Goal: Task Accomplishment & Management: Manage account settings

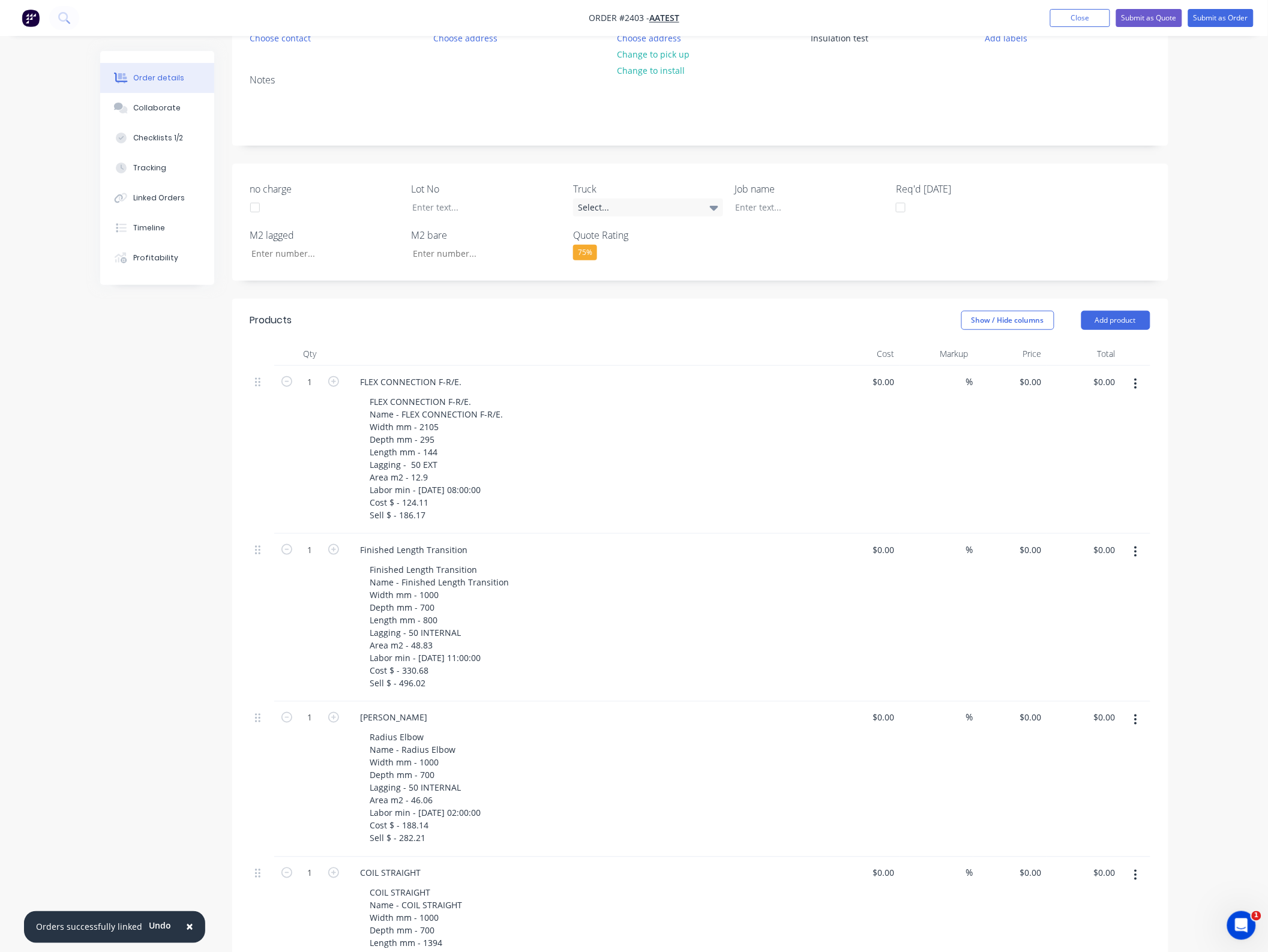
scroll to position [225, 0]
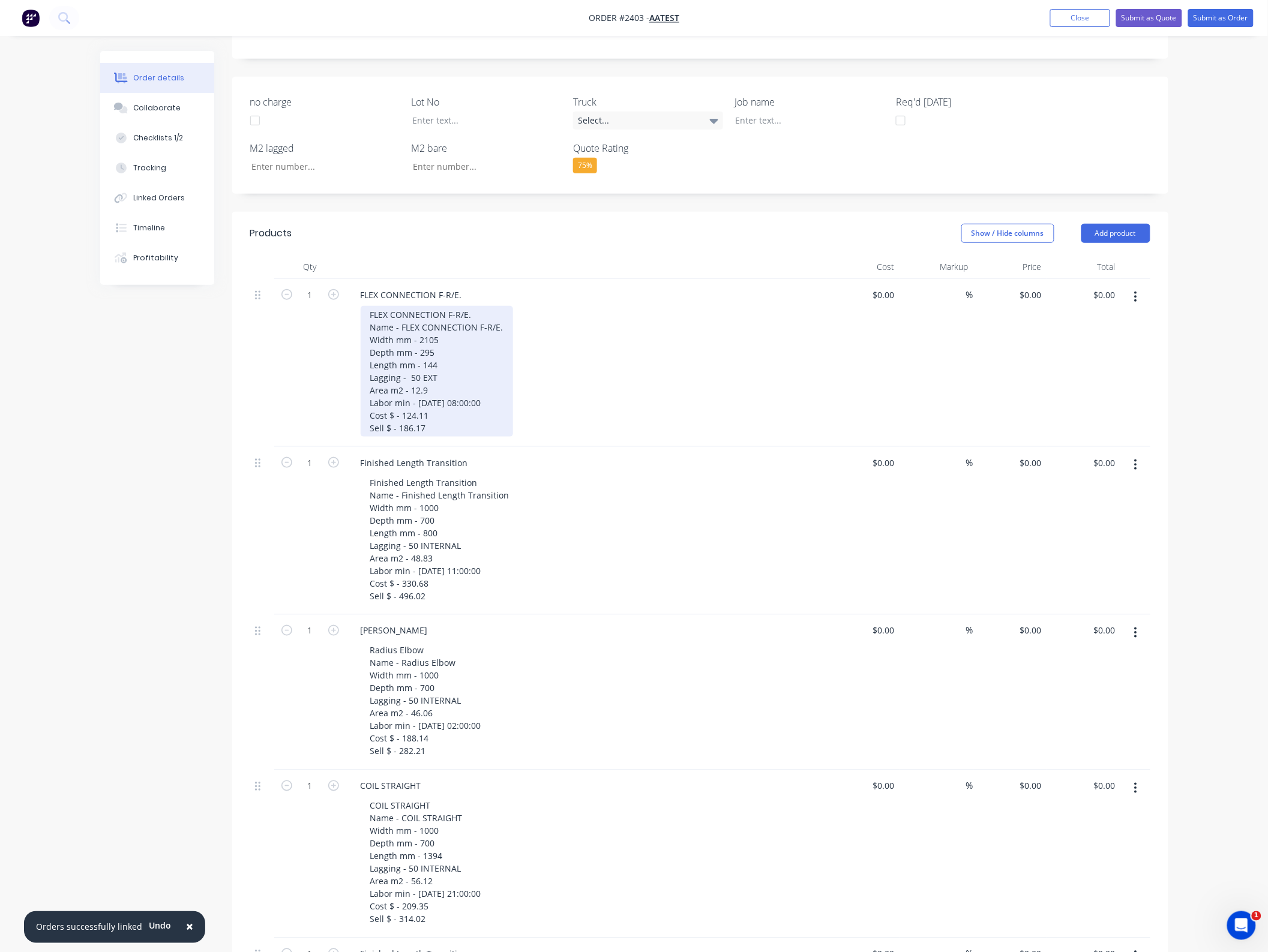
drag, startPoint x: 427, startPoint y: 426, endPoint x: 419, endPoint y: 412, distance: 16.1
click at [419, 412] on div "FLEX CONNECTION F-R/E. Name - FLEX CONNECTION F-R/E. Width mm - 2105 Depth mm -…" at bounding box center [437, 371] width 153 height 131
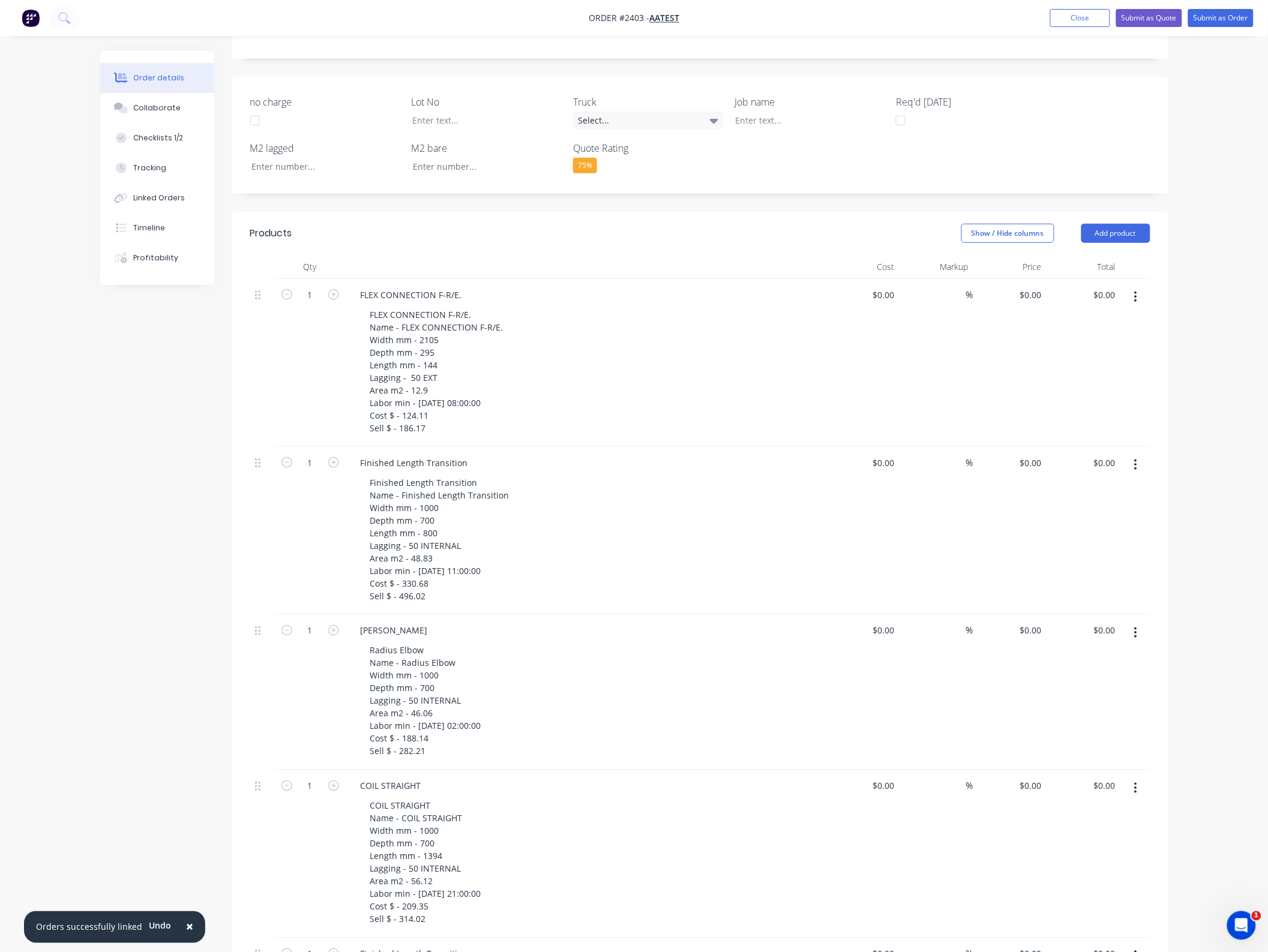
click at [730, 358] on div "FLEX CONNECTION F-R/E. Name - FLEX CONNECTION F-R/E. Width mm - 2105 Depth mm -…" at bounding box center [591, 371] width 461 height 131
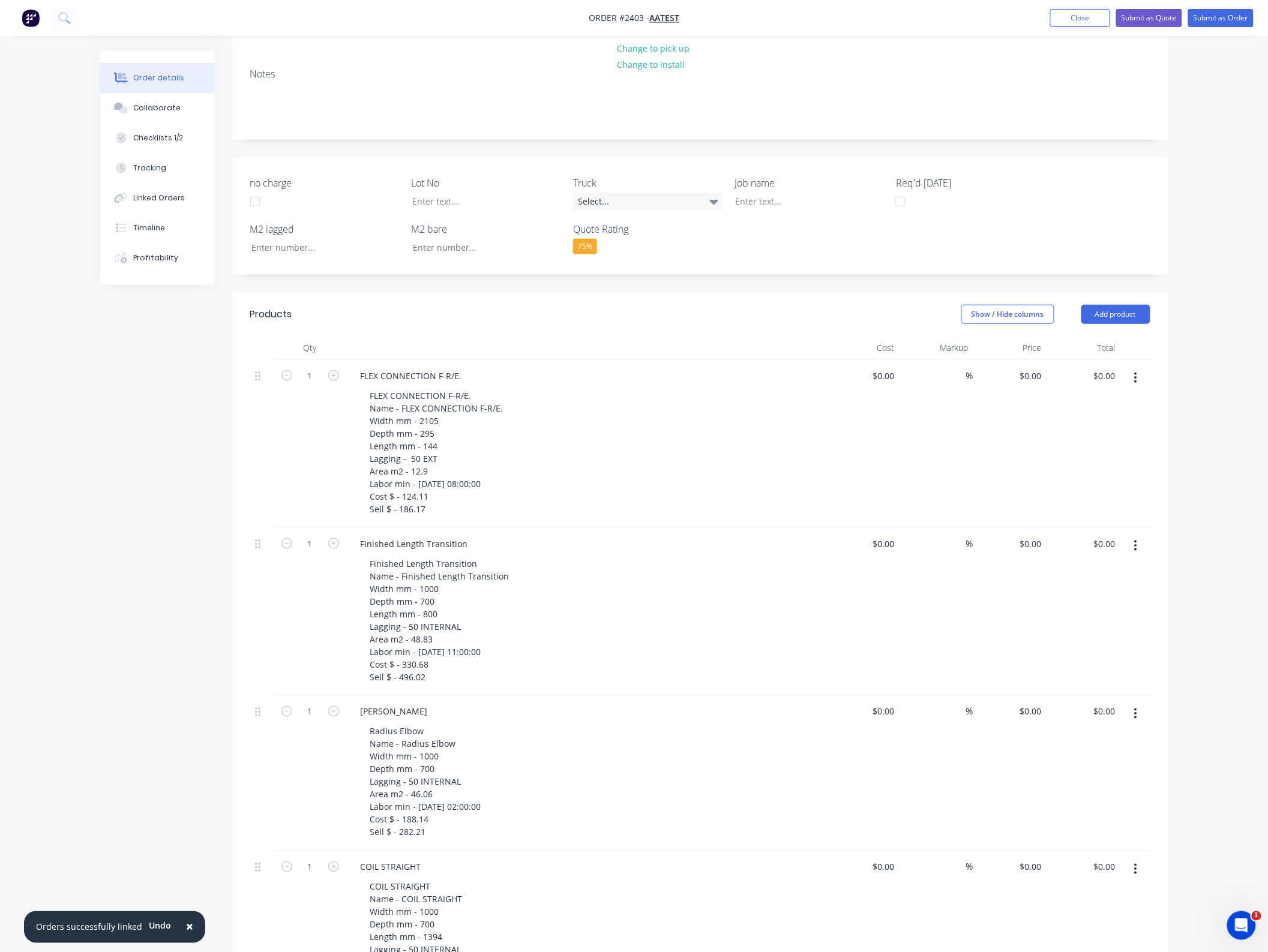
scroll to position [150, 0]
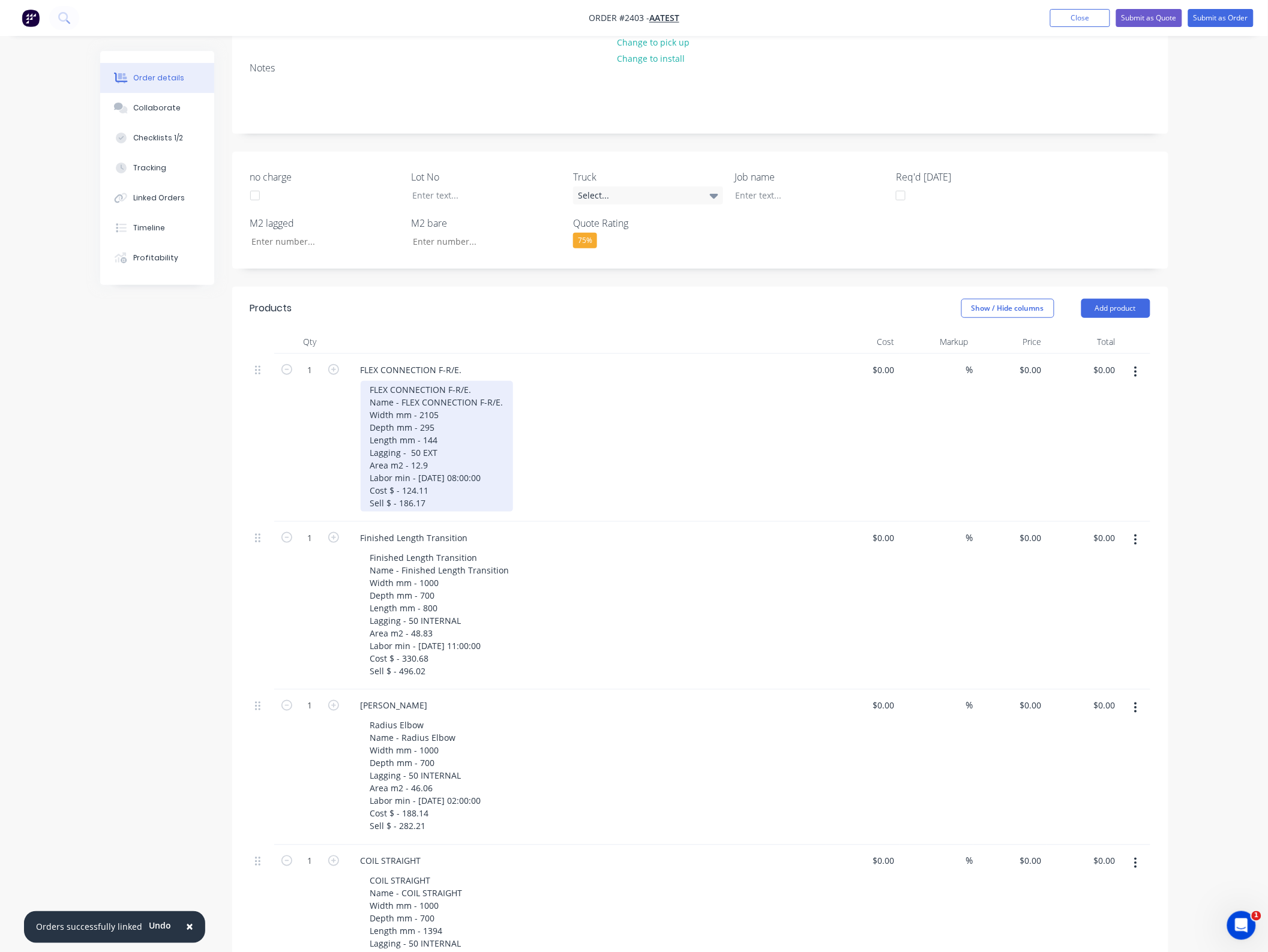
drag, startPoint x: 438, startPoint y: 500, endPoint x: 363, endPoint y: 382, distance: 139.8
click at [363, 382] on div "FLEX CONNECTION F-R/E. Name - FLEX CONNECTION F-R/E. Width mm - 2105 Depth mm -…" at bounding box center [437, 446] width 153 height 131
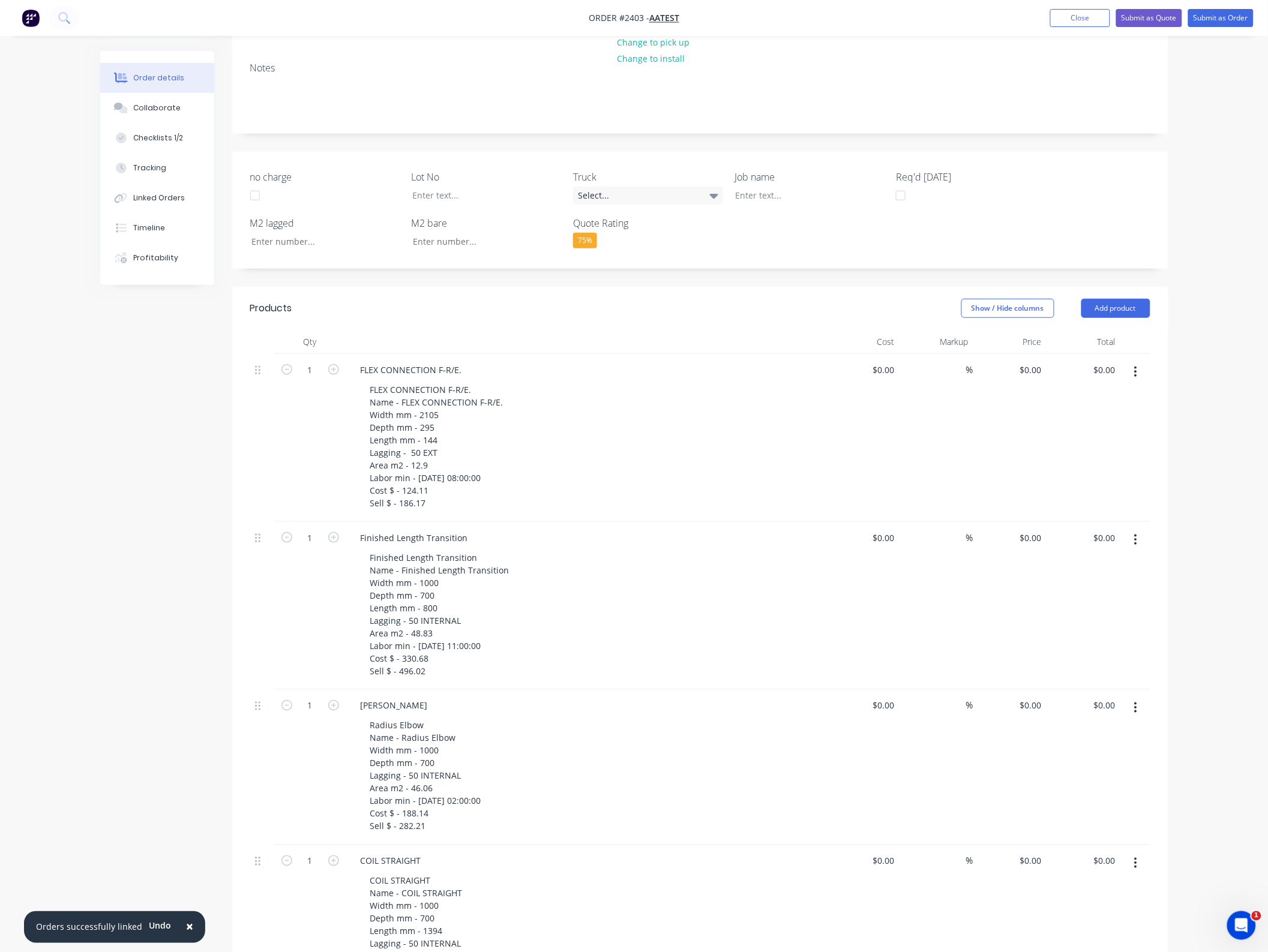
click at [605, 400] on div "FLEX CONNECTION F-R/E. Name - FLEX CONNECTION F-R/E. Width mm - 2105 Depth mm -…" at bounding box center [591, 446] width 461 height 131
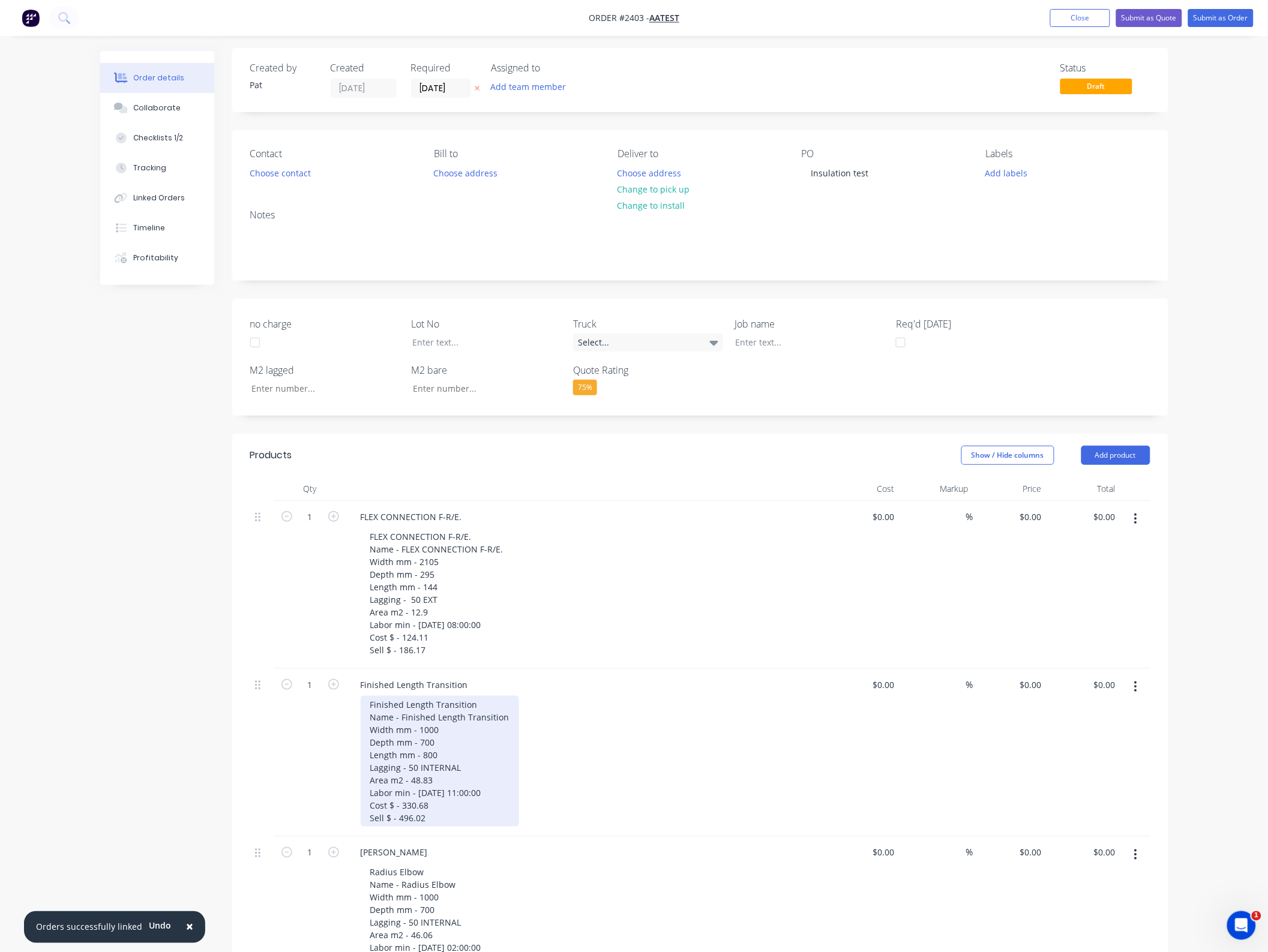
scroll to position [0, 0]
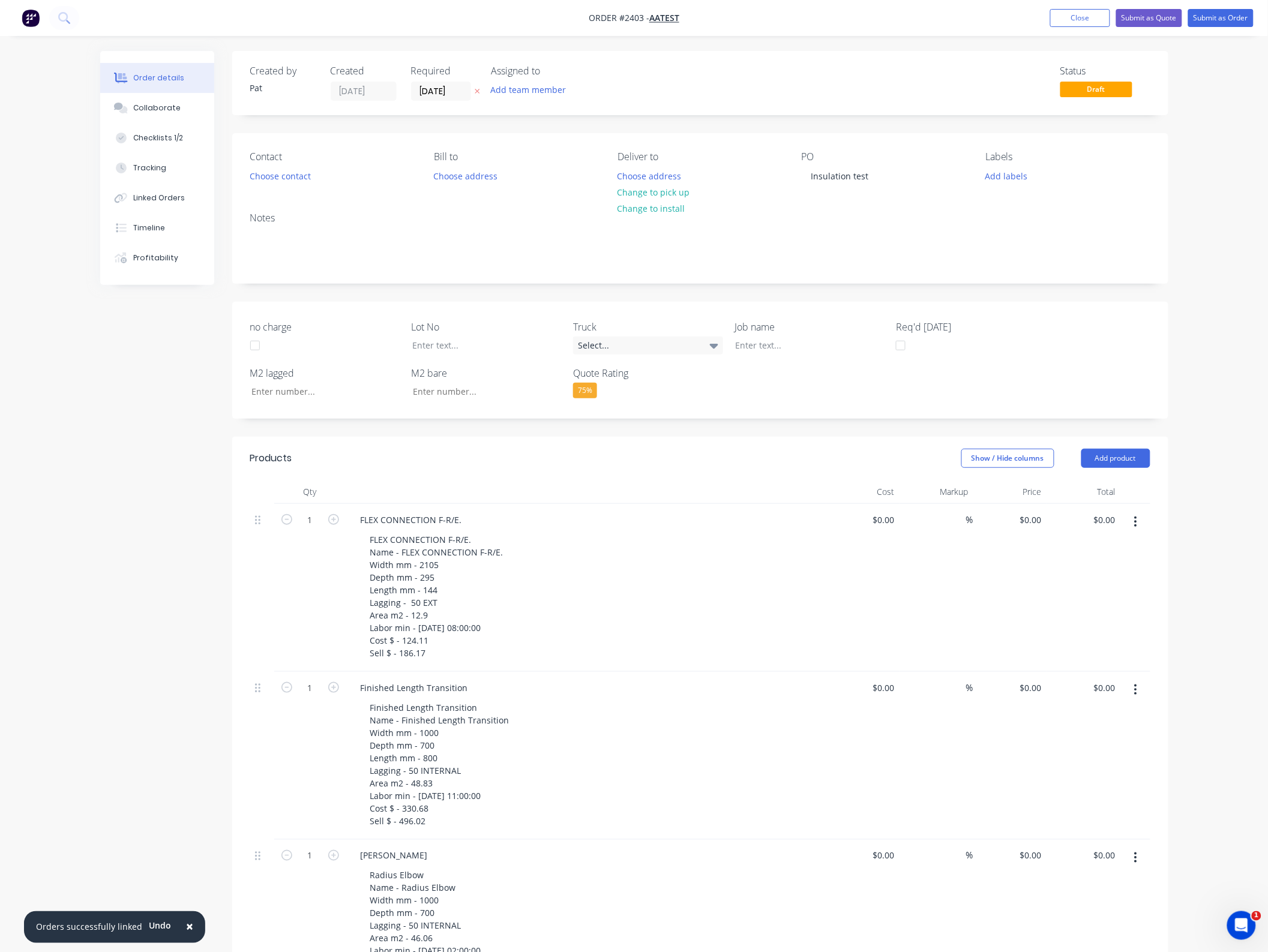
click at [607, 508] on div "FLEX CONNECTION F-R/E. FLEX CONNECTION F-R/E. Name - FLEX CONNECTION F-R/E. Wid…" at bounding box center [586, 588] width 480 height 168
click at [540, 483] on div at bounding box center [586, 492] width 480 height 24
click at [536, 545] on div "FLEX CONNECTION F-R/E. Name - FLEX CONNECTION F-R/E. Width mm - 2105 Depth mm -…" at bounding box center [591, 596] width 461 height 131
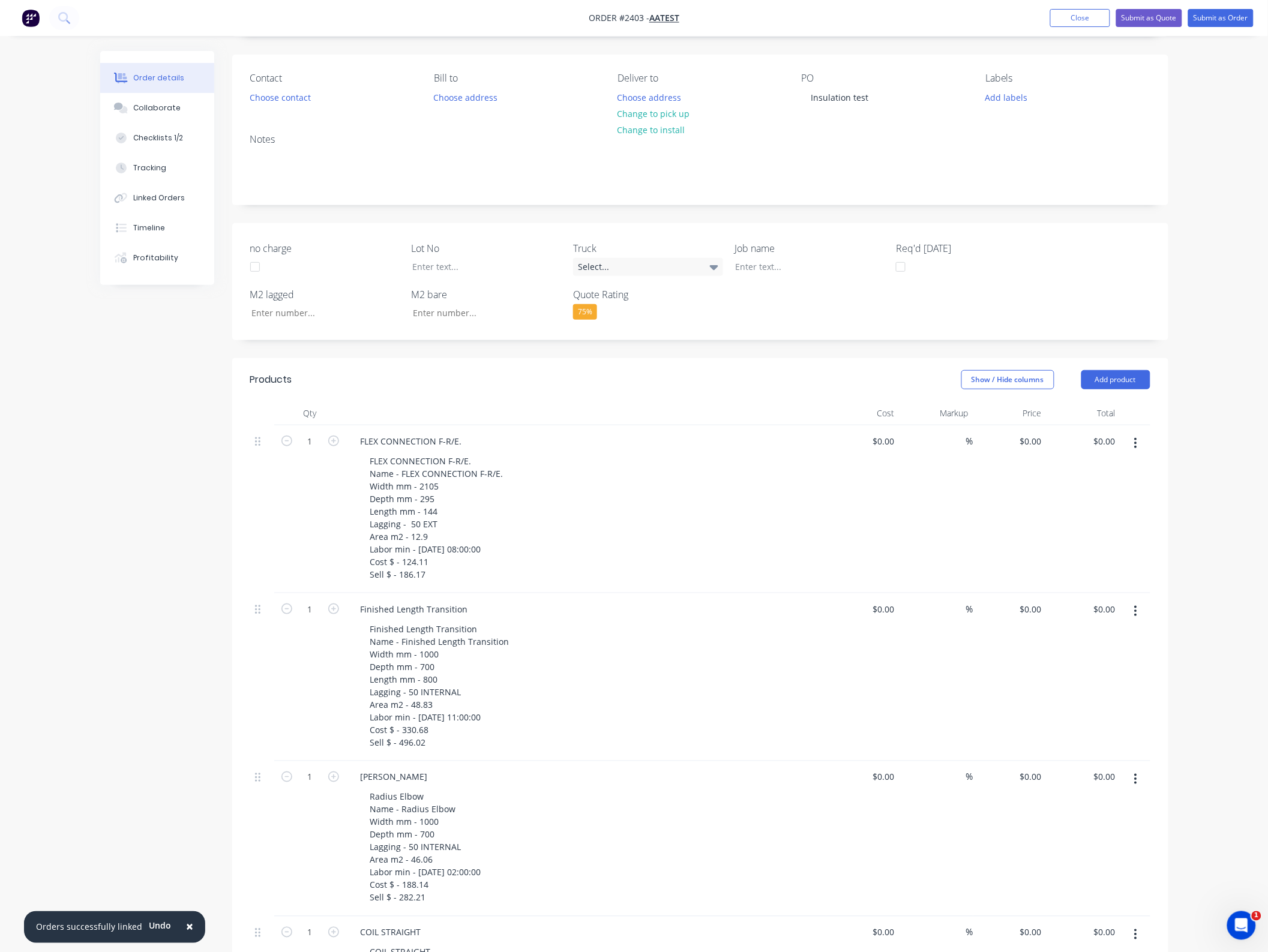
scroll to position [75, 0]
click at [1141, 446] on button "button" at bounding box center [1135, 446] width 28 height 21
click at [1131, 554] on div "Delete" at bounding box center [1093, 550] width 93 height 17
click at [1132, 462] on div at bounding box center [1135, 513] width 30 height 168
click at [1136, 446] on icon "button" at bounding box center [1136, 447] width 3 height 11
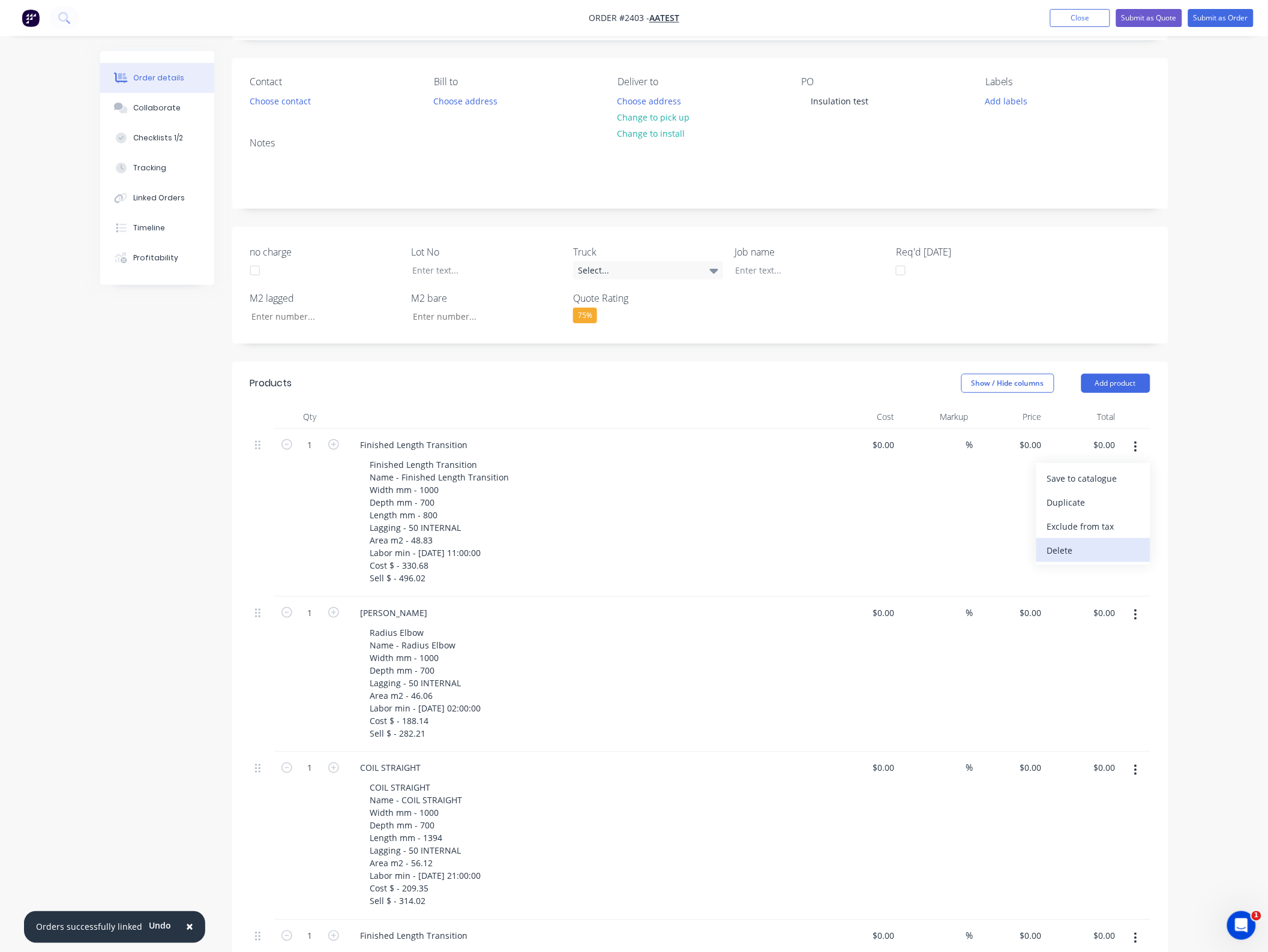
click at [1111, 557] on div "Delete" at bounding box center [1093, 550] width 93 height 17
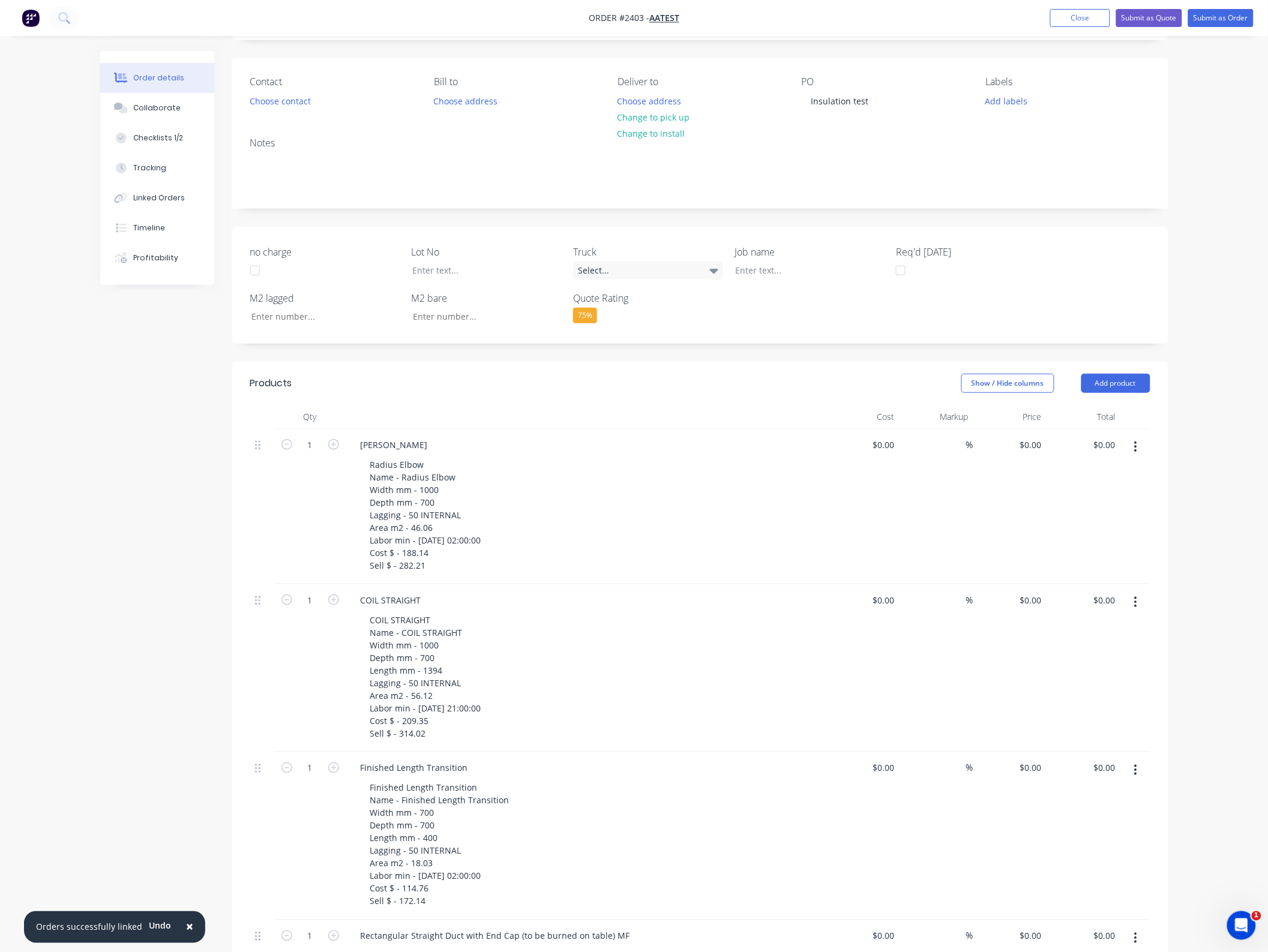
click at [1140, 457] on button "button" at bounding box center [1135, 446] width 28 height 21
click at [1106, 541] on button "Delete" at bounding box center [1093, 550] width 114 height 24
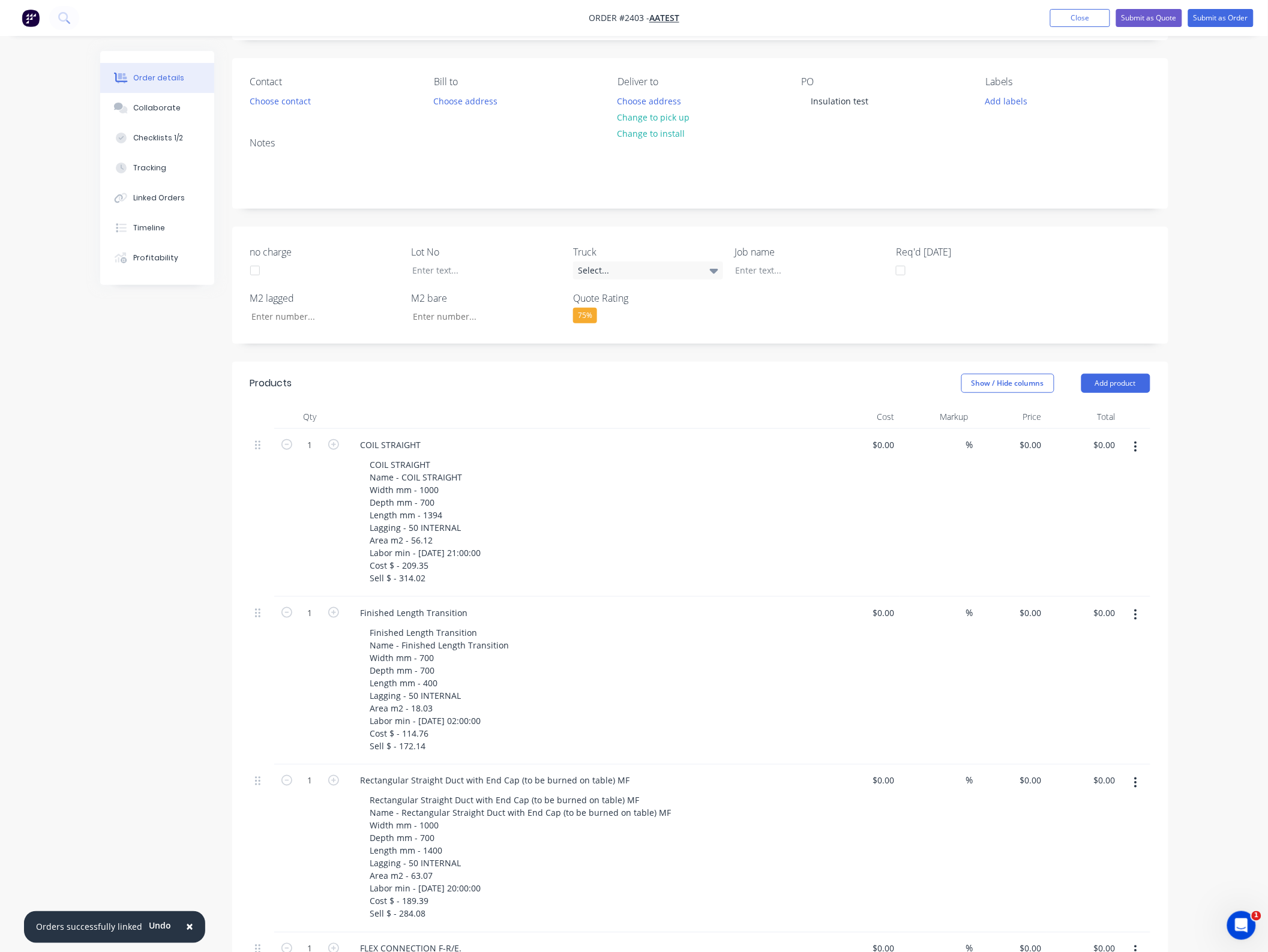
click at [1133, 453] on button "button" at bounding box center [1135, 446] width 28 height 21
click at [1116, 534] on div "Exclude from tax" at bounding box center [1093, 526] width 93 height 17
click at [1142, 453] on button "button" at bounding box center [1135, 446] width 28 height 21
click at [1109, 548] on div "Delete" at bounding box center [1093, 550] width 93 height 17
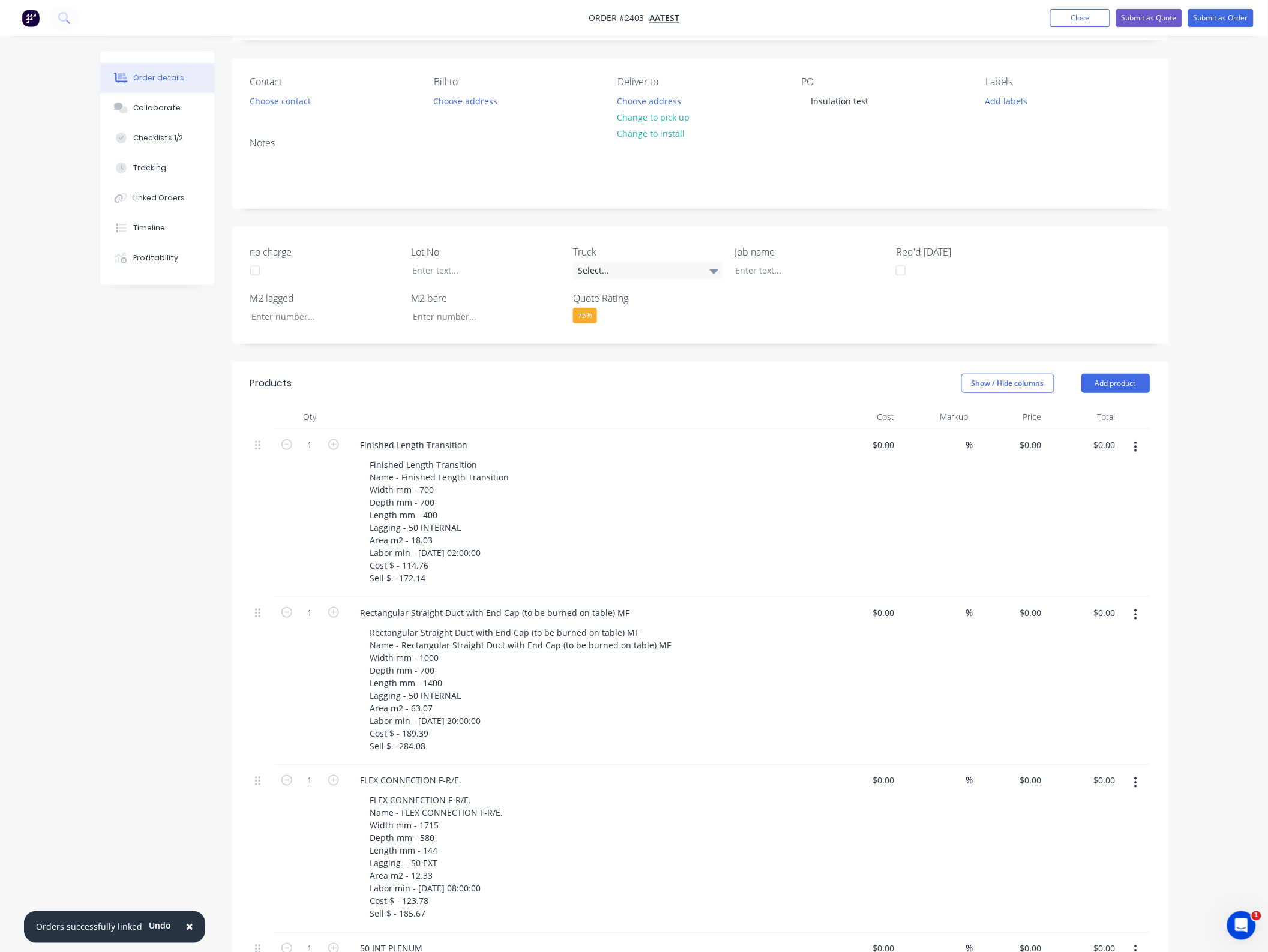
click at [1139, 607] on button "button" at bounding box center [1135, 614] width 28 height 21
click at [1113, 704] on button "Exclude from tax" at bounding box center [1093, 693] width 114 height 24
click at [1135, 449] on icon "button" at bounding box center [1135, 447] width 3 height 13
click at [1099, 557] on div "Delete" at bounding box center [1093, 550] width 93 height 17
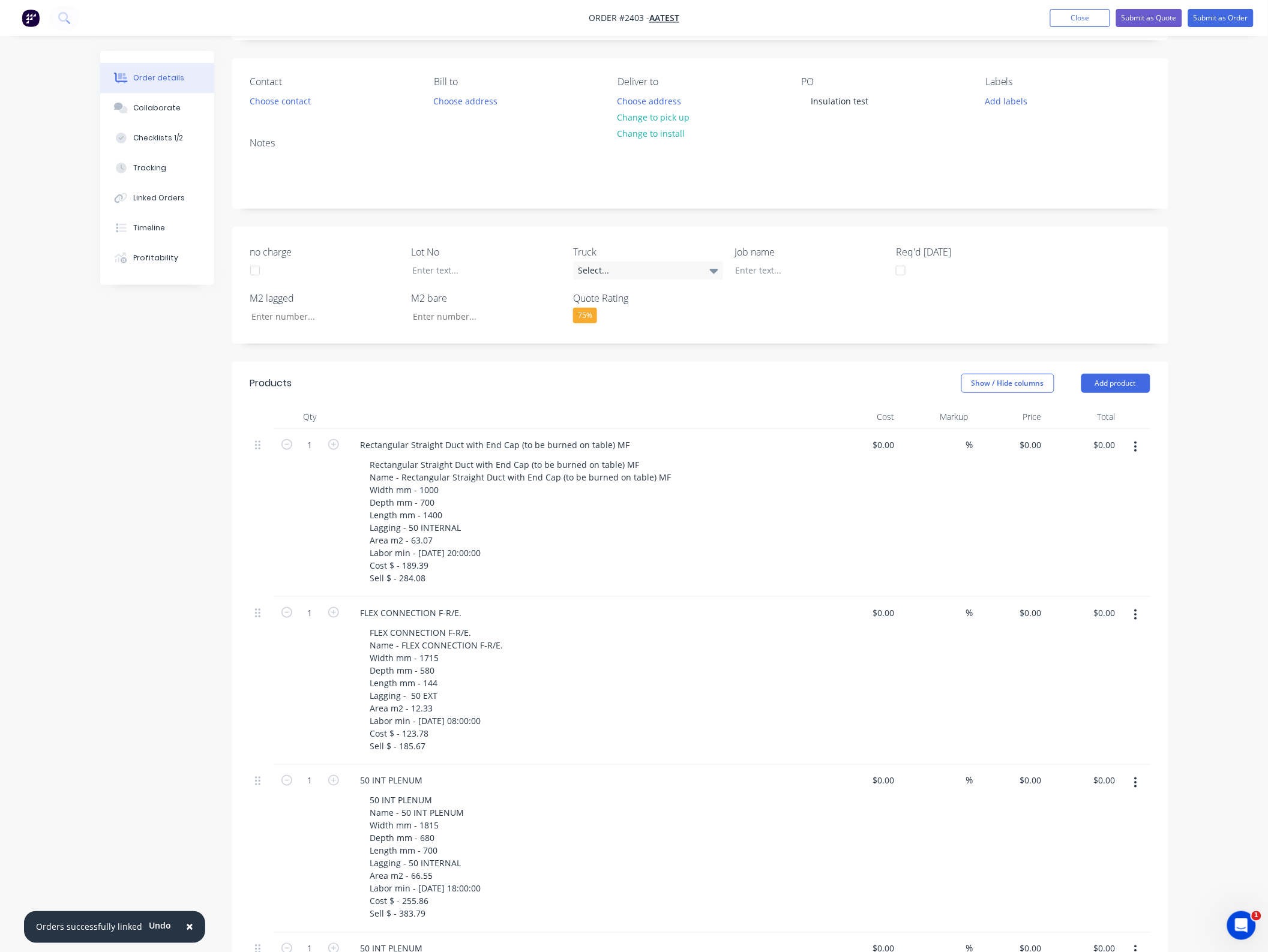
click at [1135, 446] on icon "button" at bounding box center [1135, 447] width 3 height 13
click at [1100, 543] on div "Delete" at bounding box center [1093, 550] width 93 height 17
click at [1137, 446] on icon "button" at bounding box center [1135, 447] width 3 height 13
click at [1093, 565] on div "Save to catalogue Duplicate Exclude from tax [GEOGRAPHIC_DATA]" at bounding box center [1093, 514] width 114 height 102
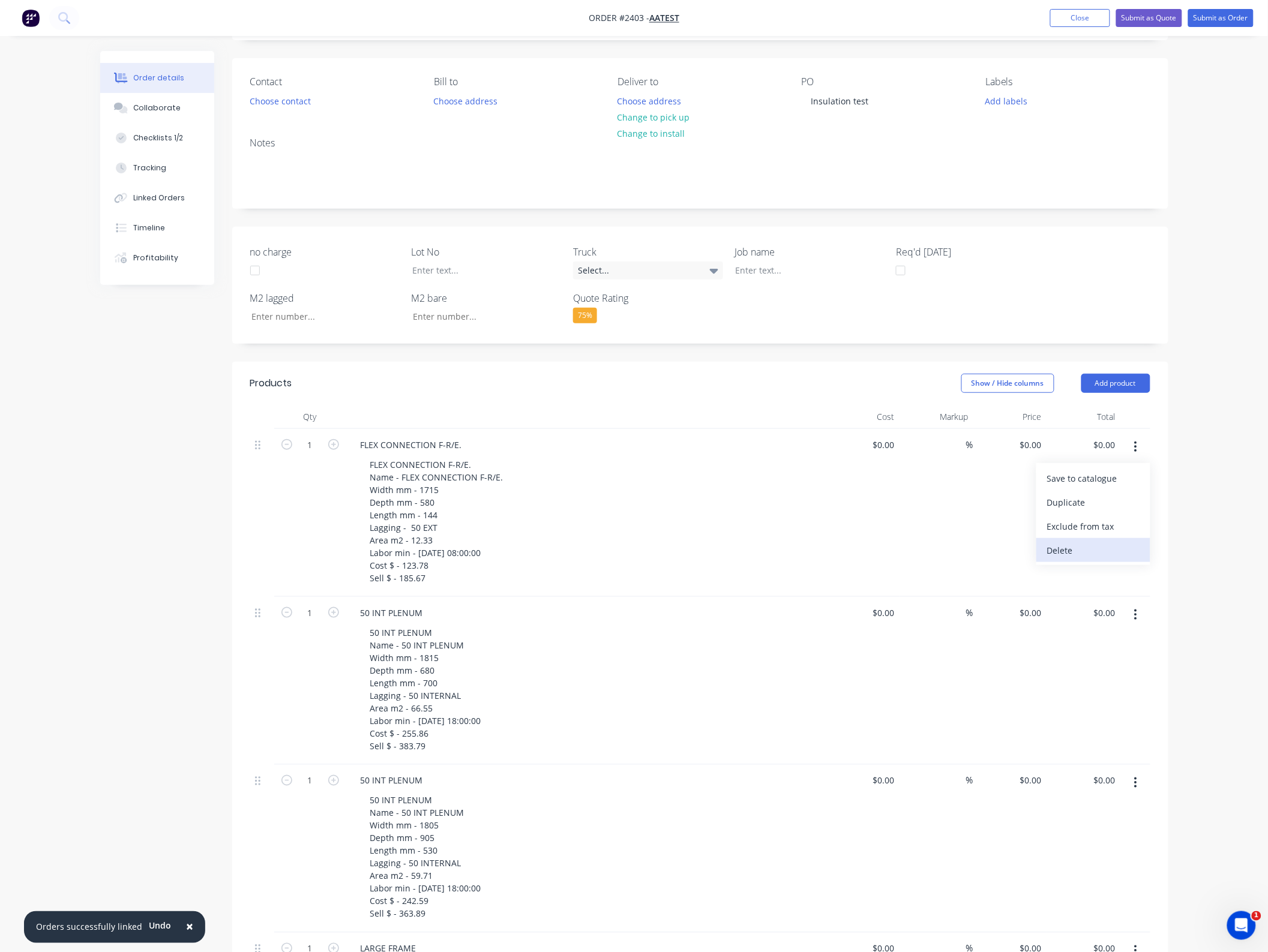
click at [1095, 556] on div "Delete" at bounding box center [1093, 550] width 93 height 17
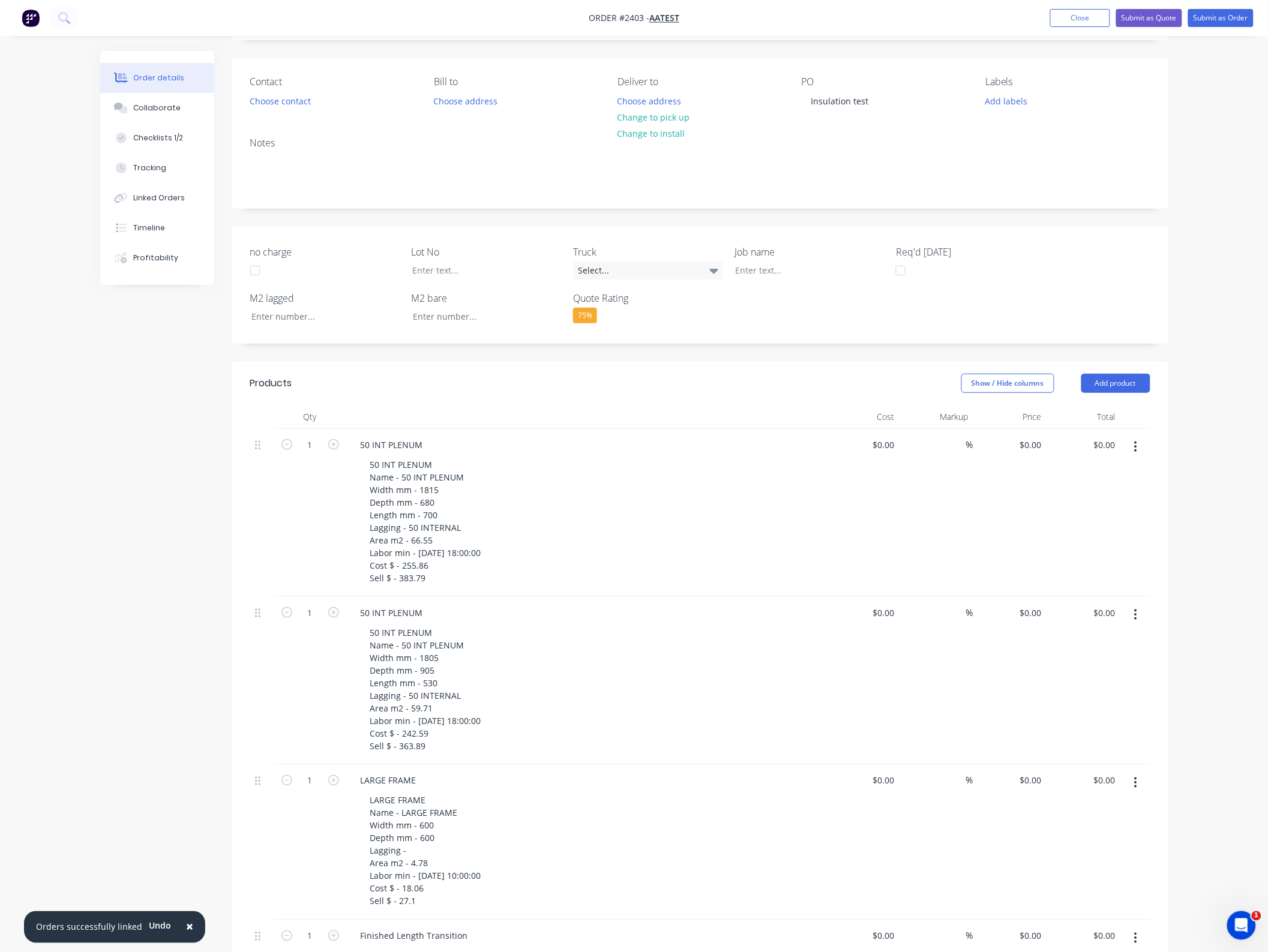
click at [1128, 457] on button "button" at bounding box center [1135, 446] width 28 height 21
drag, startPoint x: 1095, startPoint y: 556, endPoint x: 1135, endPoint y: 477, distance: 88.5
click at [1095, 556] on div "Delete" at bounding box center [1093, 550] width 93 height 17
click at [1144, 448] on button "button" at bounding box center [1135, 446] width 28 height 21
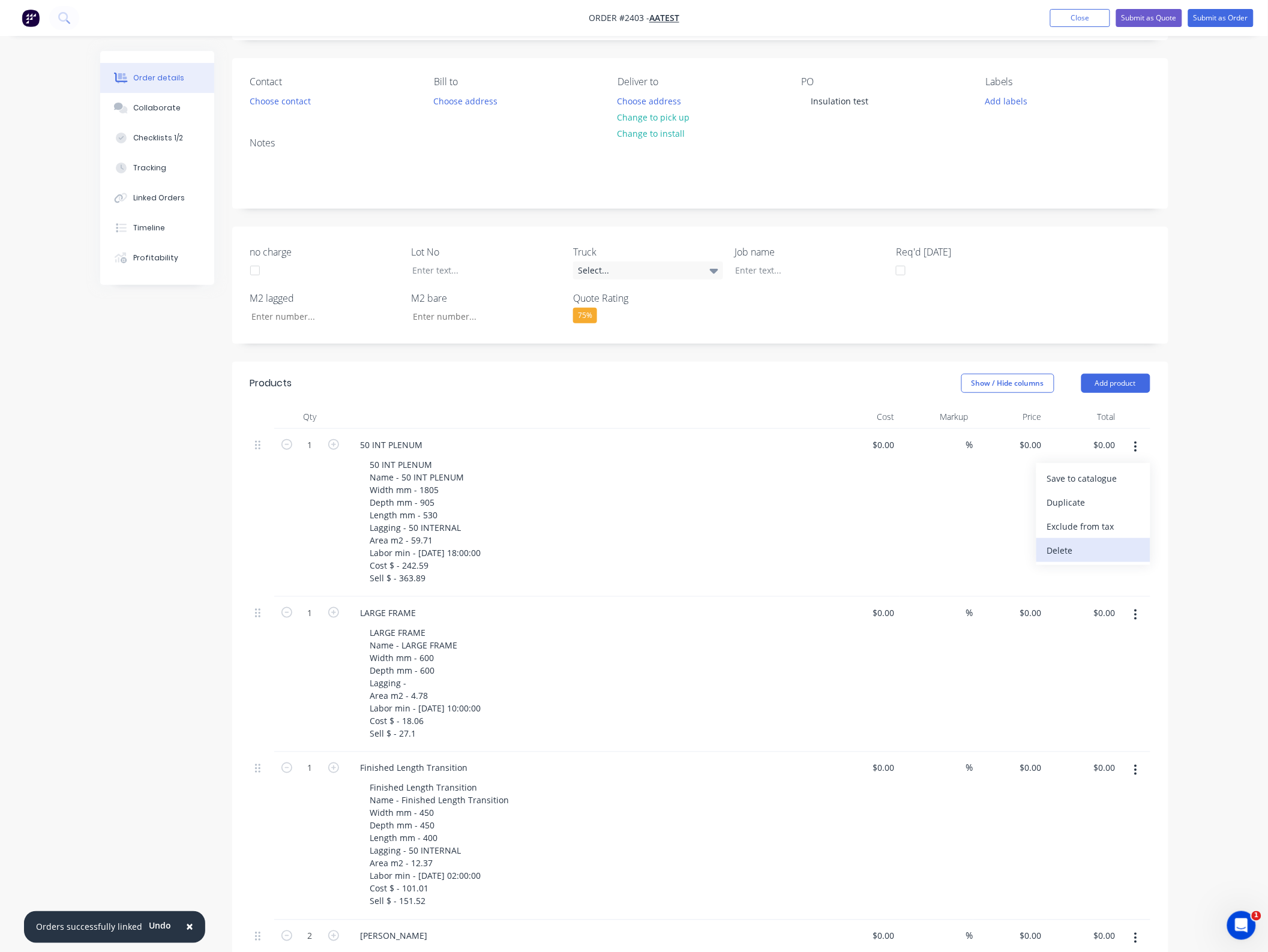
click at [1096, 554] on div "Delete" at bounding box center [1093, 550] width 93 height 17
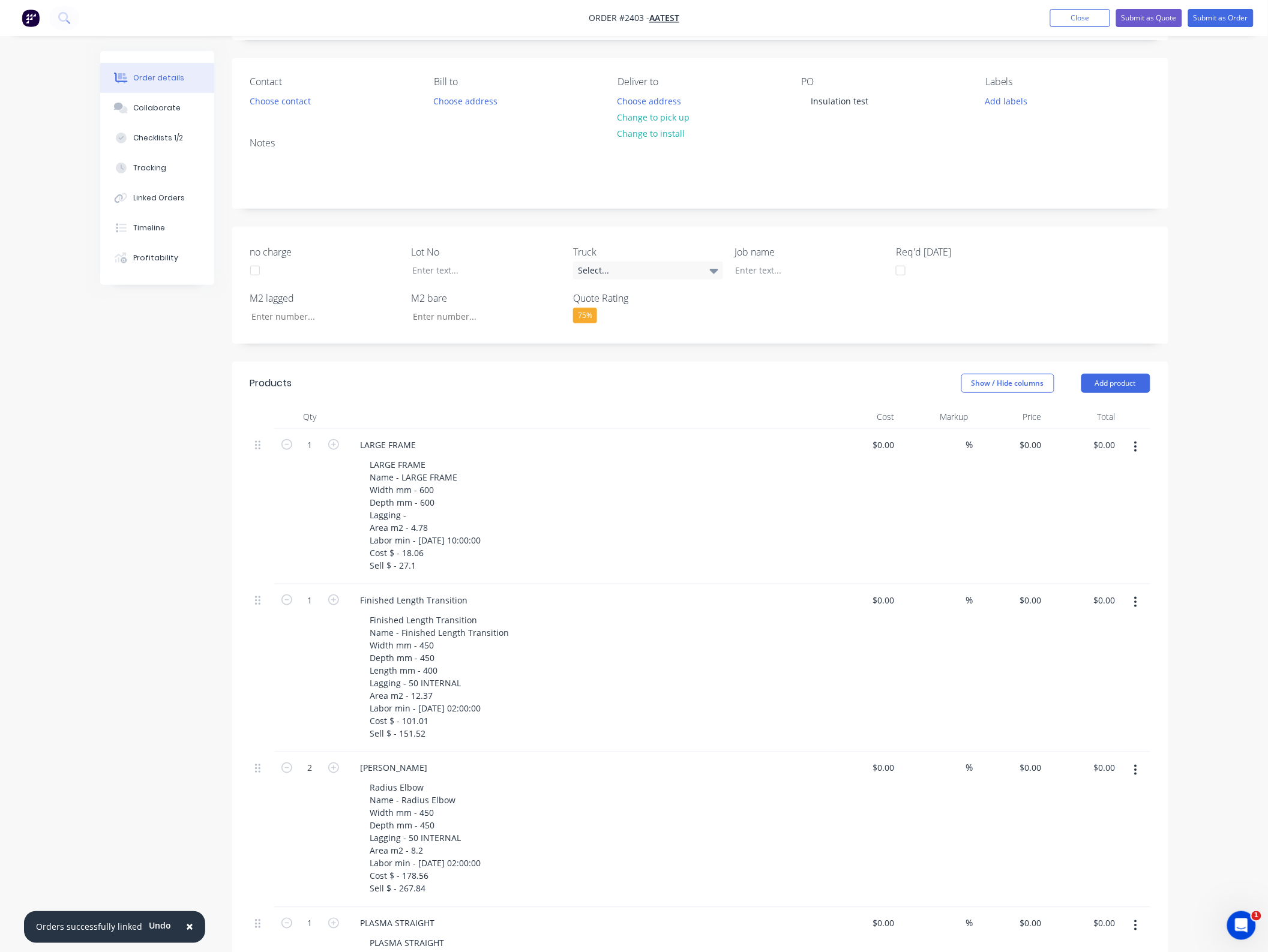
click at [1141, 444] on button "button" at bounding box center [1135, 446] width 28 height 21
click at [1099, 557] on div "Delete" at bounding box center [1093, 550] width 93 height 17
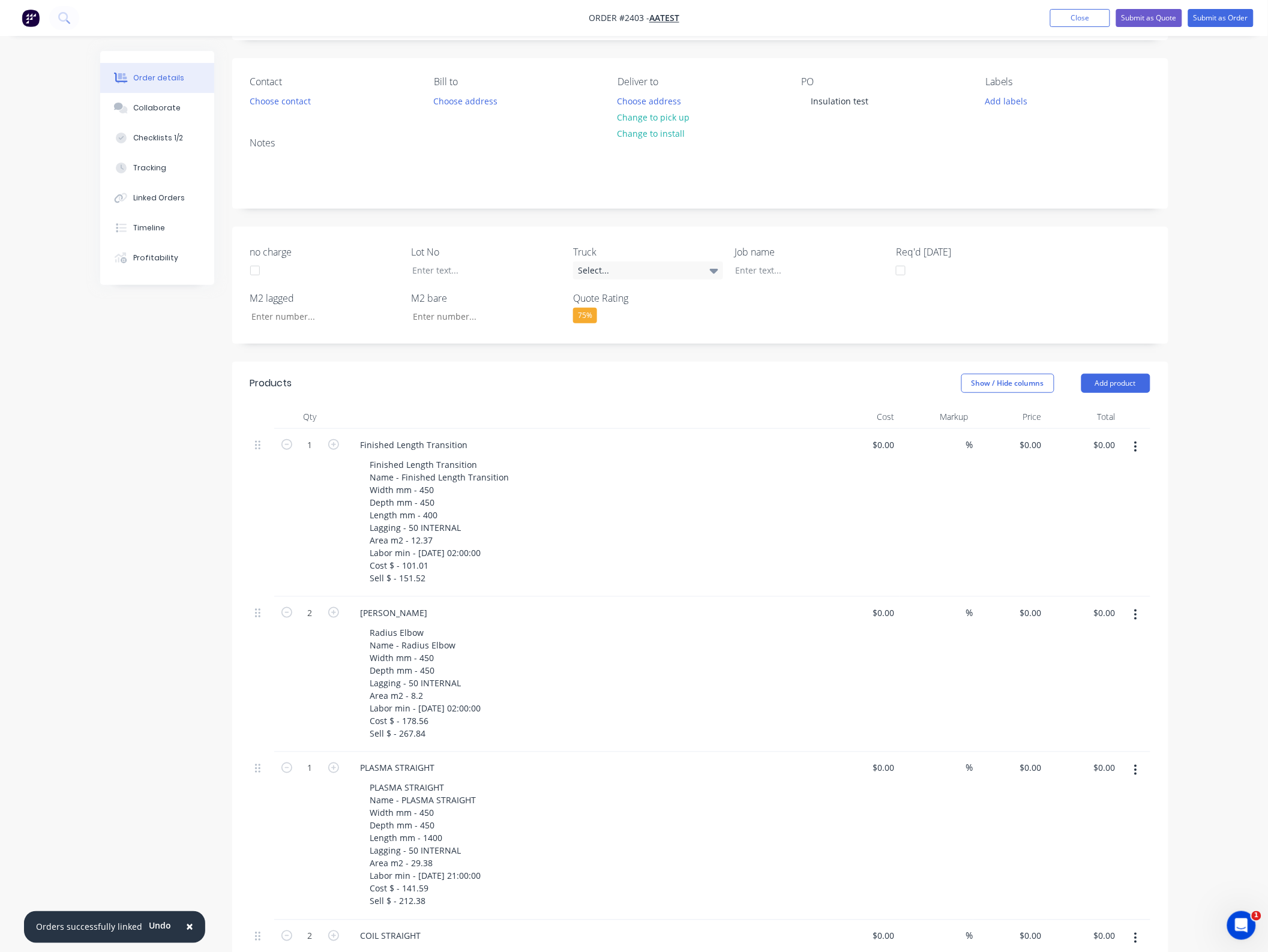
click at [1143, 442] on button "button" at bounding box center [1135, 446] width 28 height 21
click at [1113, 545] on div "Delete" at bounding box center [1093, 550] width 93 height 17
click at [1139, 444] on button "button" at bounding box center [1135, 446] width 28 height 21
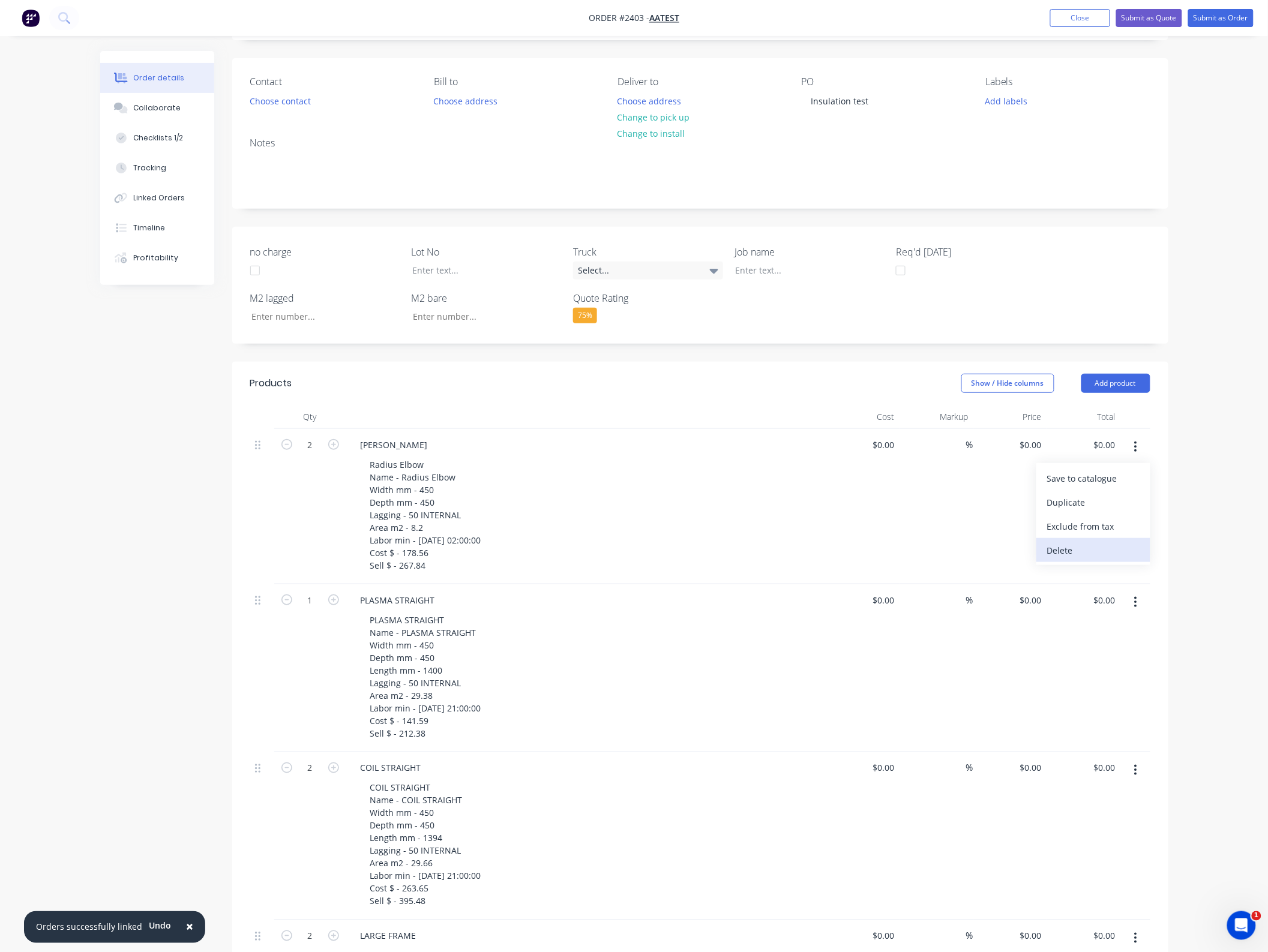
click at [1105, 550] on div "Delete" at bounding box center [1093, 550] width 93 height 17
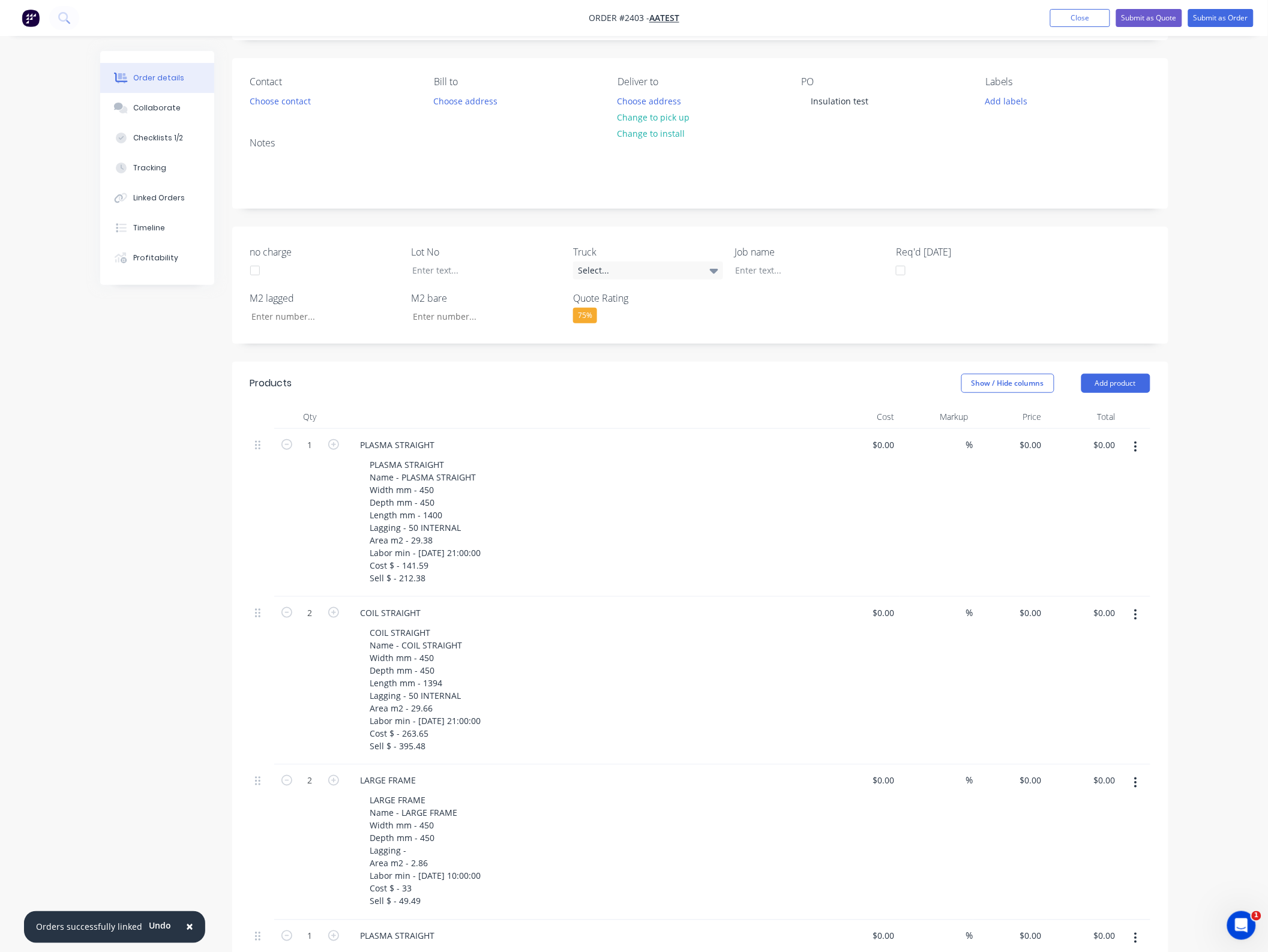
click at [1134, 451] on icon "button" at bounding box center [1135, 447] width 3 height 13
click at [1106, 545] on div "Delete" at bounding box center [1093, 550] width 93 height 17
click at [1131, 455] on button "button" at bounding box center [1135, 446] width 28 height 21
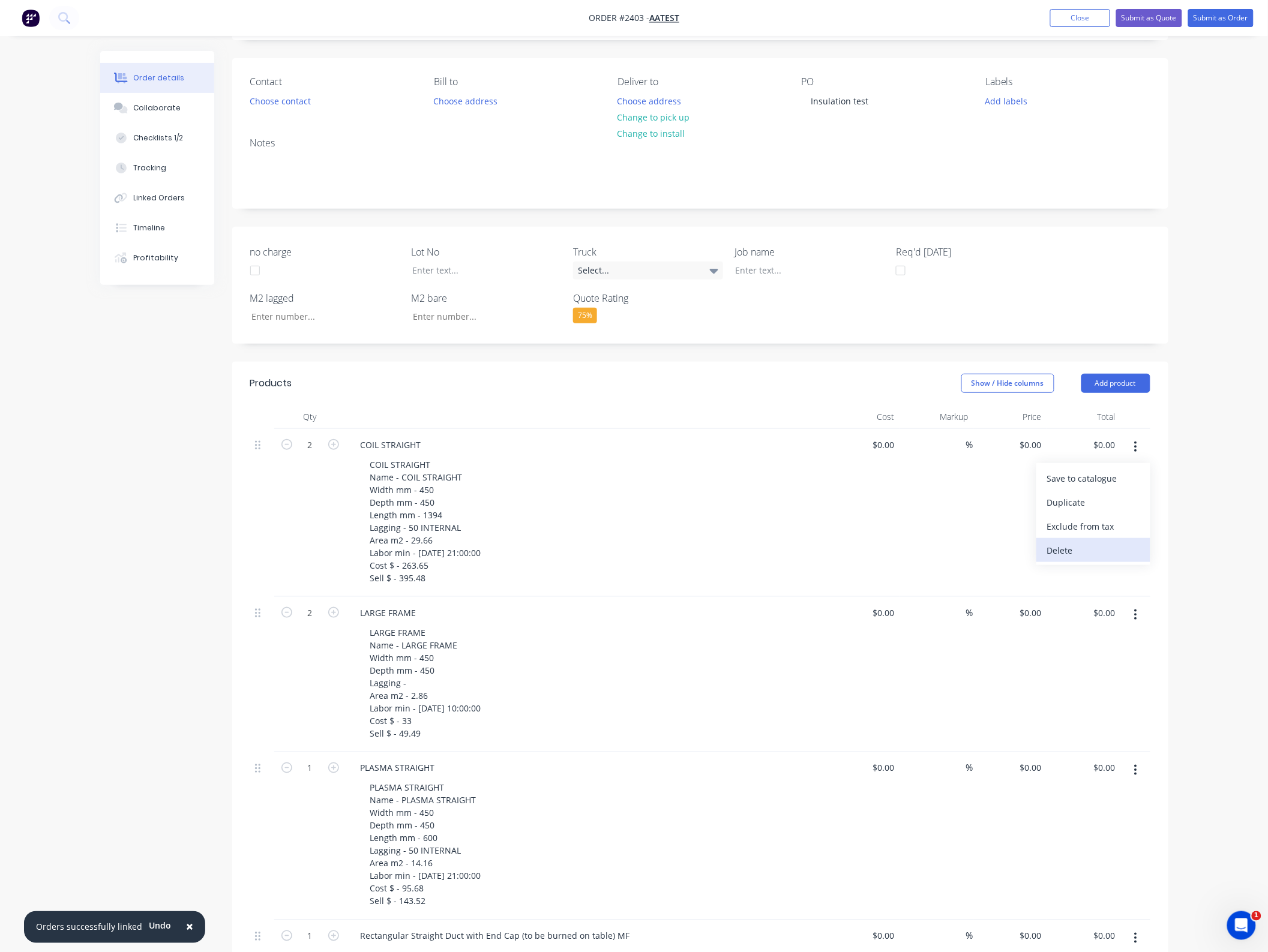
click at [1107, 552] on div "Delete" at bounding box center [1093, 550] width 93 height 17
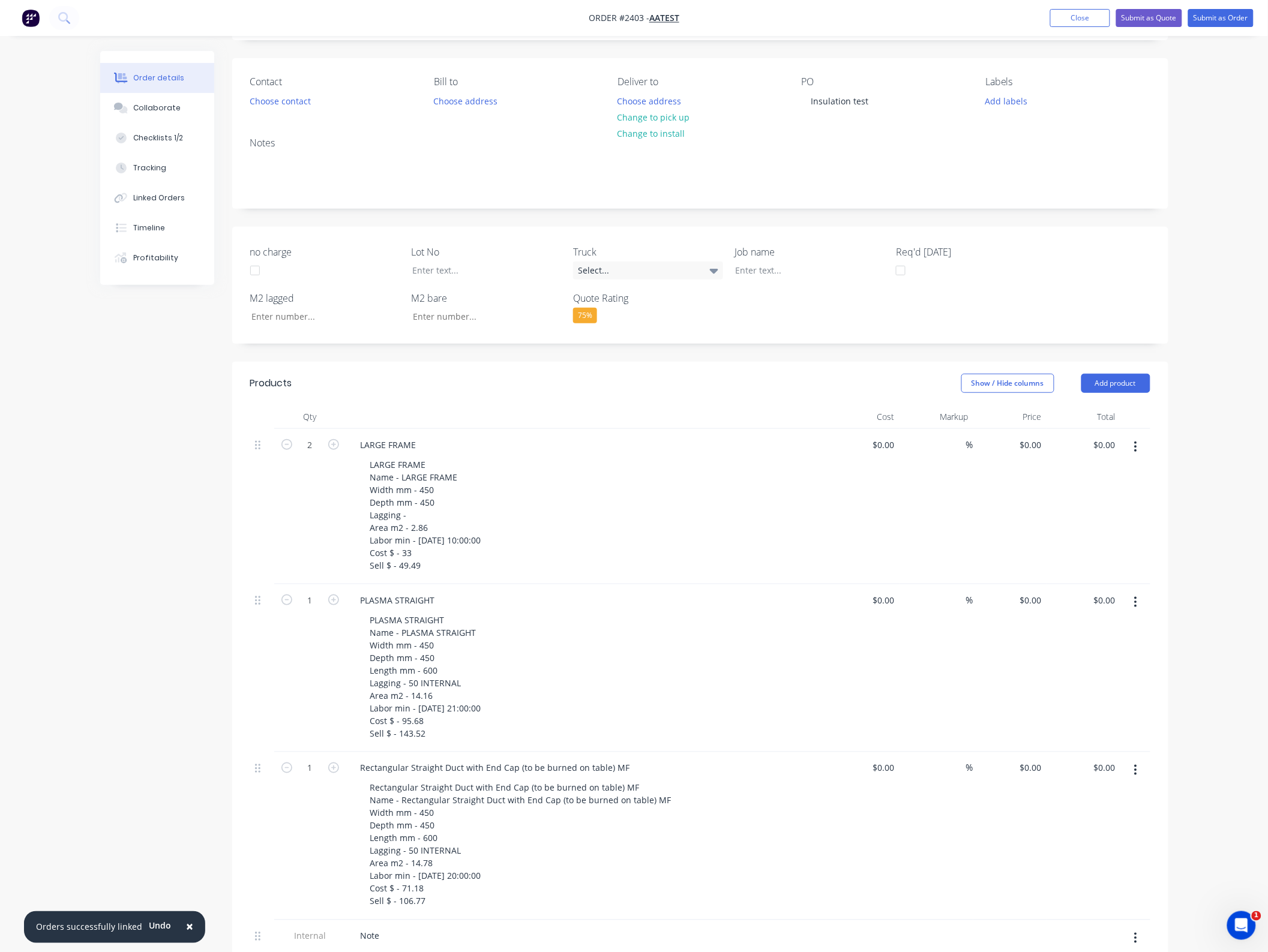
click at [1137, 442] on button "button" at bounding box center [1135, 446] width 28 height 21
click at [1113, 545] on div "Delete" at bounding box center [1093, 550] width 93 height 17
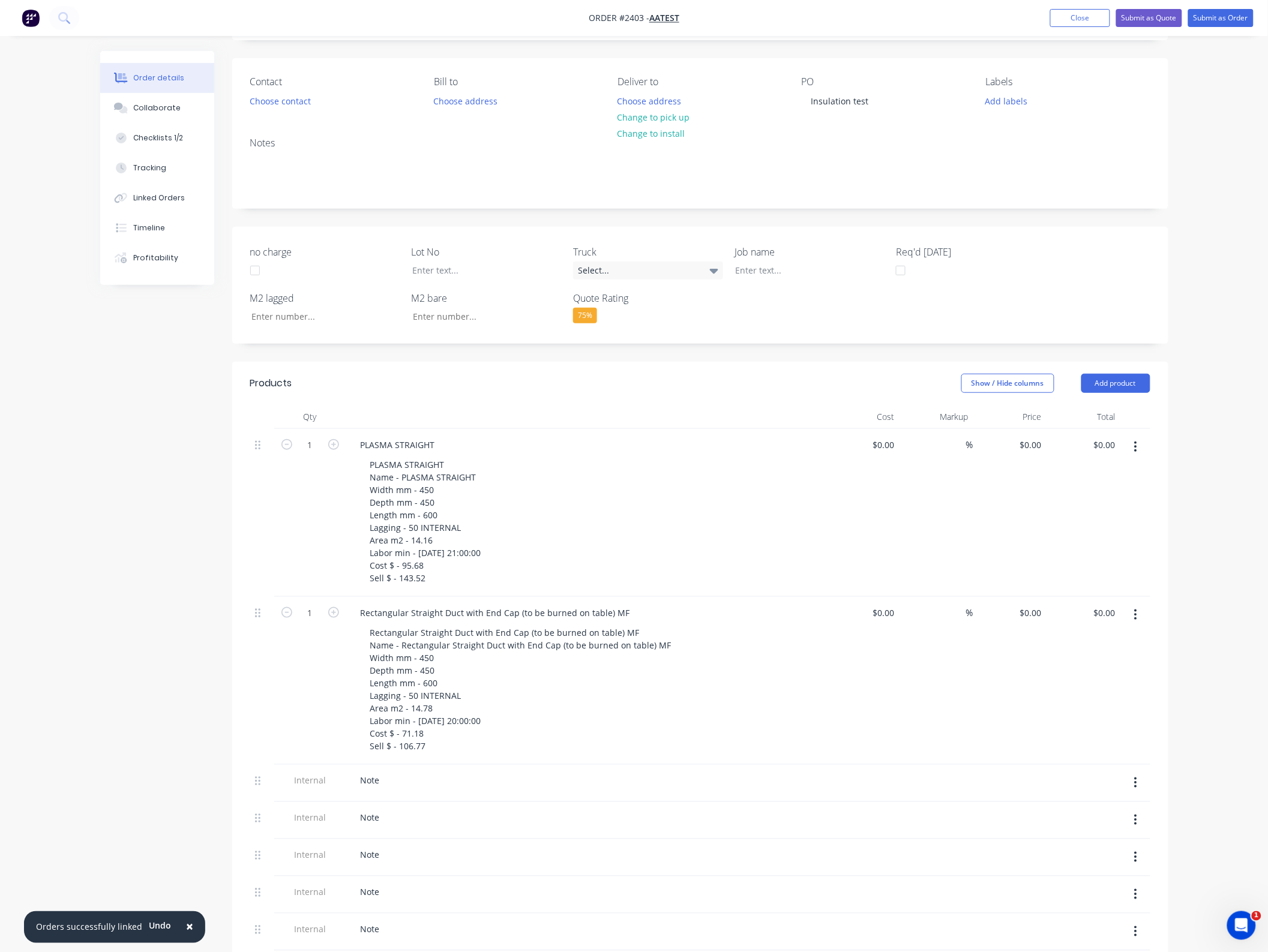
click at [1138, 453] on button "button" at bounding box center [1135, 446] width 28 height 21
click at [1120, 546] on div "Delete" at bounding box center [1093, 550] width 93 height 17
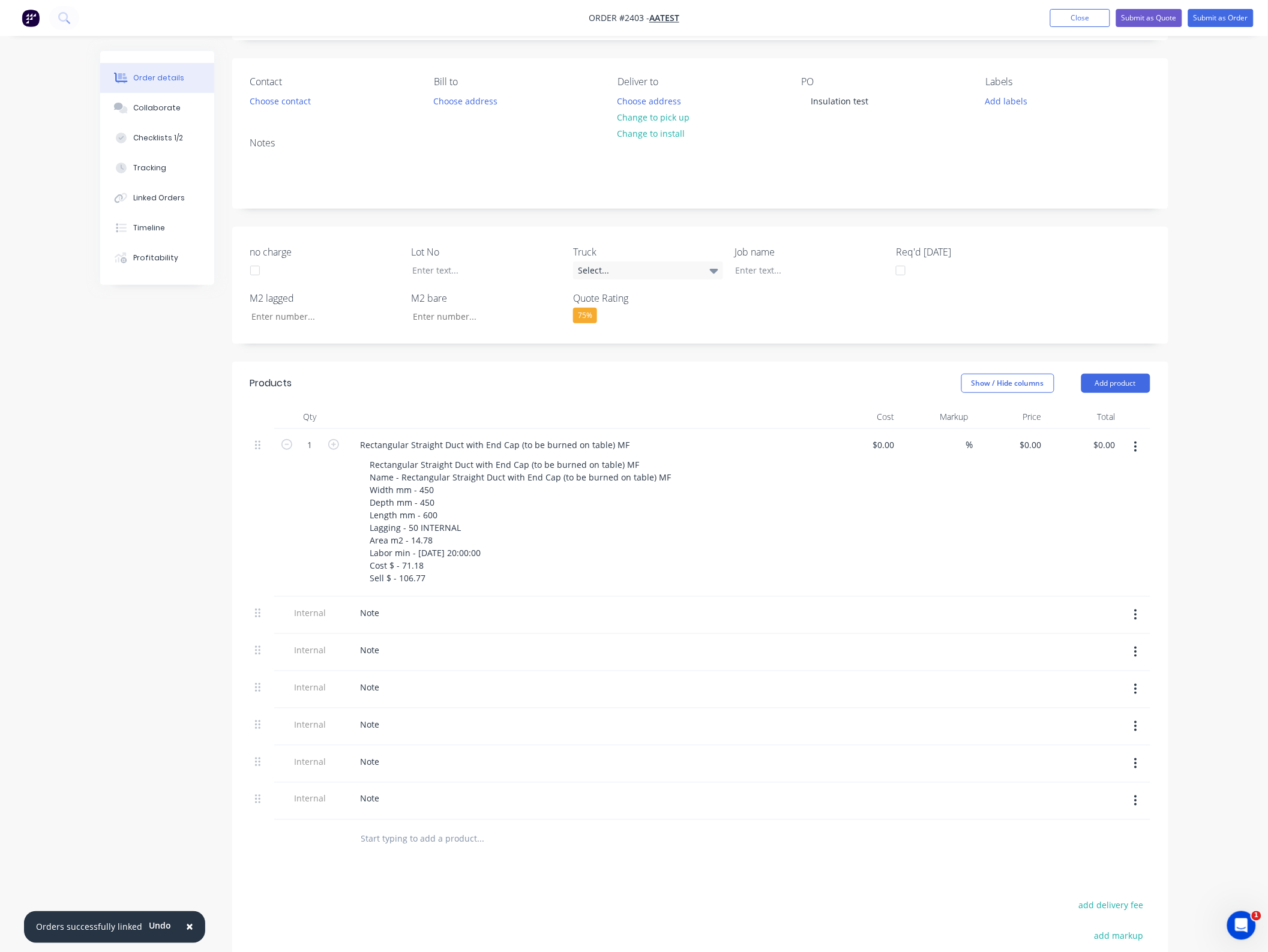
click at [1139, 448] on button "button" at bounding box center [1135, 446] width 28 height 21
click at [1124, 547] on div "Delete" at bounding box center [1093, 550] width 93 height 17
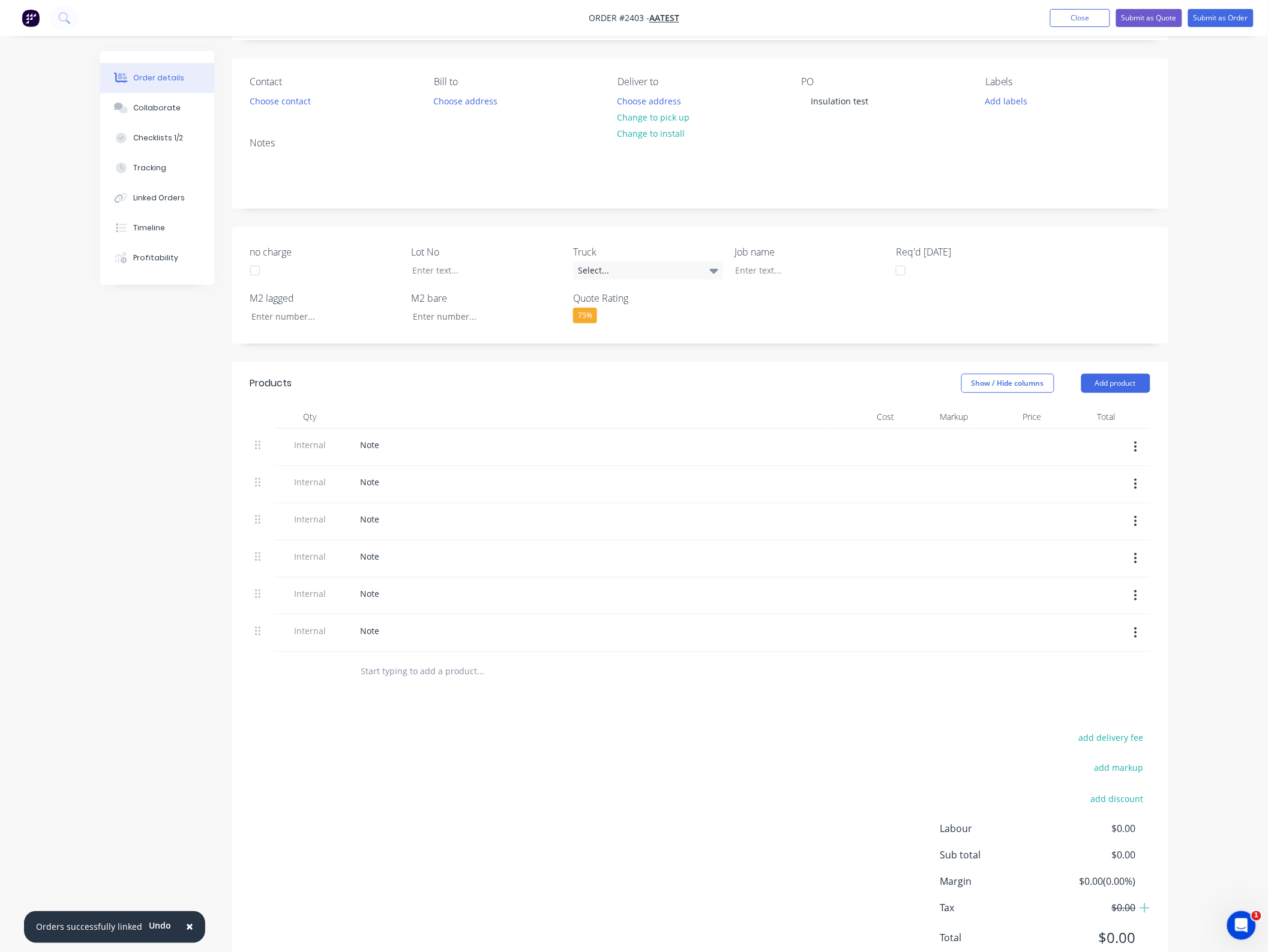
drag, startPoint x: 1137, startPoint y: 459, endPoint x: 1136, endPoint y: 453, distance: 6.1
click at [1136, 454] on div at bounding box center [1135, 447] width 30 height 37
click at [1136, 453] on icon "button" at bounding box center [1135, 447] width 3 height 13
click at [1125, 495] on div "Delete" at bounding box center [1093, 502] width 93 height 17
click at [1135, 449] on icon "button" at bounding box center [1135, 447] width 3 height 13
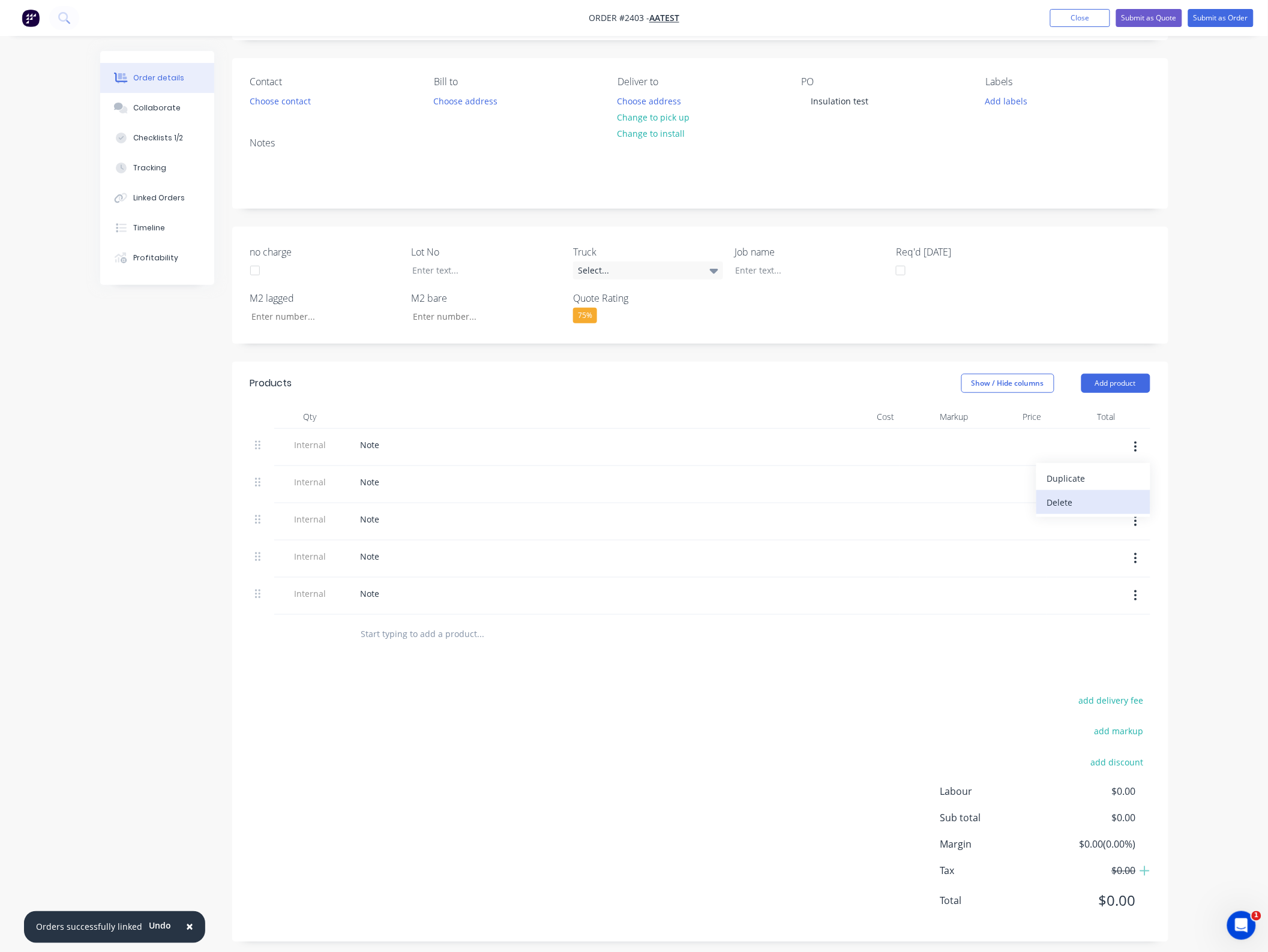
click at [1126, 505] on div "Delete" at bounding box center [1093, 502] width 93 height 17
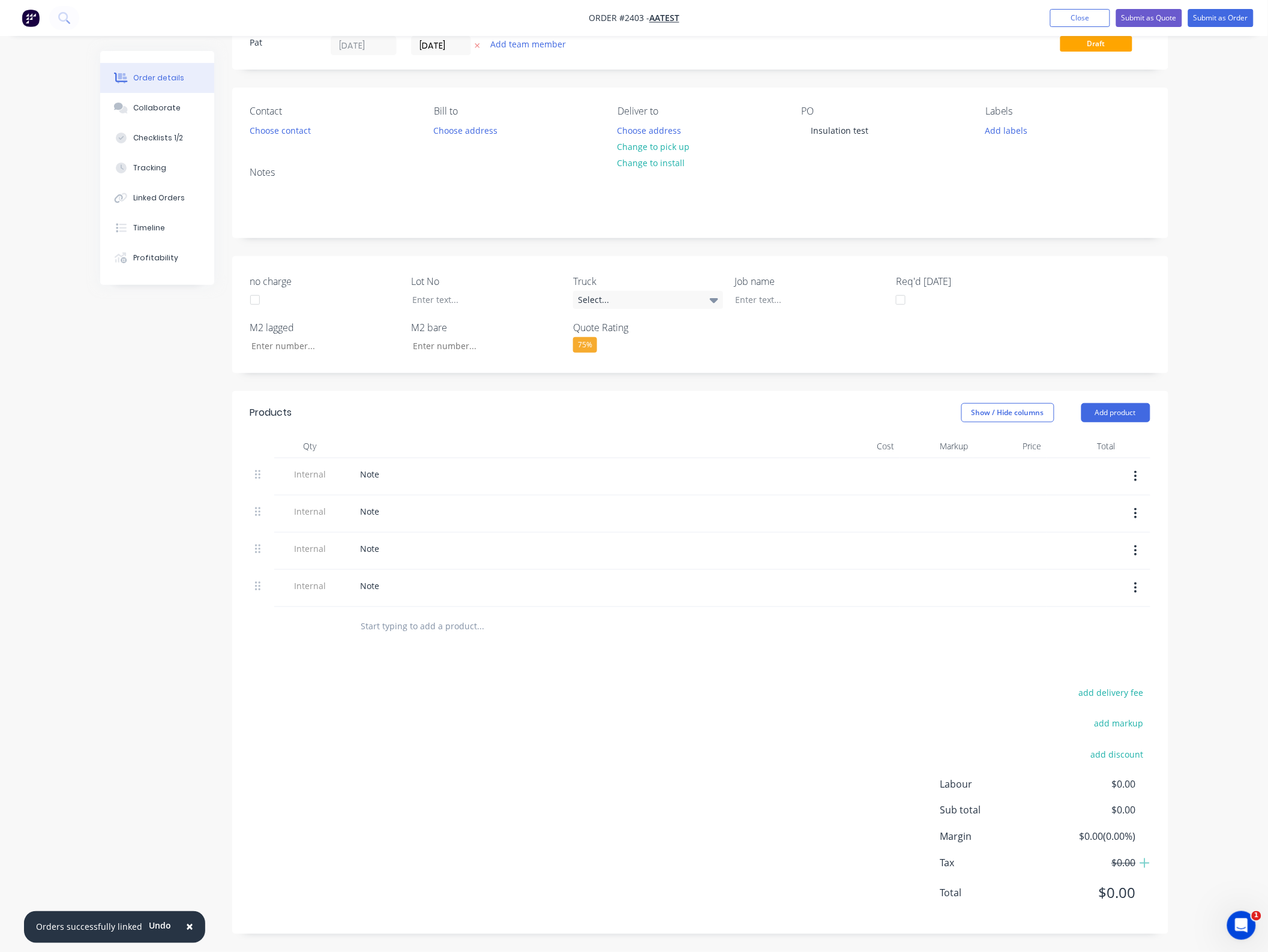
click at [1137, 466] on button "button" at bounding box center [1135, 476] width 28 height 21
click at [1120, 532] on div "Delete" at bounding box center [1093, 532] width 93 height 17
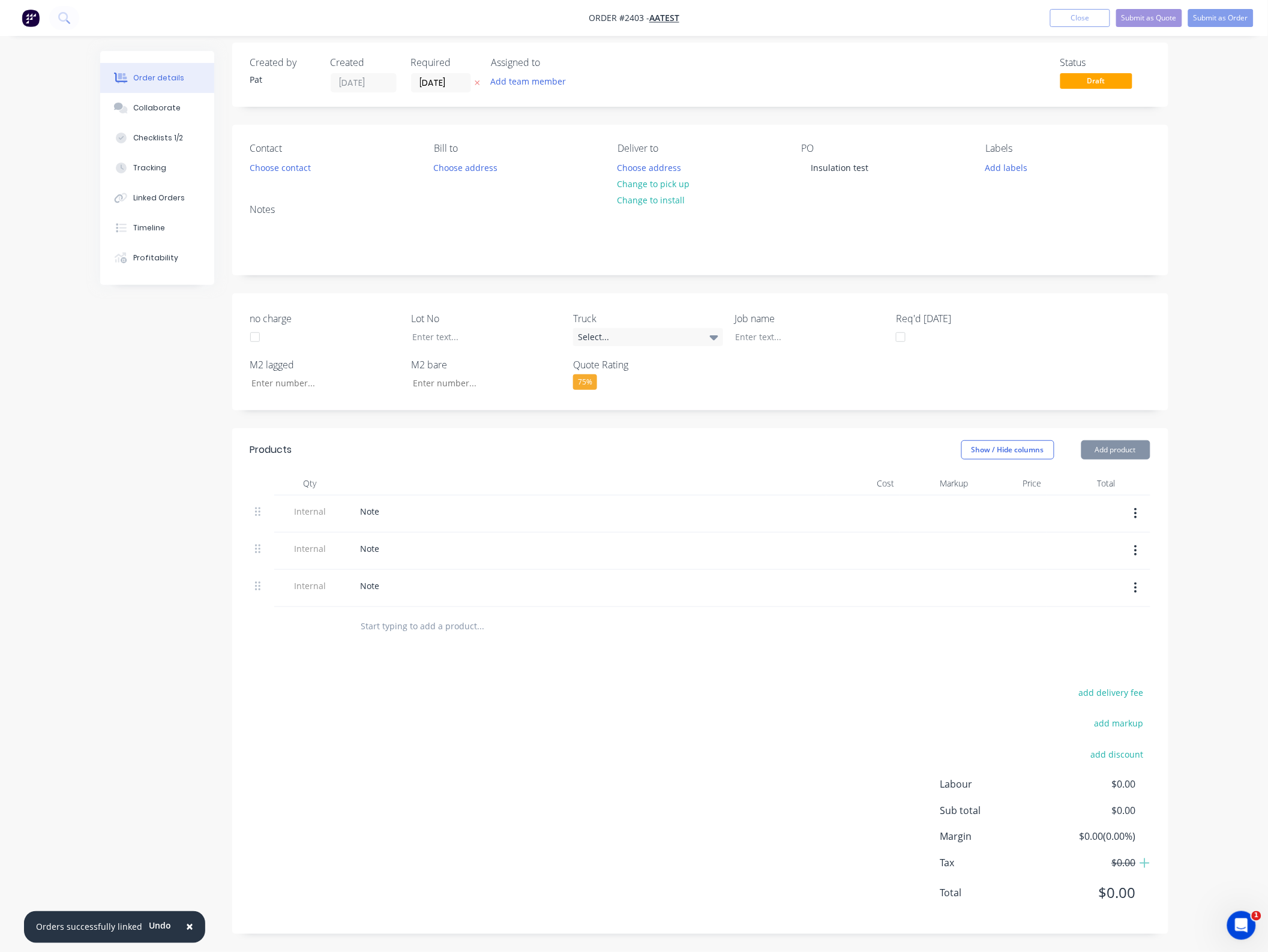
click at [1129, 512] on button "button" at bounding box center [1135, 513] width 28 height 21
click at [1128, 561] on div "Delete" at bounding box center [1093, 568] width 93 height 17
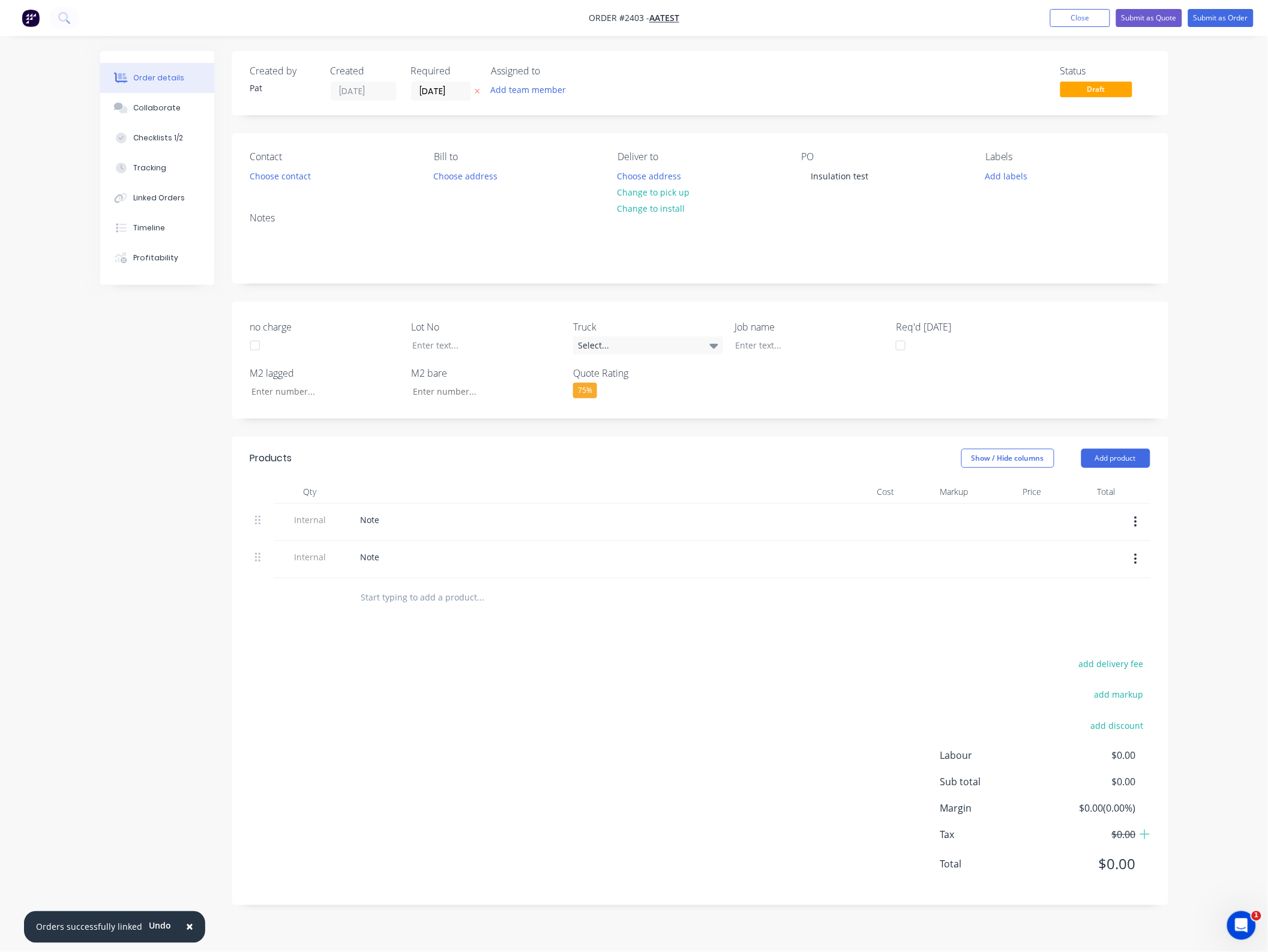
scroll to position [0, 0]
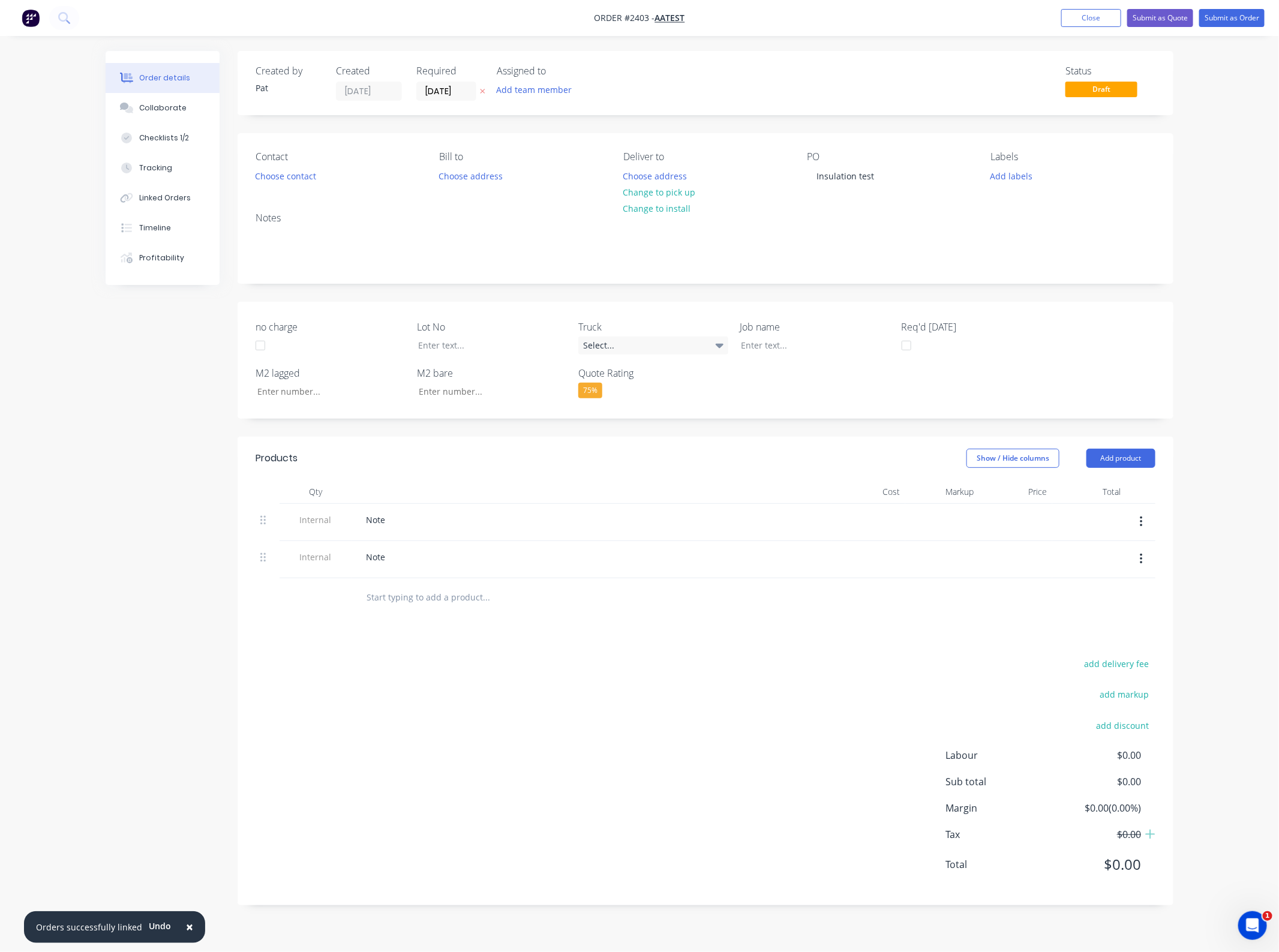
click at [1133, 537] on div at bounding box center [1141, 522] width 30 height 37
click at [1137, 532] on div at bounding box center [1141, 522] width 30 height 37
click at [1140, 529] on button "button" at bounding box center [1142, 521] width 28 height 21
click at [1115, 574] on div "Delete" at bounding box center [1099, 577] width 93 height 17
click at [1136, 543] on div at bounding box center [705, 561] width 900 height 39
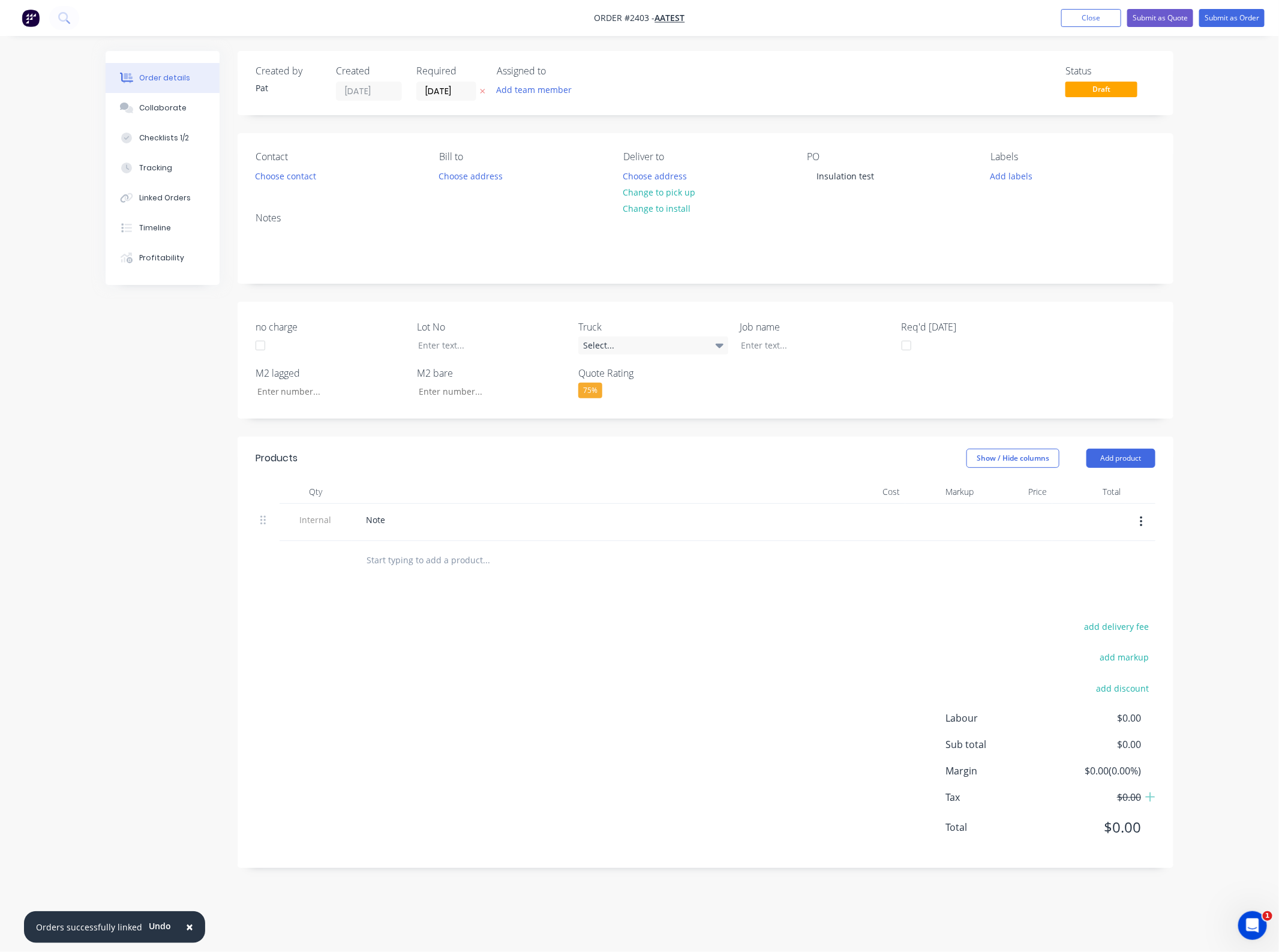
click at [1144, 532] on button "button" at bounding box center [1142, 521] width 28 height 21
drag, startPoint x: 1117, startPoint y: 579, endPoint x: 1126, endPoint y: 508, distance: 71.6
click at [1117, 579] on div "Delete" at bounding box center [1099, 577] width 93 height 17
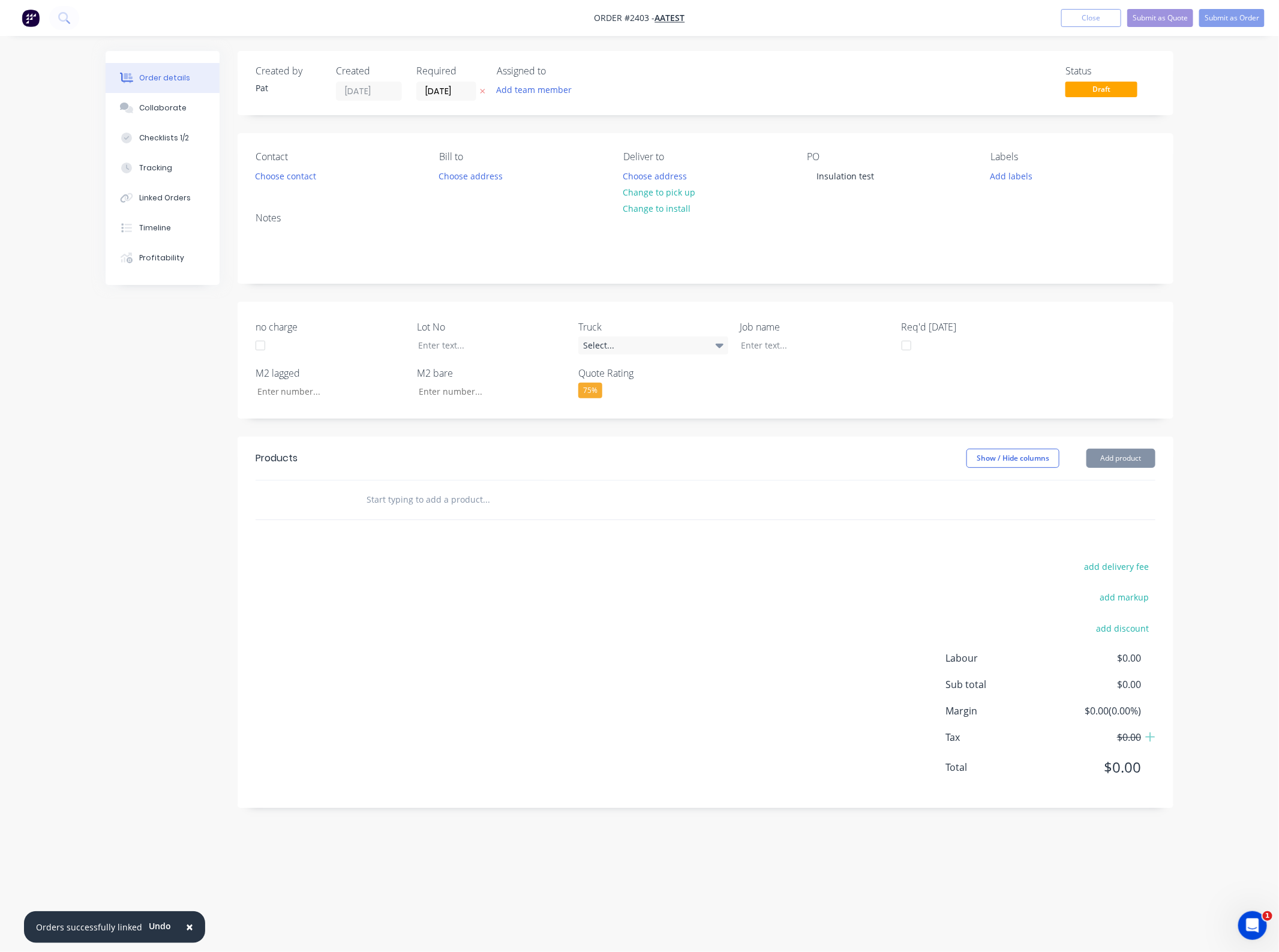
click at [1128, 453] on button "Add product" at bounding box center [1120, 459] width 69 height 19
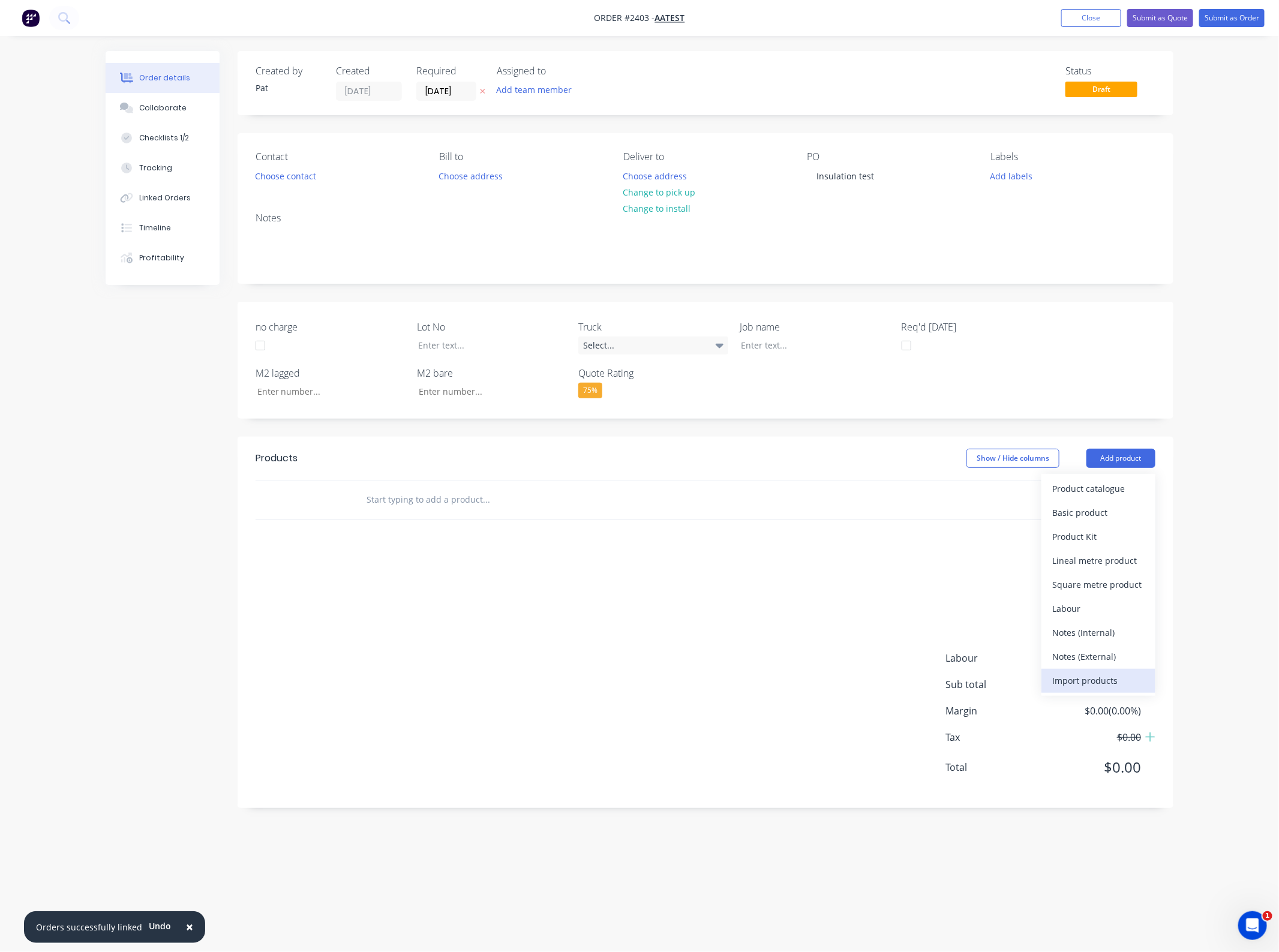
click at [1105, 671] on button "Import products" at bounding box center [1099, 680] width 114 height 24
click at [1091, 538] on div "Basic products" at bounding box center [1099, 536] width 93 height 17
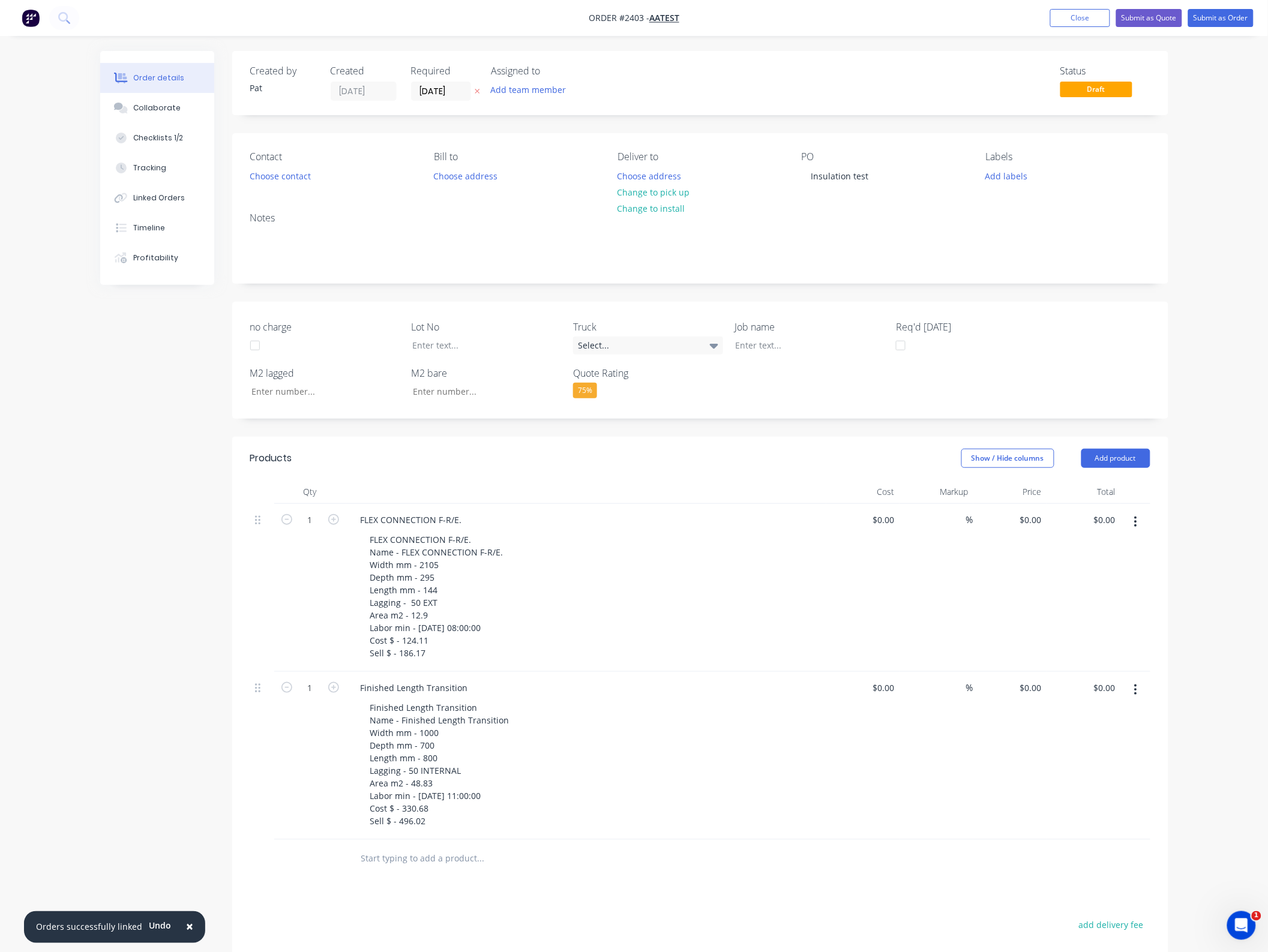
click at [1053, 30] on nav "Order #2403 - AATEST Add product Close Submit as Quote Submit as Order" at bounding box center [634, 18] width 1268 height 36
click at [1070, 28] on nav "Order #2403 - AATEST Add product Close Submit as Quote Submit as Order" at bounding box center [634, 18] width 1268 height 36
click at [1070, 12] on button "Close" at bounding box center [1080, 18] width 60 height 18
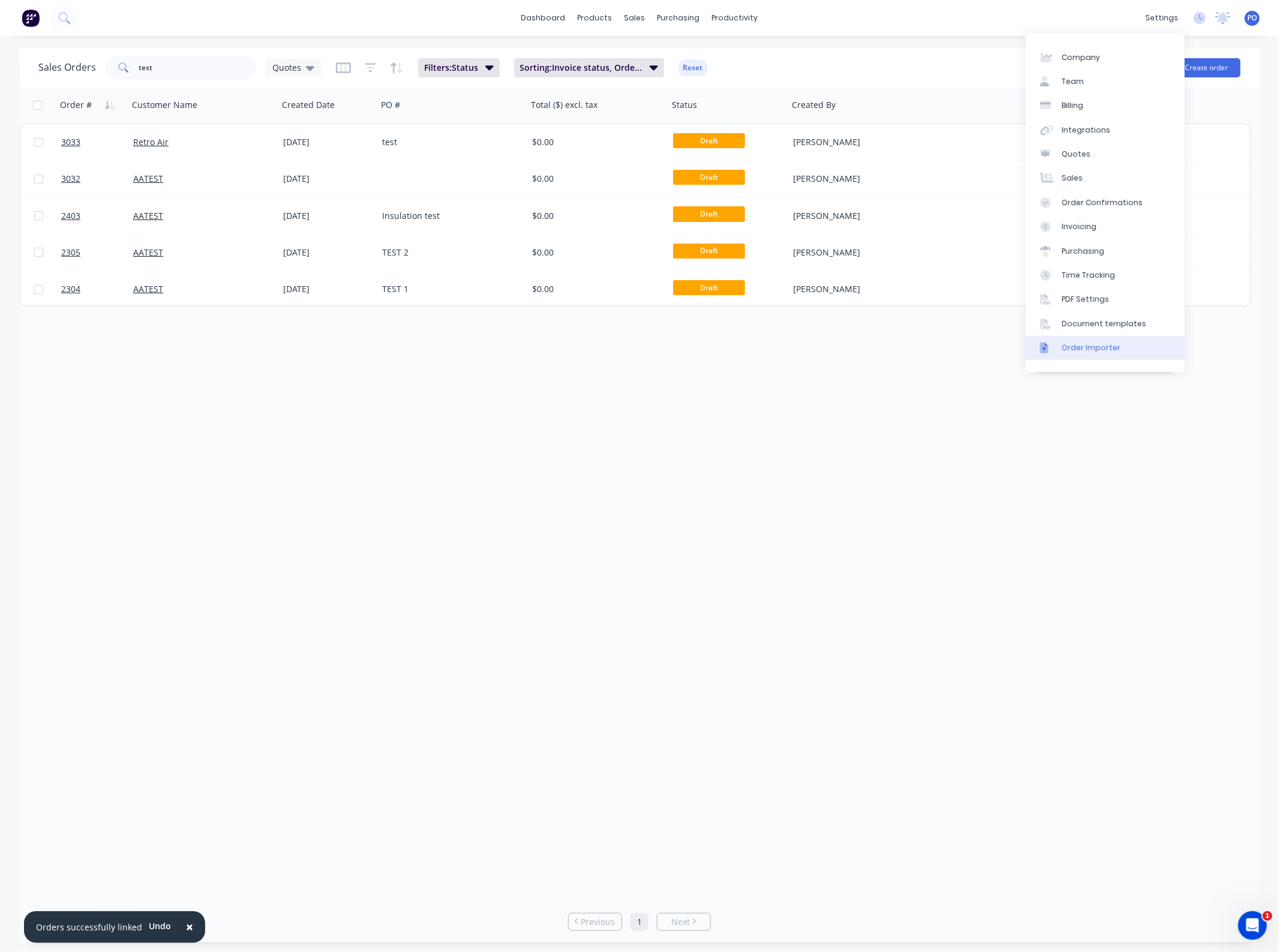
click at [1111, 349] on div "Order Importer" at bounding box center [1091, 348] width 59 height 11
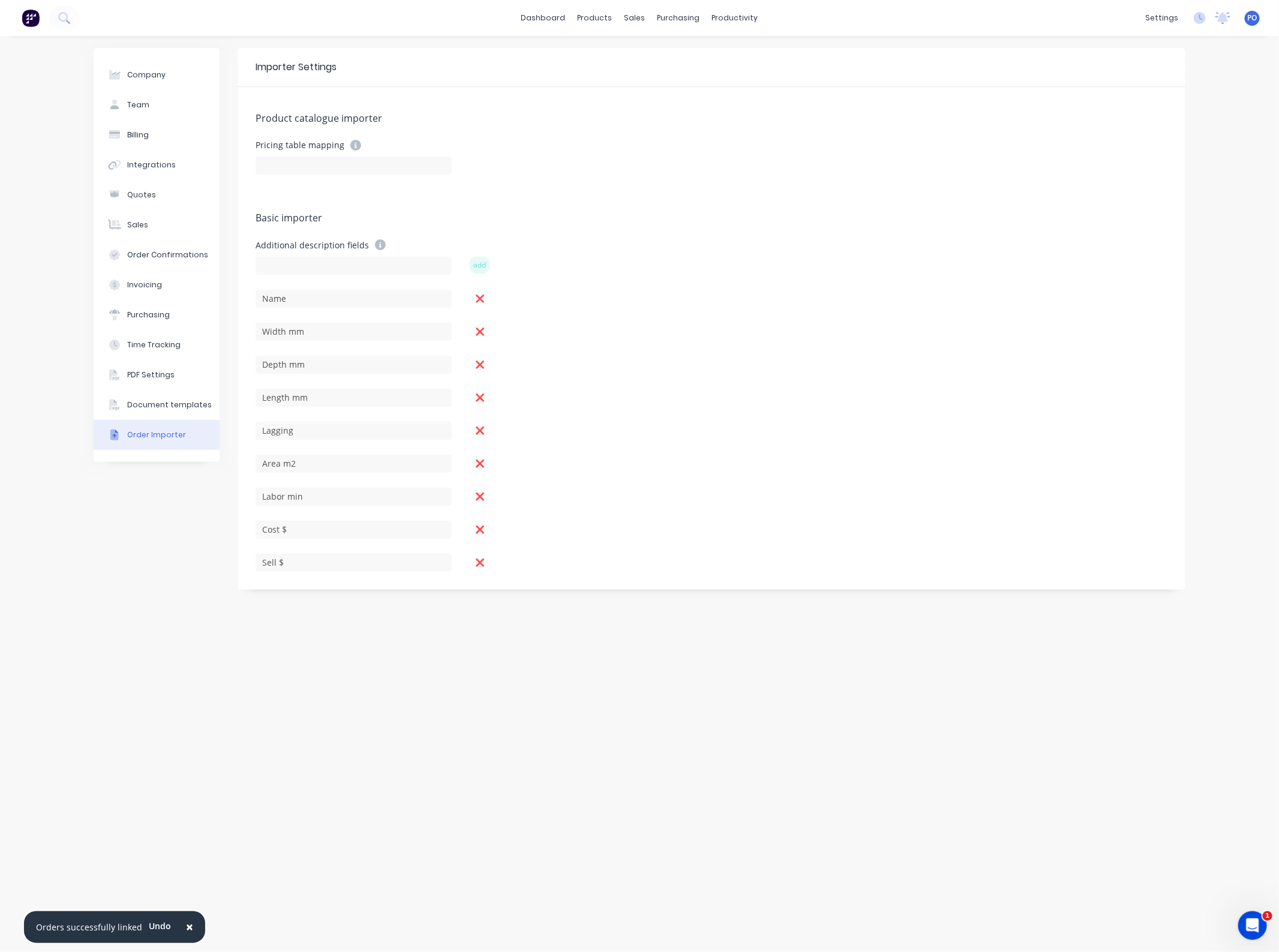
click at [919, 326] on div "Width mm" at bounding box center [712, 330] width 912 height 21
click at [659, 52] on div "Sales Orders" at bounding box center [680, 58] width 49 height 11
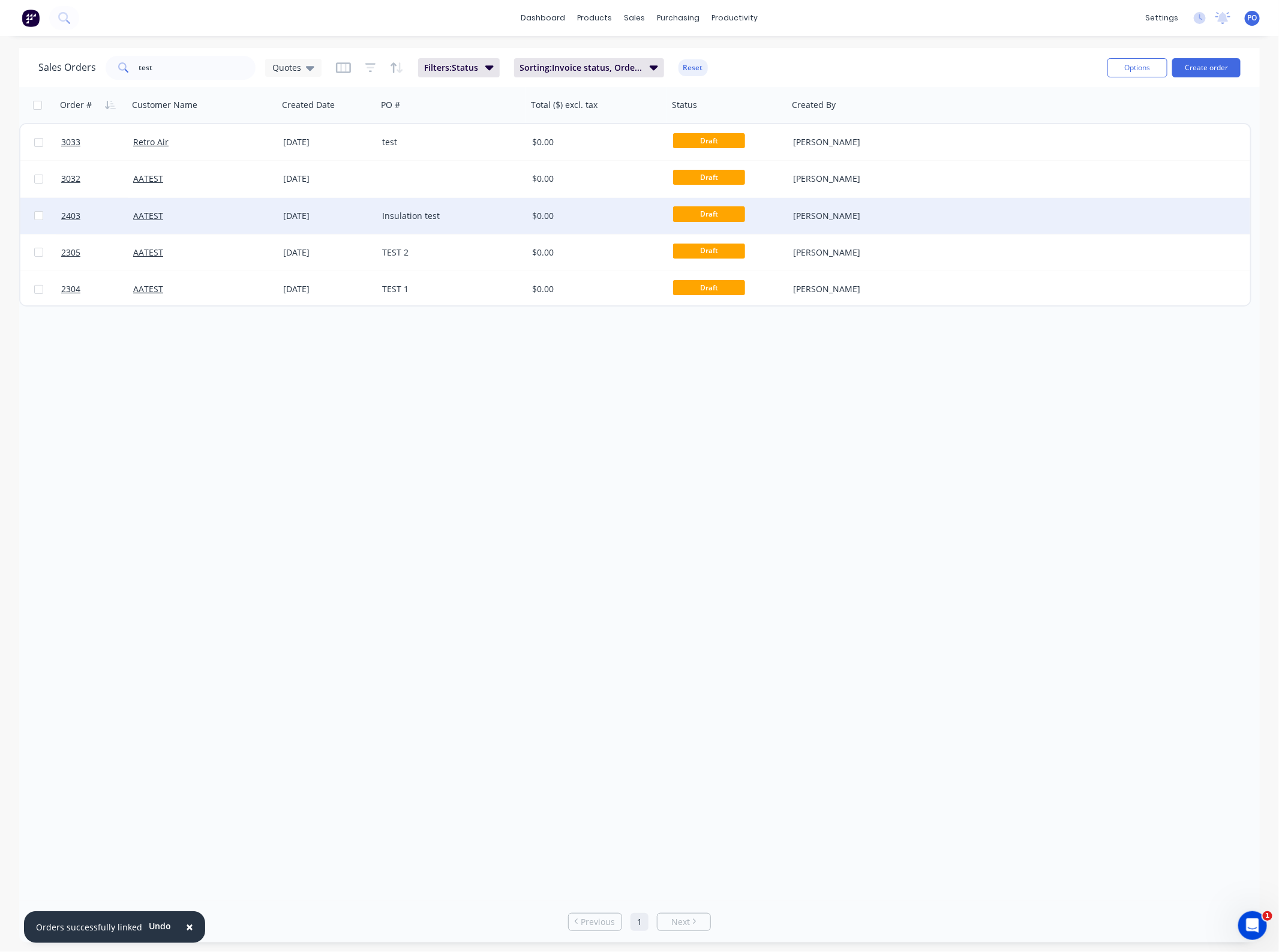
click at [428, 223] on div "Insulation test" at bounding box center [452, 216] width 150 height 36
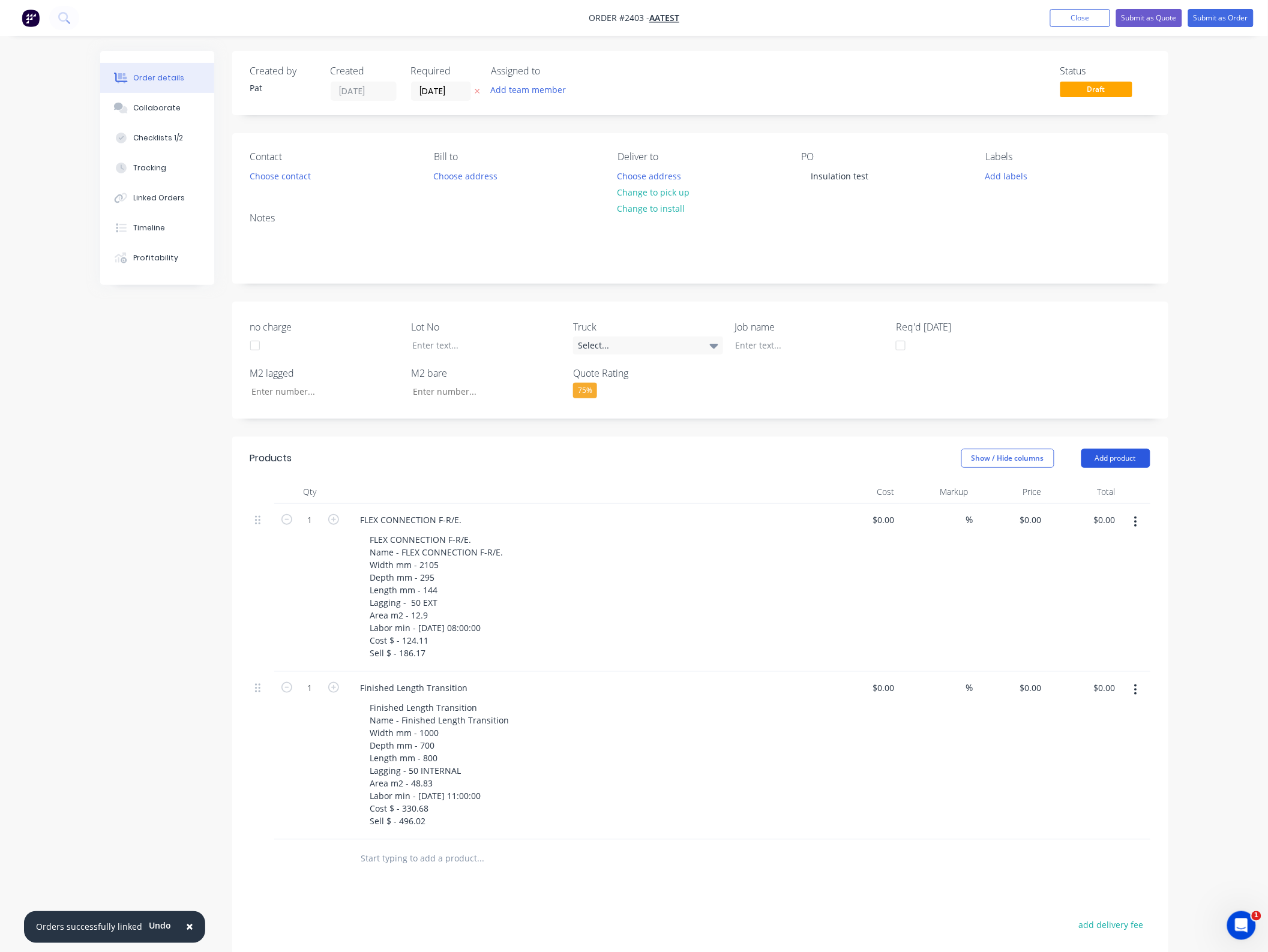
click at [1122, 456] on button "Add product" at bounding box center [1115, 459] width 69 height 19
click at [1090, 679] on div "Import products" at bounding box center [1093, 680] width 93 height 17
click at [1088, 532] on div "Basic products" at bounding box center [1093, 536] width 93 height 17
click at [1064, 19] on button "Close" at bounding box center [1080, 18] width 60 height 18
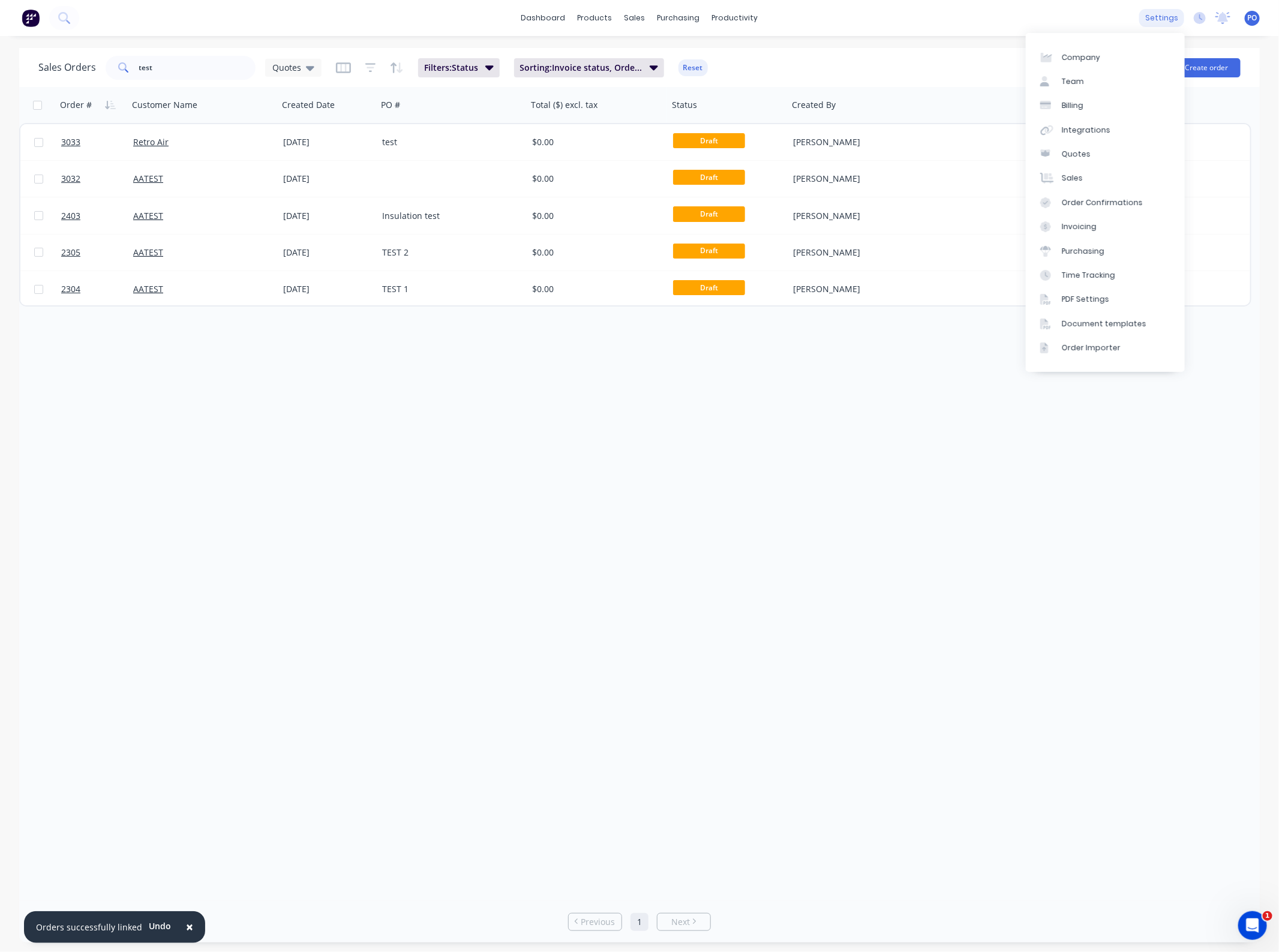
click at [1164, 23] on div "settings" at bounding box center [1162, 18] width 45 height 18
click at [1101, 347] on div "Order Importer" at bounding box center [1091, 348] width 59 height 11
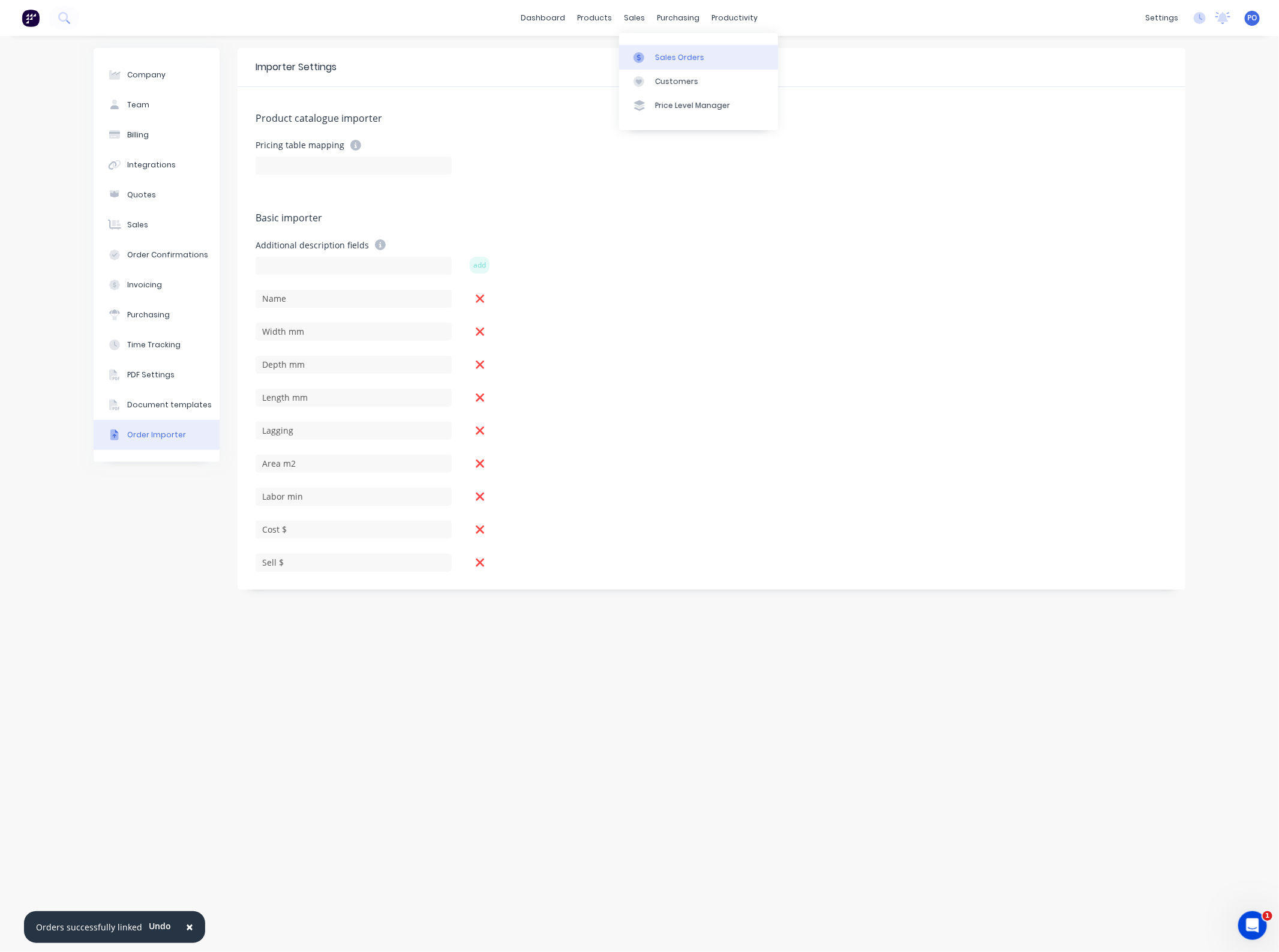
click at [661, 61] on div "Sales Orders" at bounding box center [680, 58] width 49 height 11
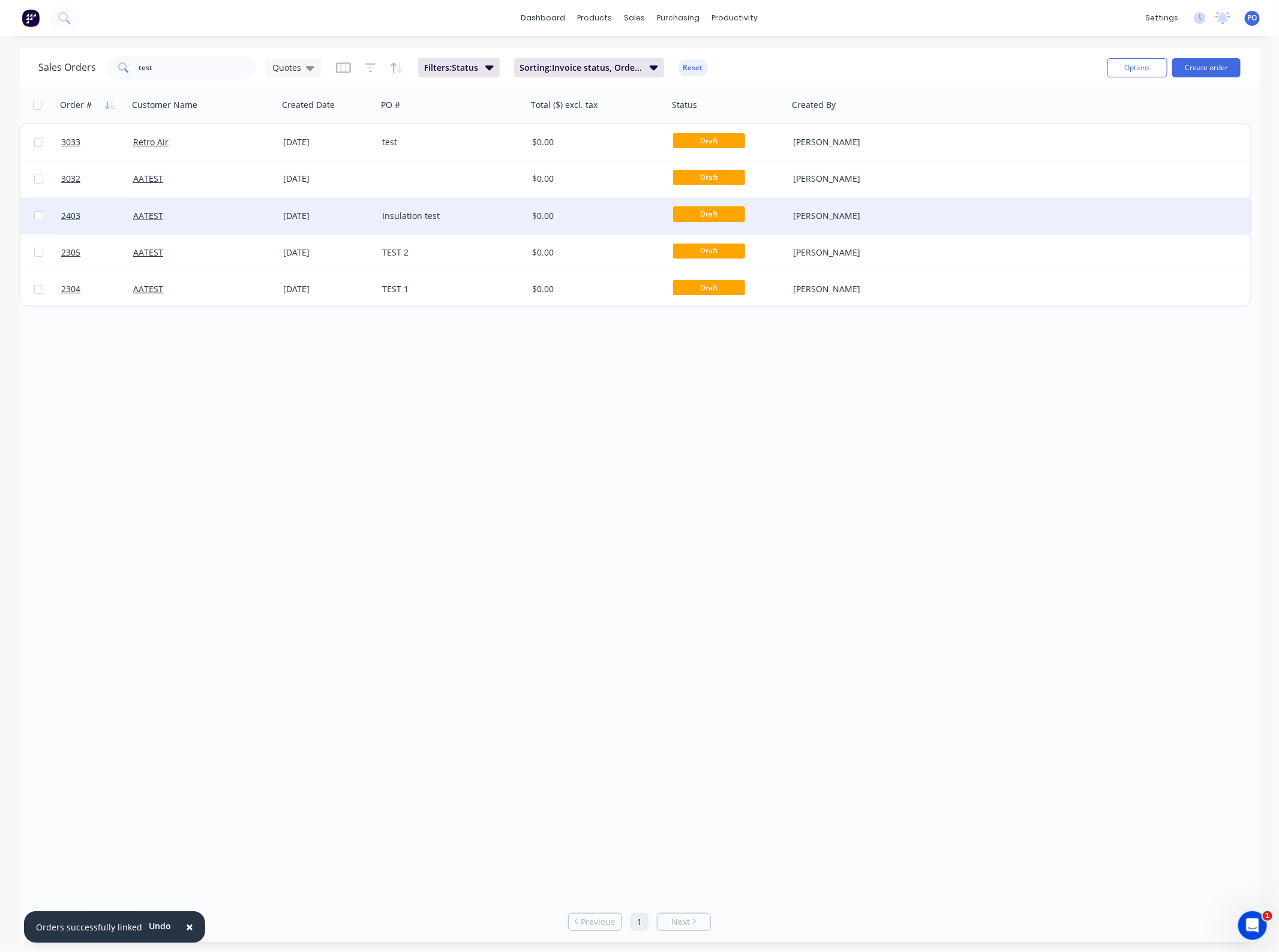
click at [444, 202] on div "Insulation test" at bounding box center [452, 216] width 150 height 36
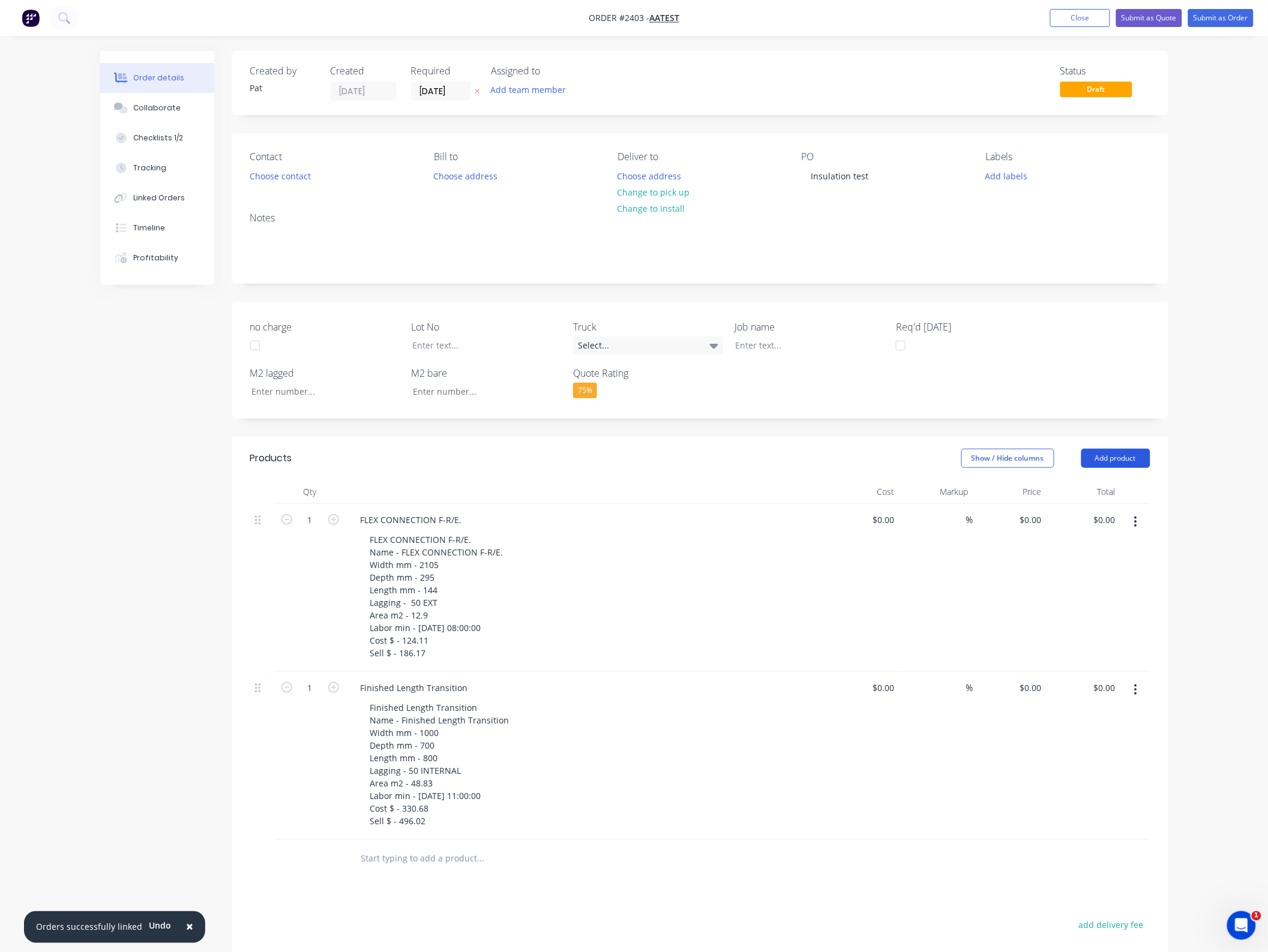
click at [1116, 457] on button "Add product" at bounding box center [1115, 459] width 69 height 19
drag, startPoint x: 1110, startPoint y: 687, endPoint x: 1092, endPoint y: 673, distance: 22.8
click at [1109, 687] on div "Import products" at bounding box center [1093, 680] width 93 height 17
click at [1083, 537] on div "Basic products" at bounding box center [1093, 536] width 93 height 17
click at [1143, 519] on button "button" at bounding box center [1135, 521] width 28 height 21
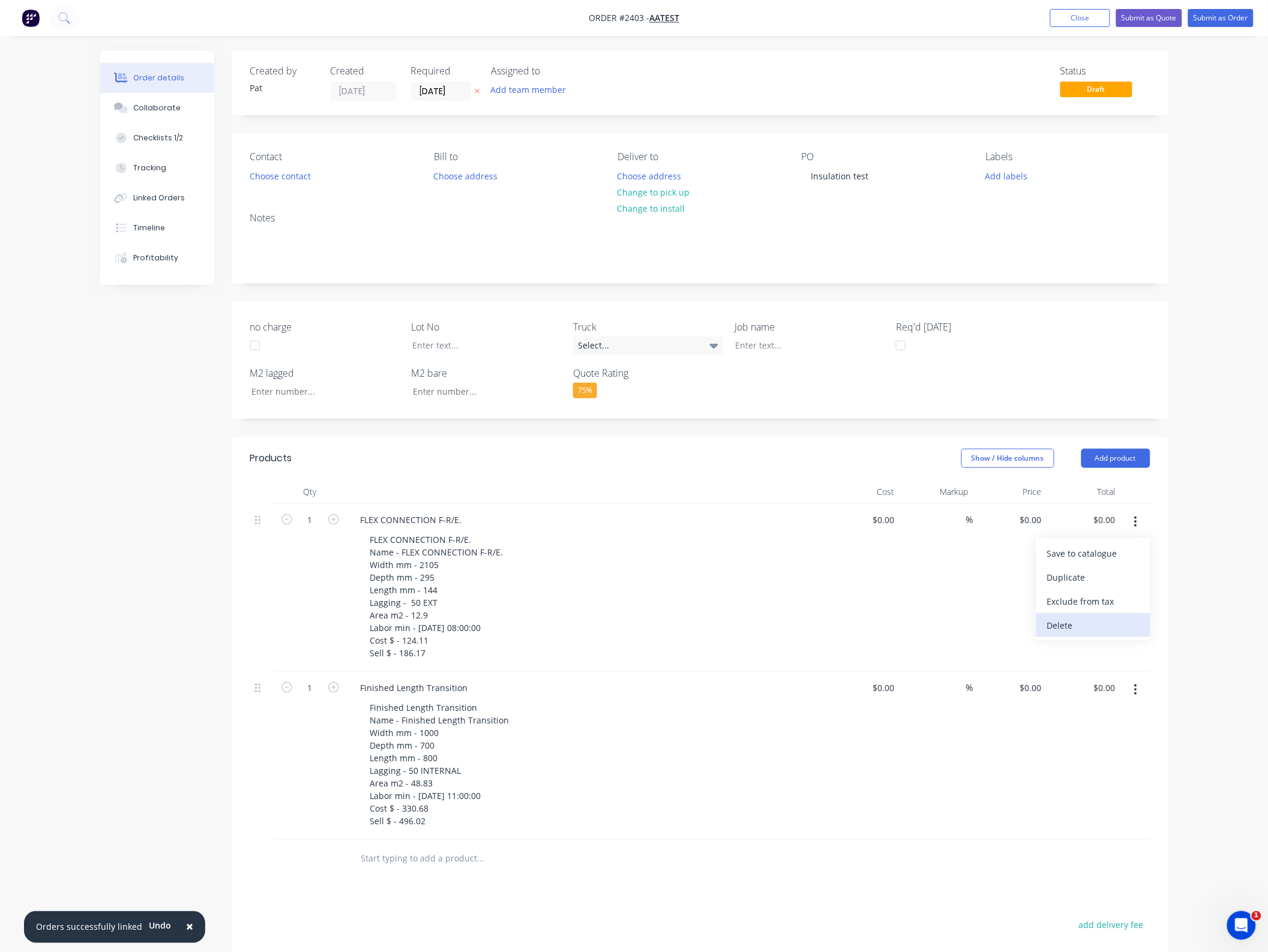
click at [1108, 623] on div "Delete" at bounding box center [1093, 625] width 93 height 17
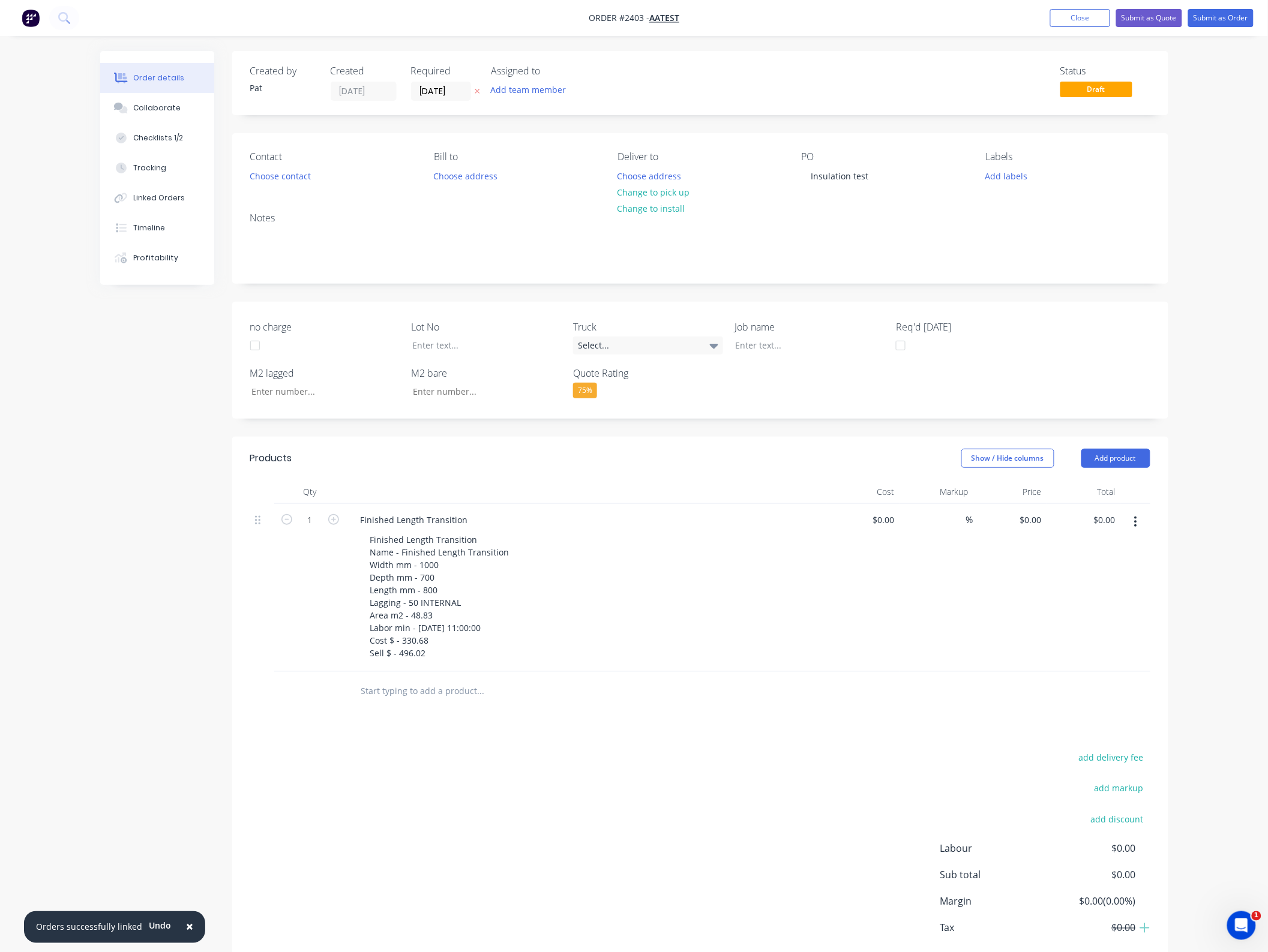
click at [1141, 517] on button "button" at bounding box center [1135, 521] width 28 height 21
click at [1108, 633] on div "Delete" at bounding box center [1093, 625] width 93 height 17
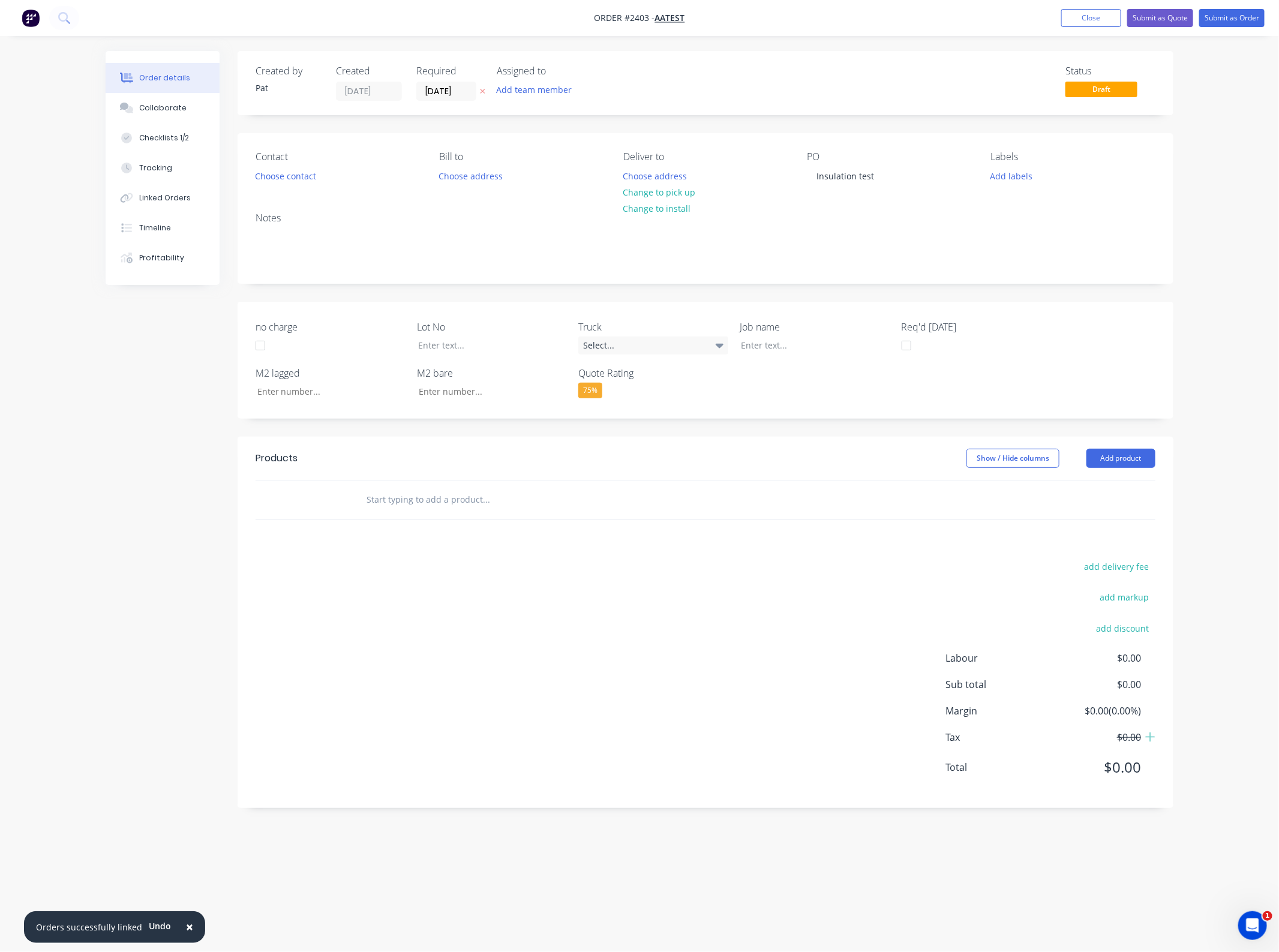
click at [457, 459] on div "Show / Hide columns Add product" at bounding box center [801, 459] width 708 height 19
click at [1104, 15] on button "Close" at bounding box center [1091, 18] width 60 height 18
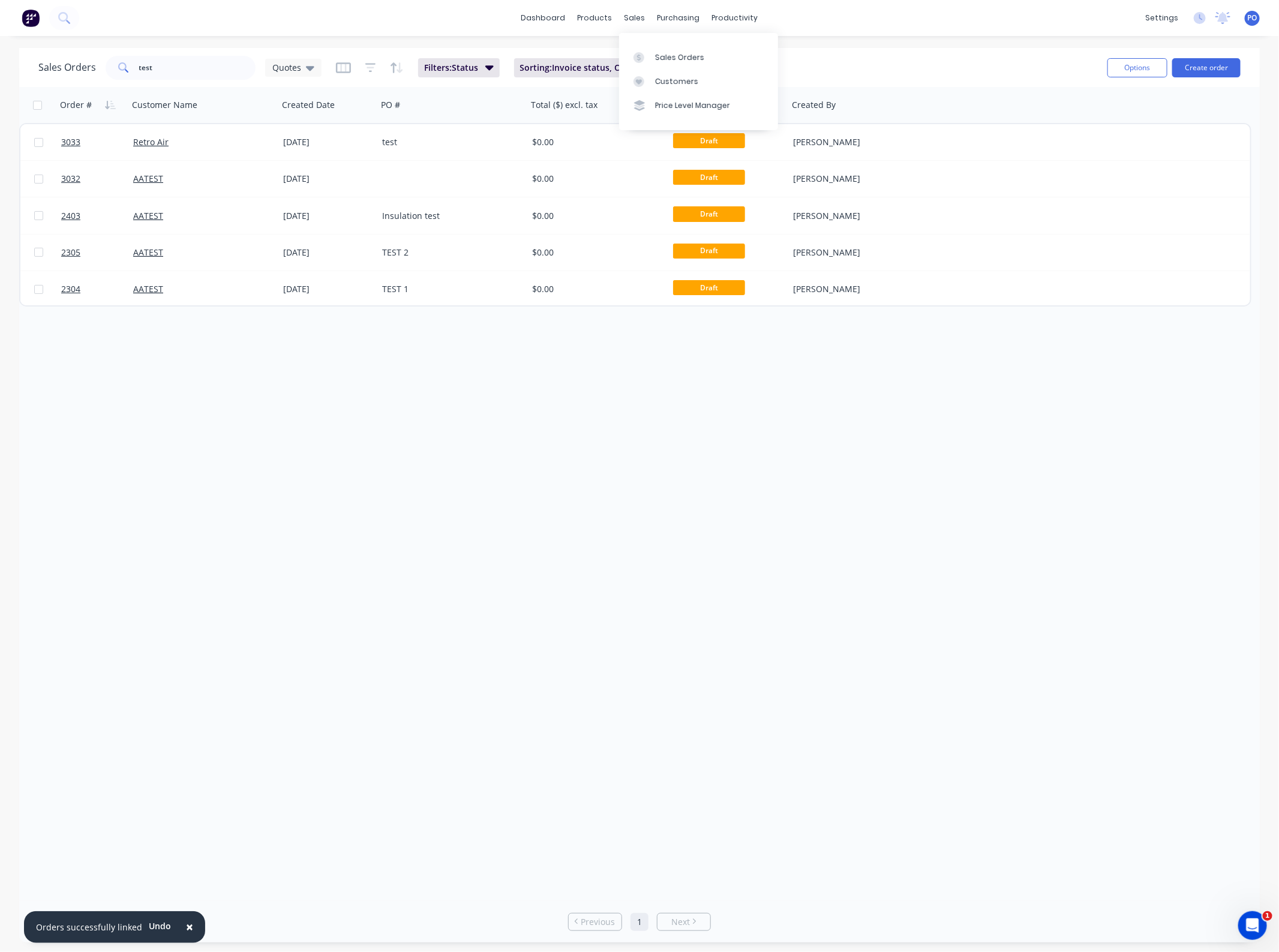
click at [765, 499] on div "Order # Customer Name Created Date PO # Total ($) excl. tax Status Created By 3…" at bounding box center [640, 493] width 1241 height 814
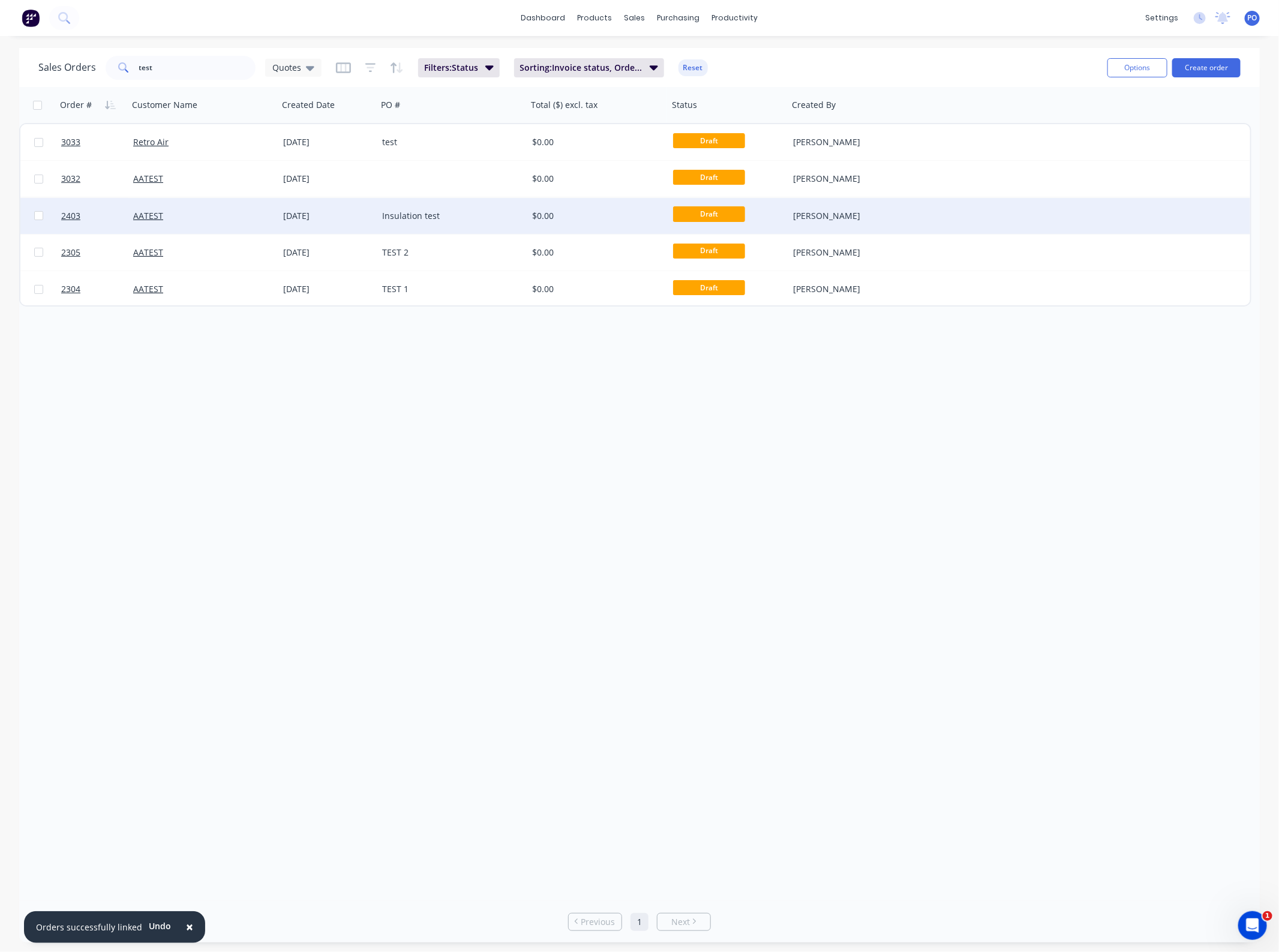
click at [382, 208] on div "Insulation test" at bounding box center [452, 216] width 150 height 36
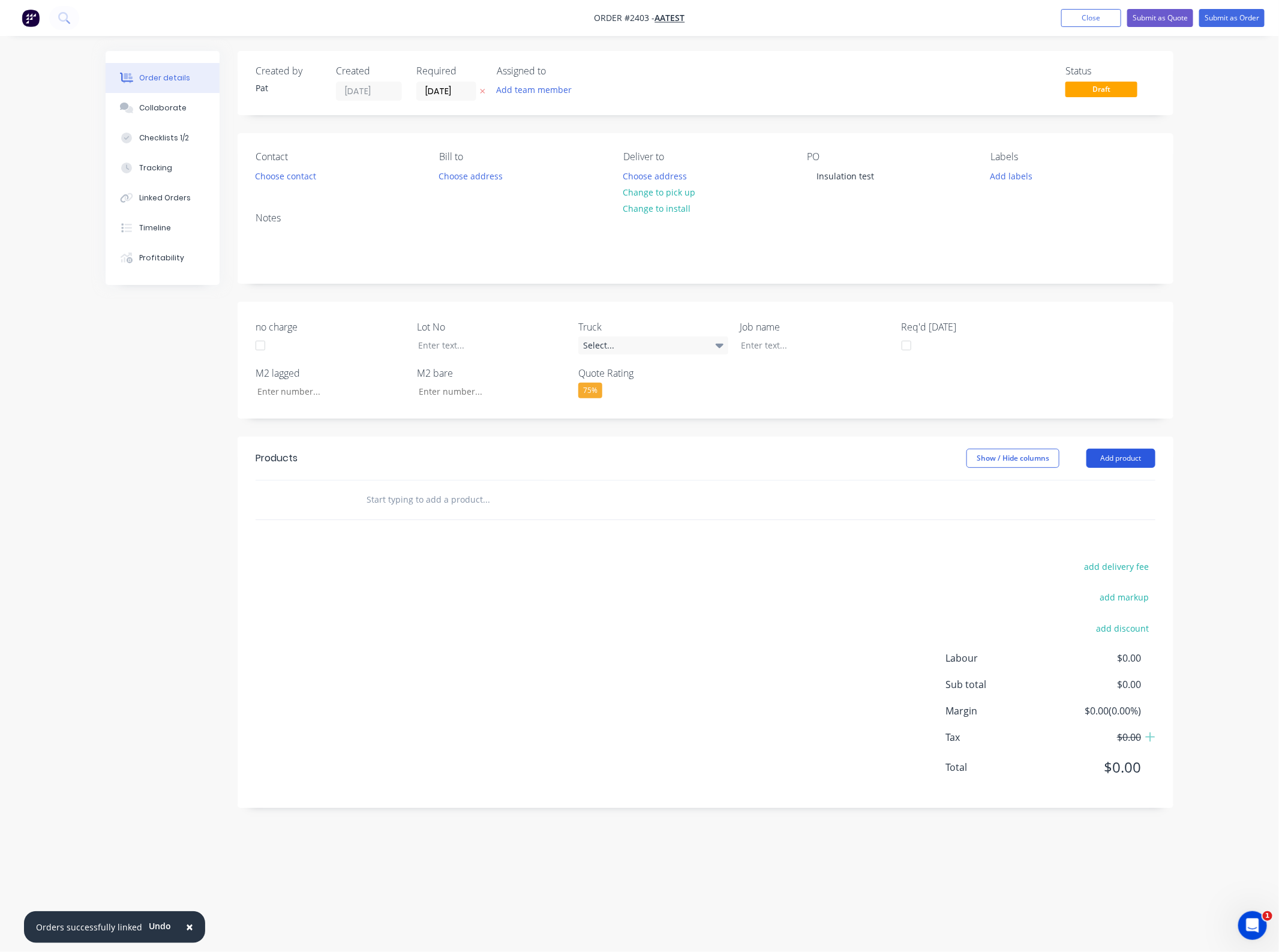
click at [1120, 463] on button "Add product" at bounding box center [1120, 459] width 69 height 19
click at [1089, 697] on div "Labour $0.00 Sub total $0.00 Margin $0.00 ( 0.00 %) Tax $0.00 Total $0.00" at bounding box center [1051, 720] width 210 height 139
click at [1104, 448] on header "Products Show / Hide columns Add product" at bounding box center [705, 458] width 936 height 43
click at [1111, 459] on button "Add product" at bounding box center [1120, 459] width 69 height 19
click at [1086, 684] on div "Import products" at bounding box center [1099, 680] width 93 height 17
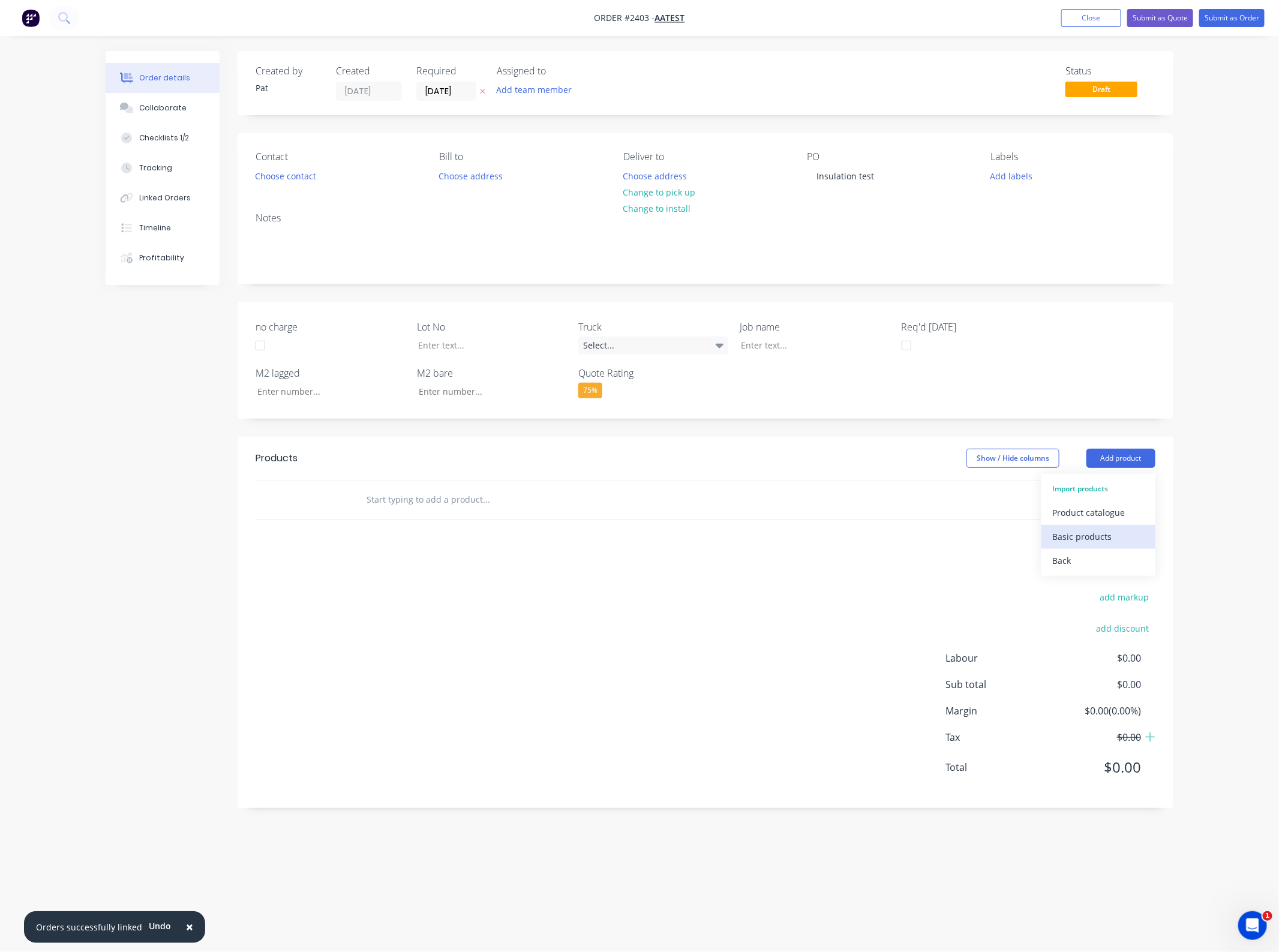
click at [1091, 540] on div "Basic products" at bounding box center [1099, 536] width 93 height 17
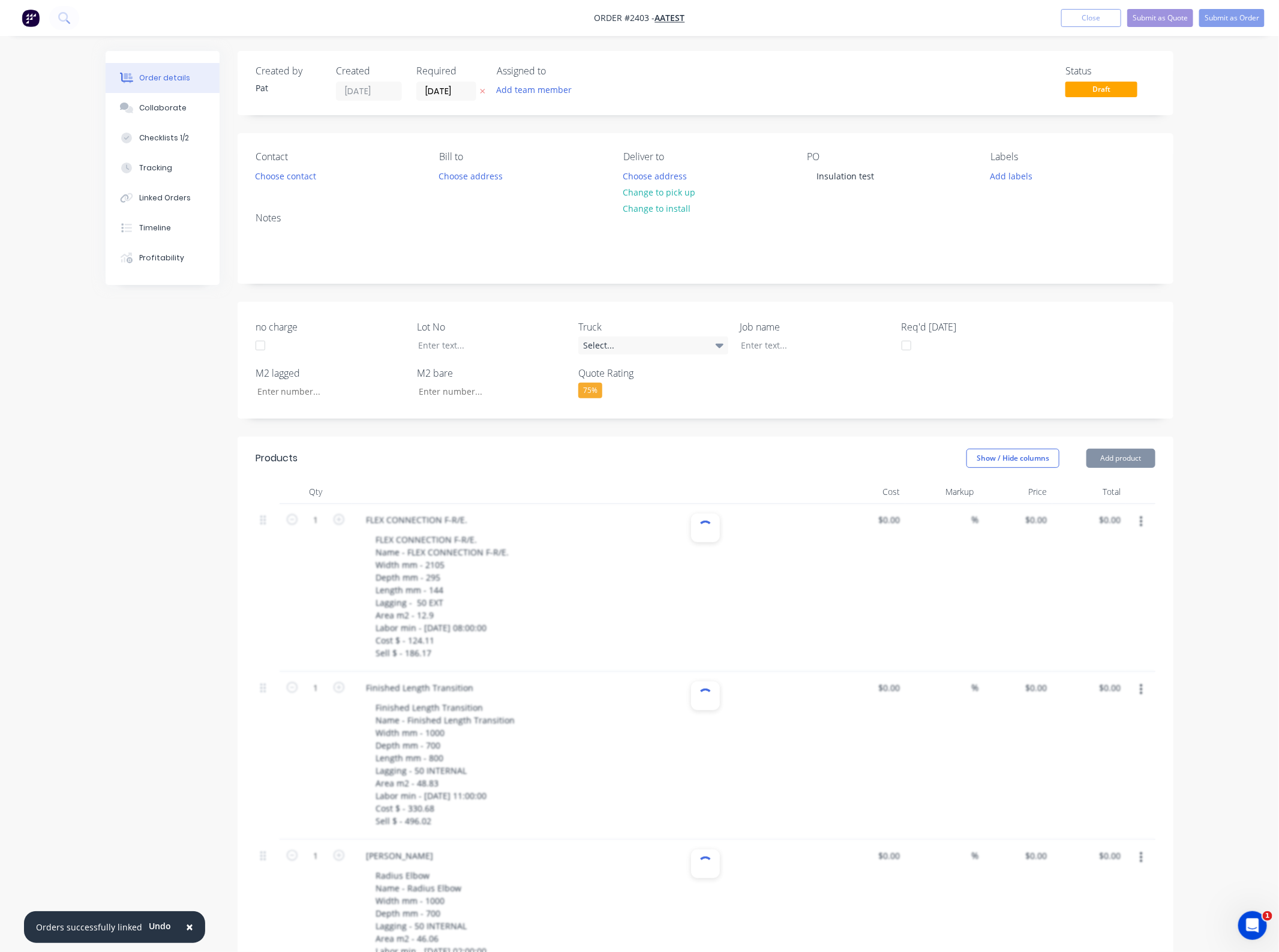
type input "2"
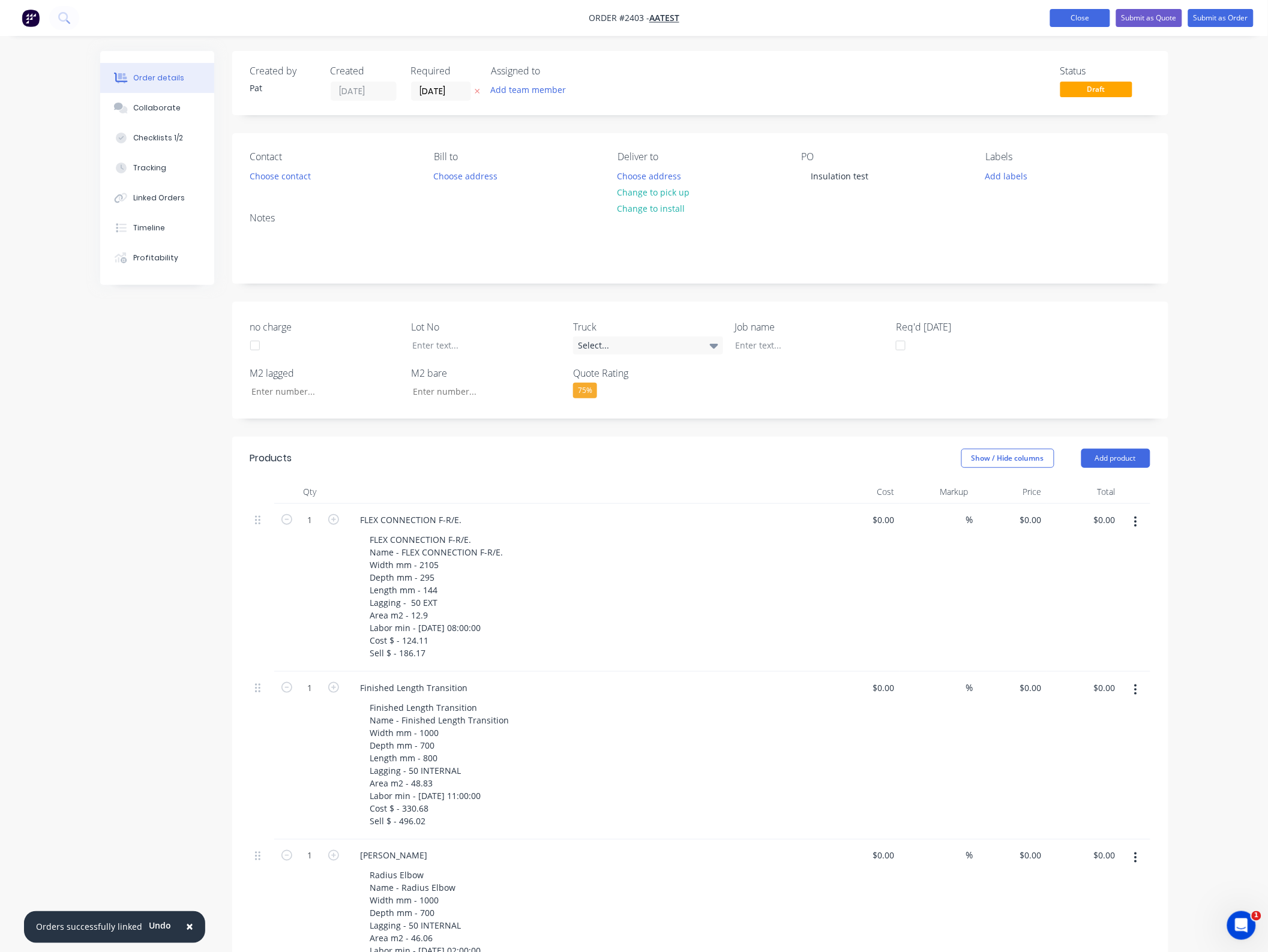
click at [1085, 13] on button "Close" at bounding box center [1080, 18] width 60 height 18
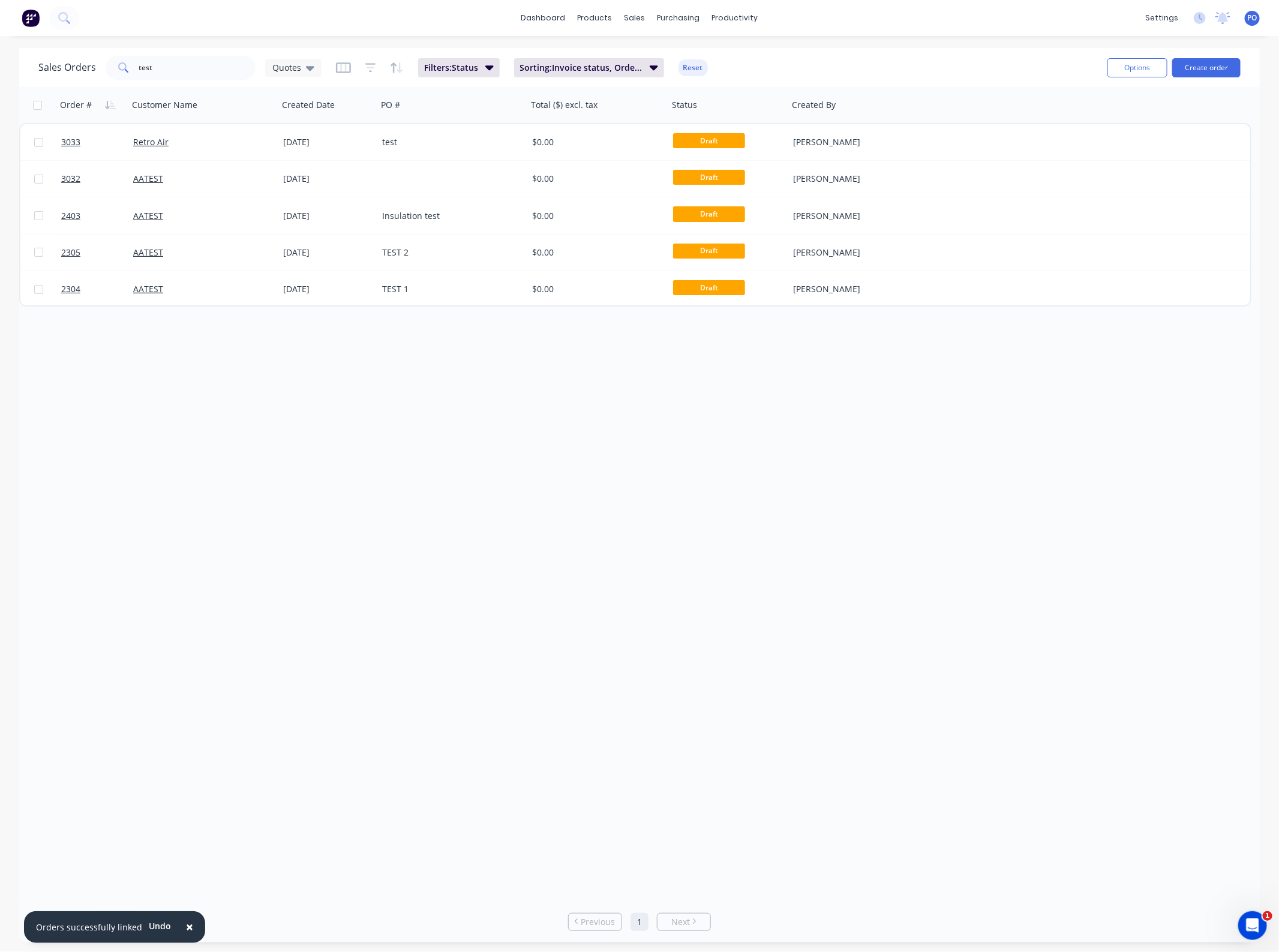
click at [685, 465] on div "Order # Customer Name Created Date PO # Total ($) excl. tax Status Created By 3…" at bounding box center [640, 493] width 1241 height 814
drag, startPoint x: 208, startPoint y: 63, endPoint x: -55, endPoint y: 70, distance: 263.1
click at [0, 70] on html "× Orders successfully linked Undo dashboard products sales purchasing productiv…" at bounding box center [639, 476] width 1279 height 952
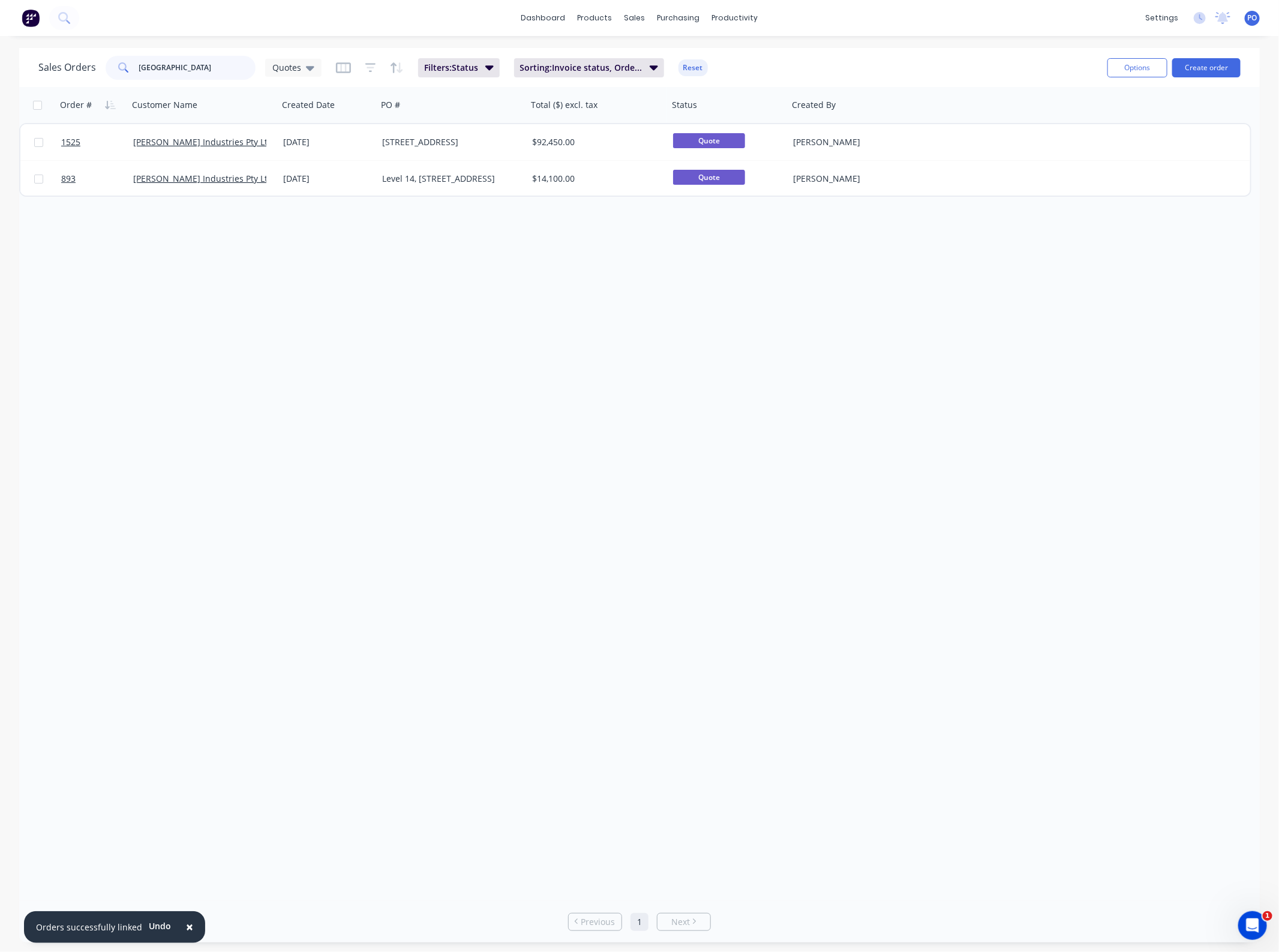
drag, startPoint x: 195, startPoint y: 70, endPoint x: -29, endPoint y: 72, distance: 224.0
click at [0, 72] on html "× Orders successfully linked Undo dashboard products sales purchasing productiv…" at bounding box center [639, 476] width 1279 height 952
type input "shpr"
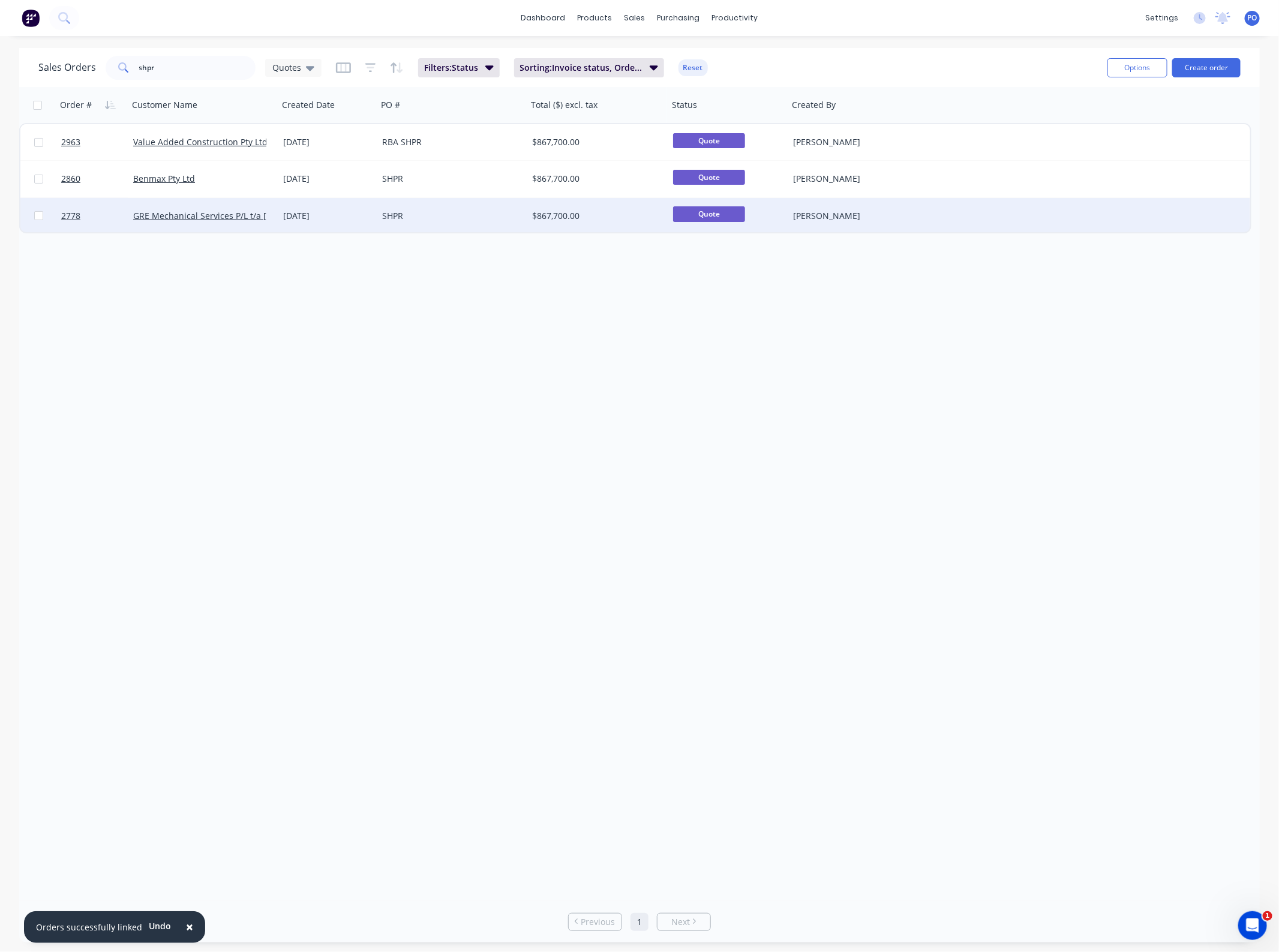
click at [547, 215] on div "$867,700.00" at bounding box center [595, 216] width 125 height 12
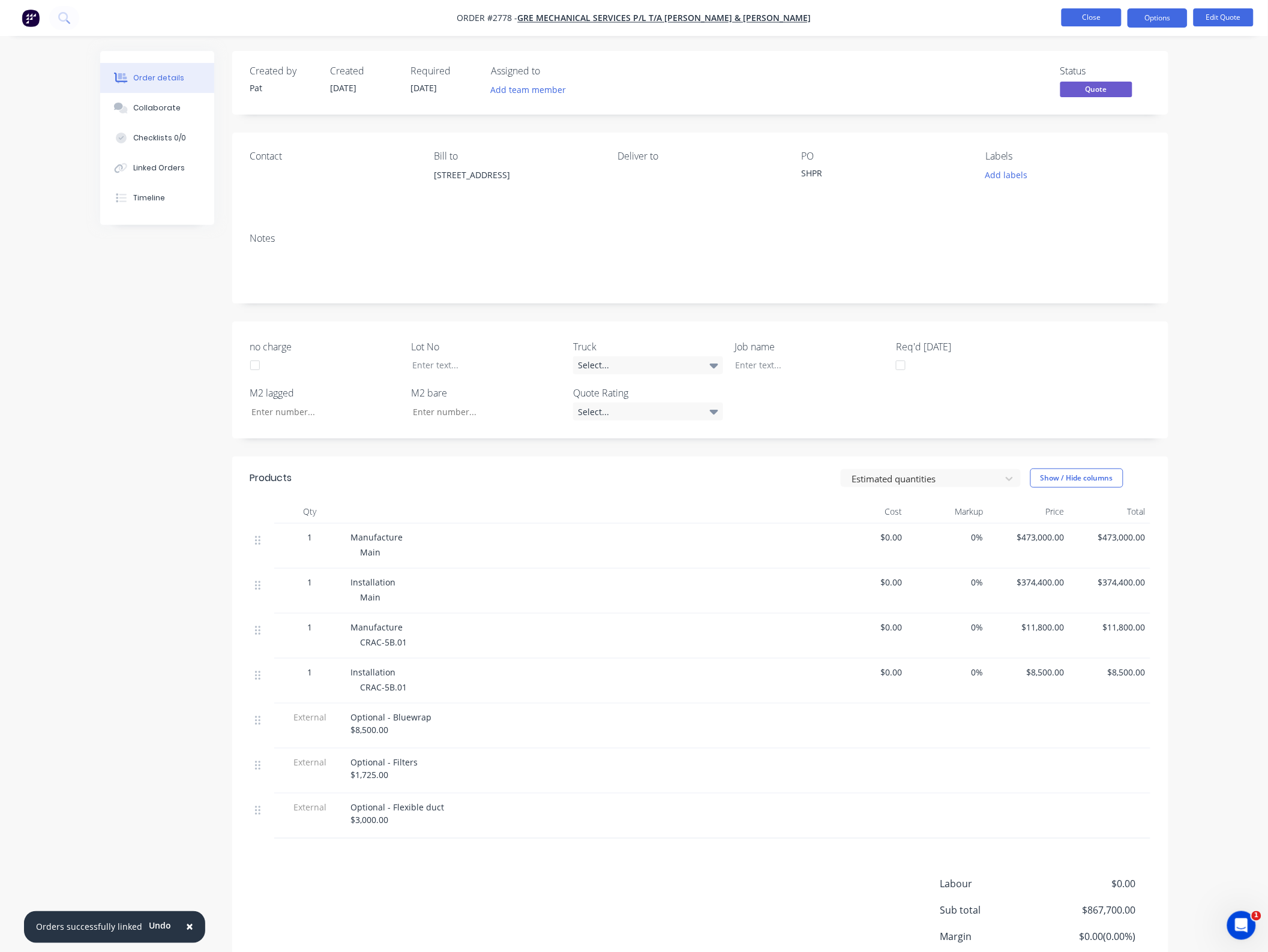
click at [1086, 25] on button "Close" at bounding box center [1091, 17] width 60 height 18
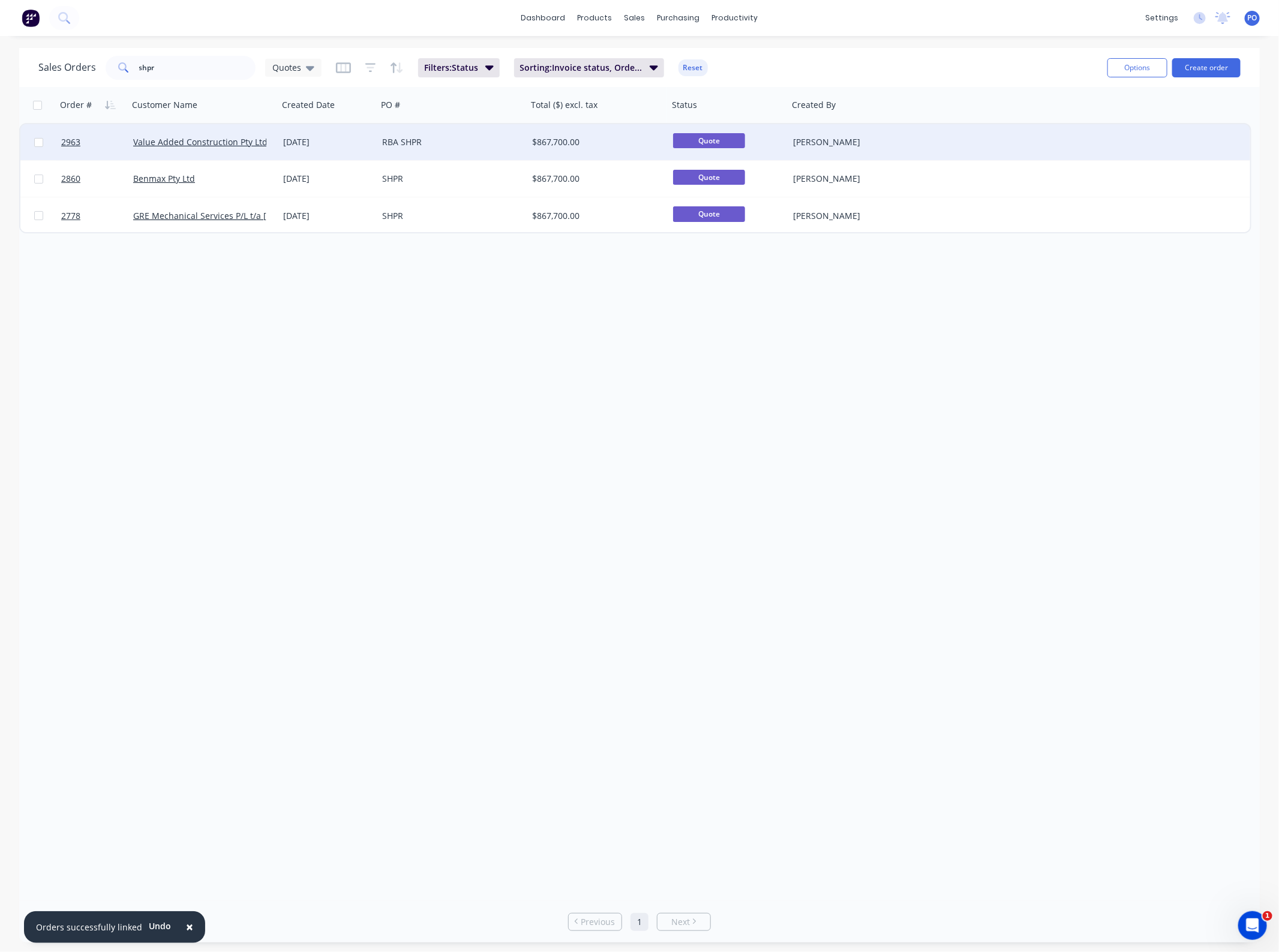
click at [430, 159] on div "2963 Value Added Construction Pty Ltd [DATE] RBA SHPR $867,700.00 Quote [PERSON…" at bounding box center [635, 142] width 1230 height 37
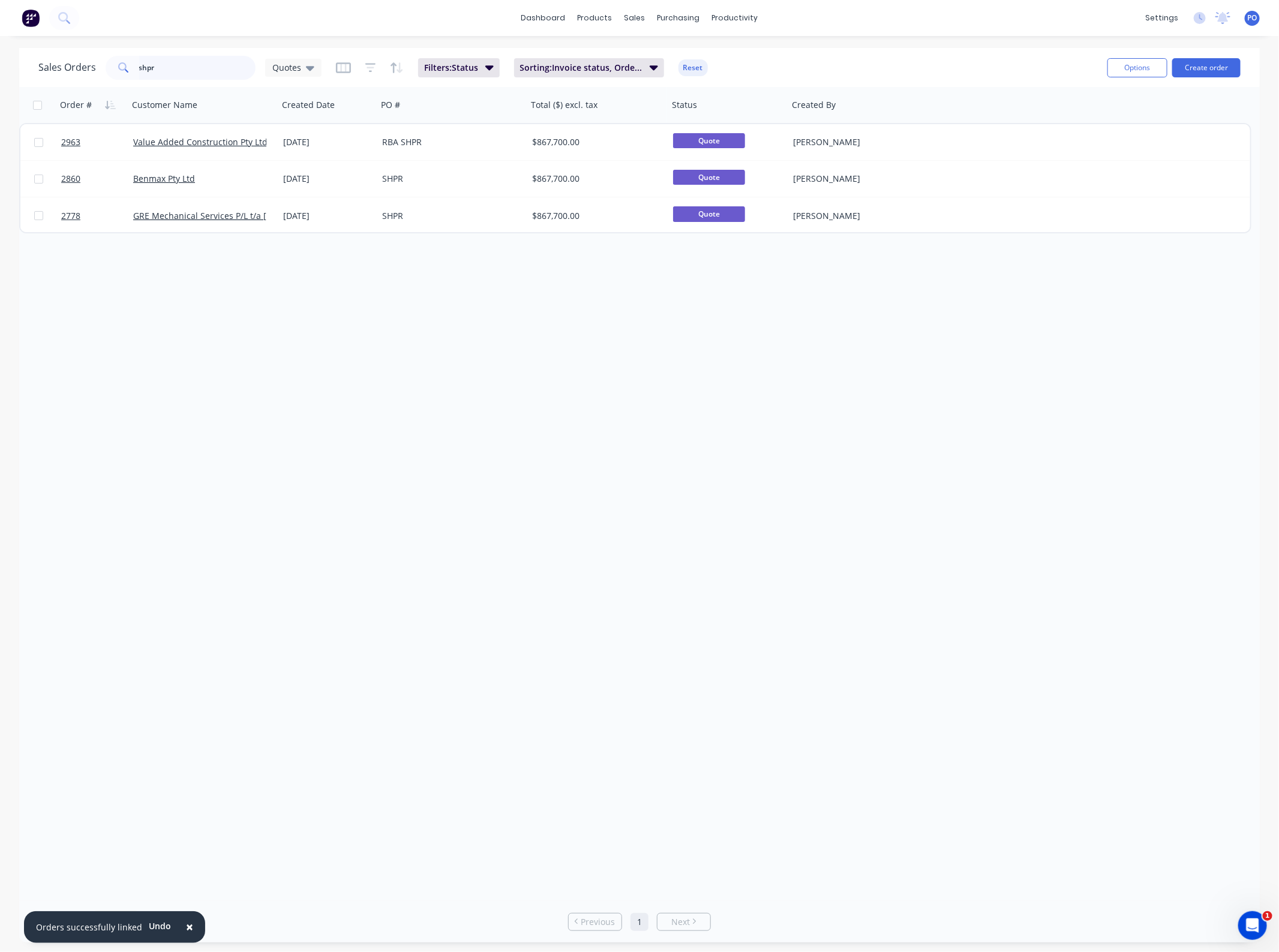
drag, startPoint x: 67, startPoint y: 74, endPoint x: -86, endPoint y: 77, distance: 153.0
click at [0, 77] on html "× Orders successfully linked Undo dashboard products sales purchasing productiv…" at bounding box center [639, 476] width 1279 height 952
type input "2403"
click at [305, 60] on div "Quotes" at bounding box center [293, 68] width 56 height 18
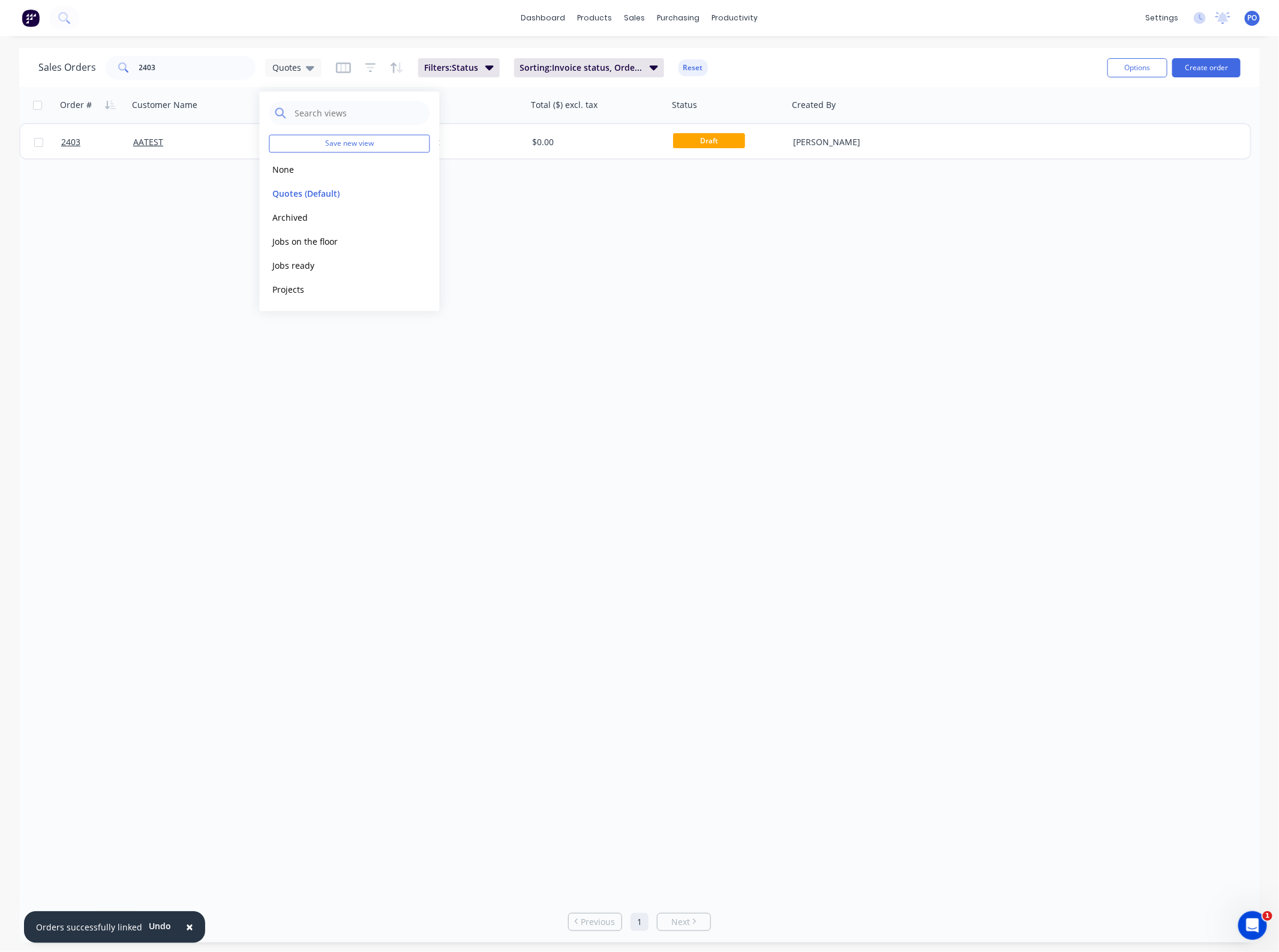
click at [196, 208] on div "Order # Customer Name Created Date PO # Total ($) excl. tax Status Created By 2…" at bounding box center [640, 493] width 1241 height 814
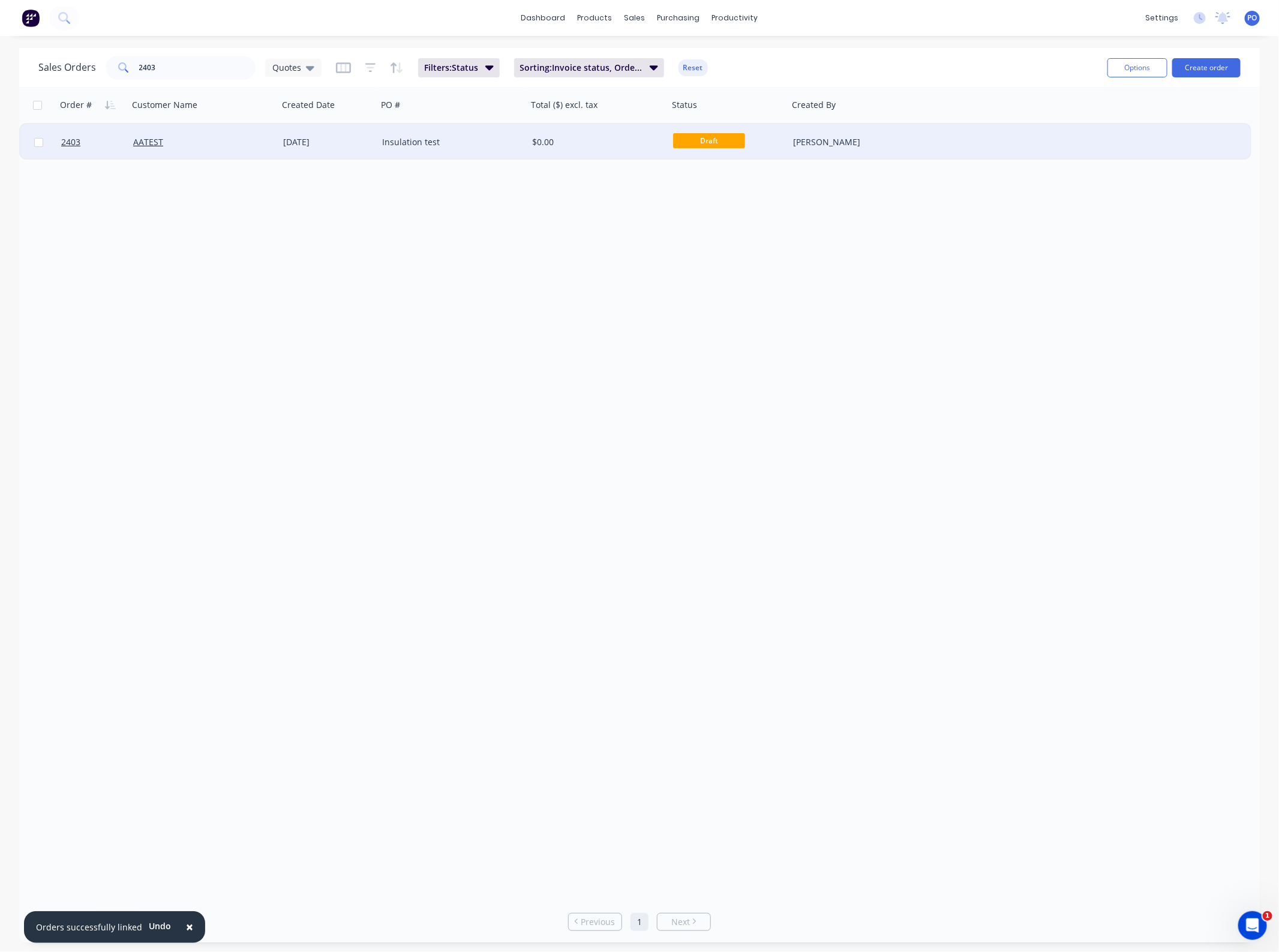
click at [244, 147] on div "AATEST" at bounding box center [200, 142] width 133 height 12
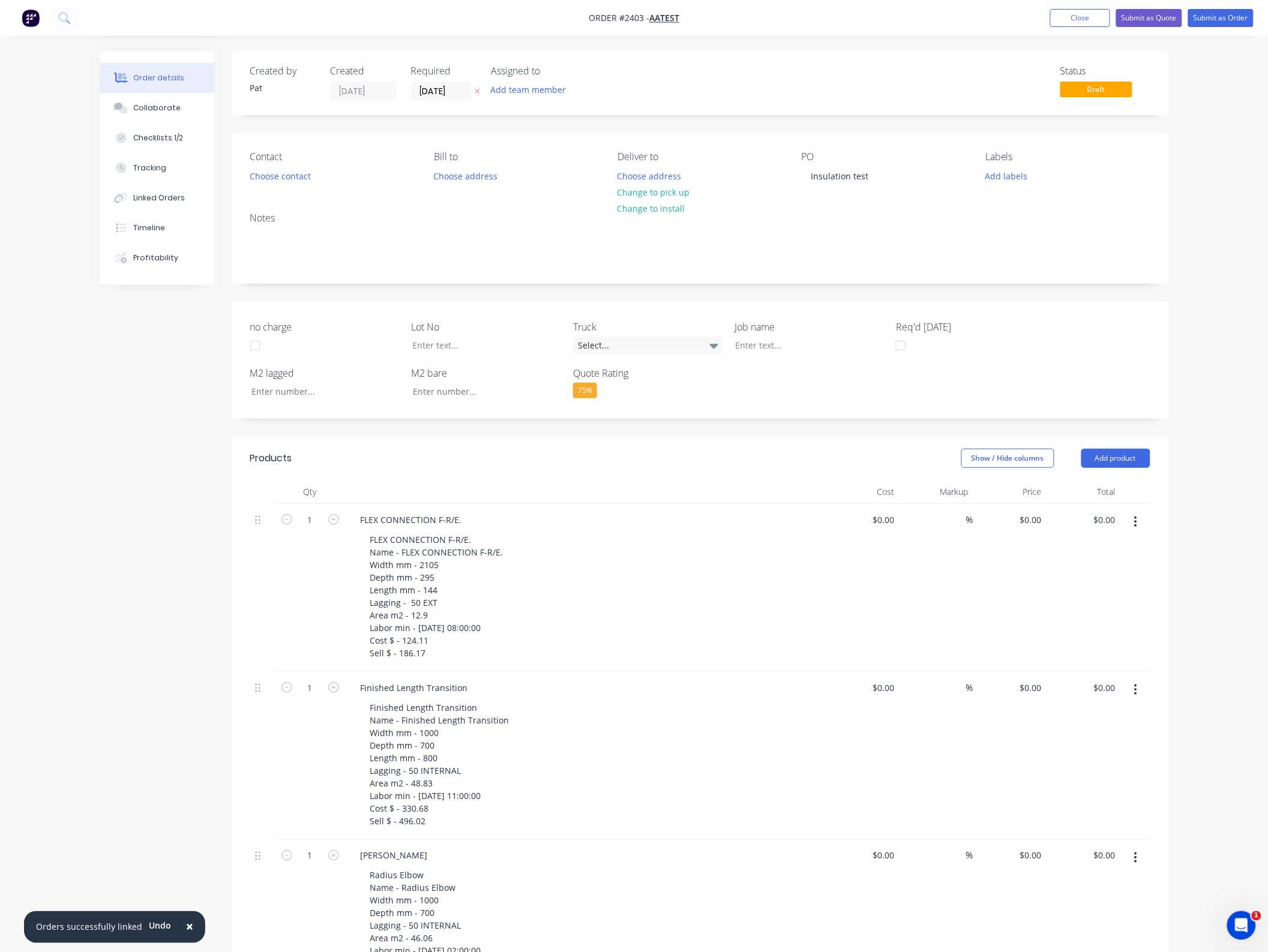
click at [735, 475] on header "Products Show / Hide columns Add product" at bounding box center [700, 458] width 936 height 43
